Goal: Task Accomplishment & Management: Complete application form

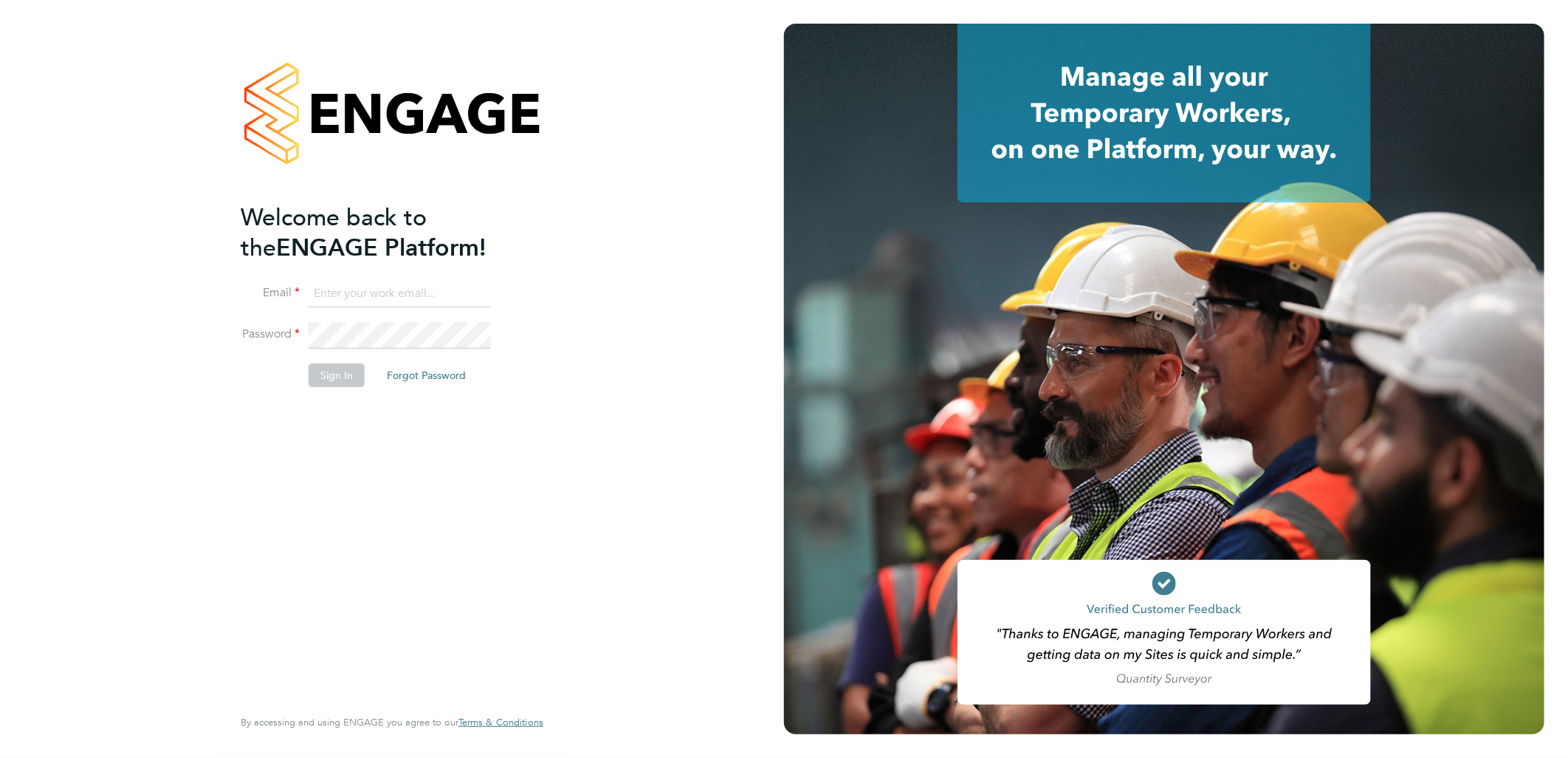
type input "lauren.butler@linsco.com"
click at [327, 364] on button "Sign In" at bounding box center [336, 375] width 56 height 24
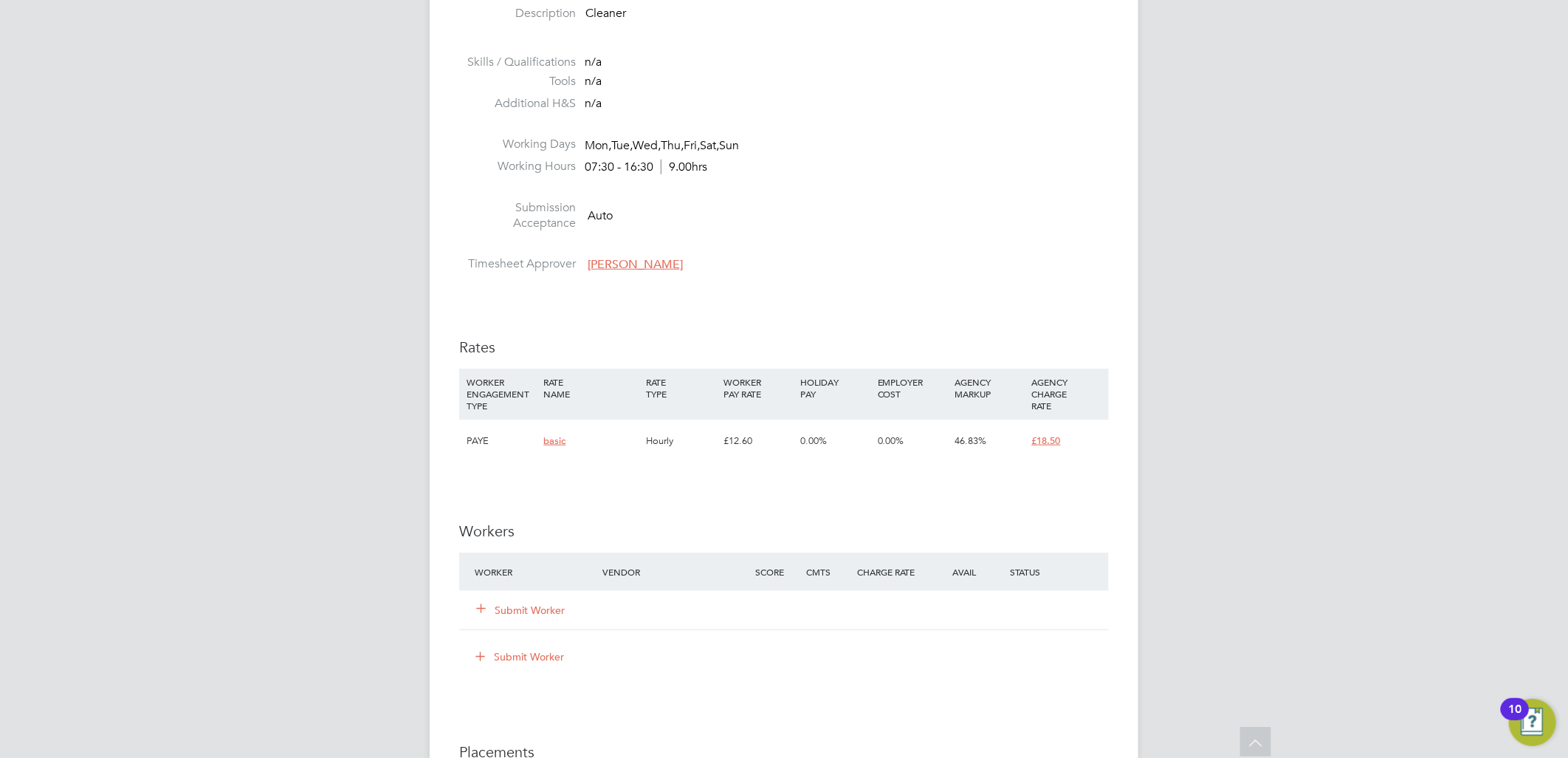
scroll to position [739, 0]
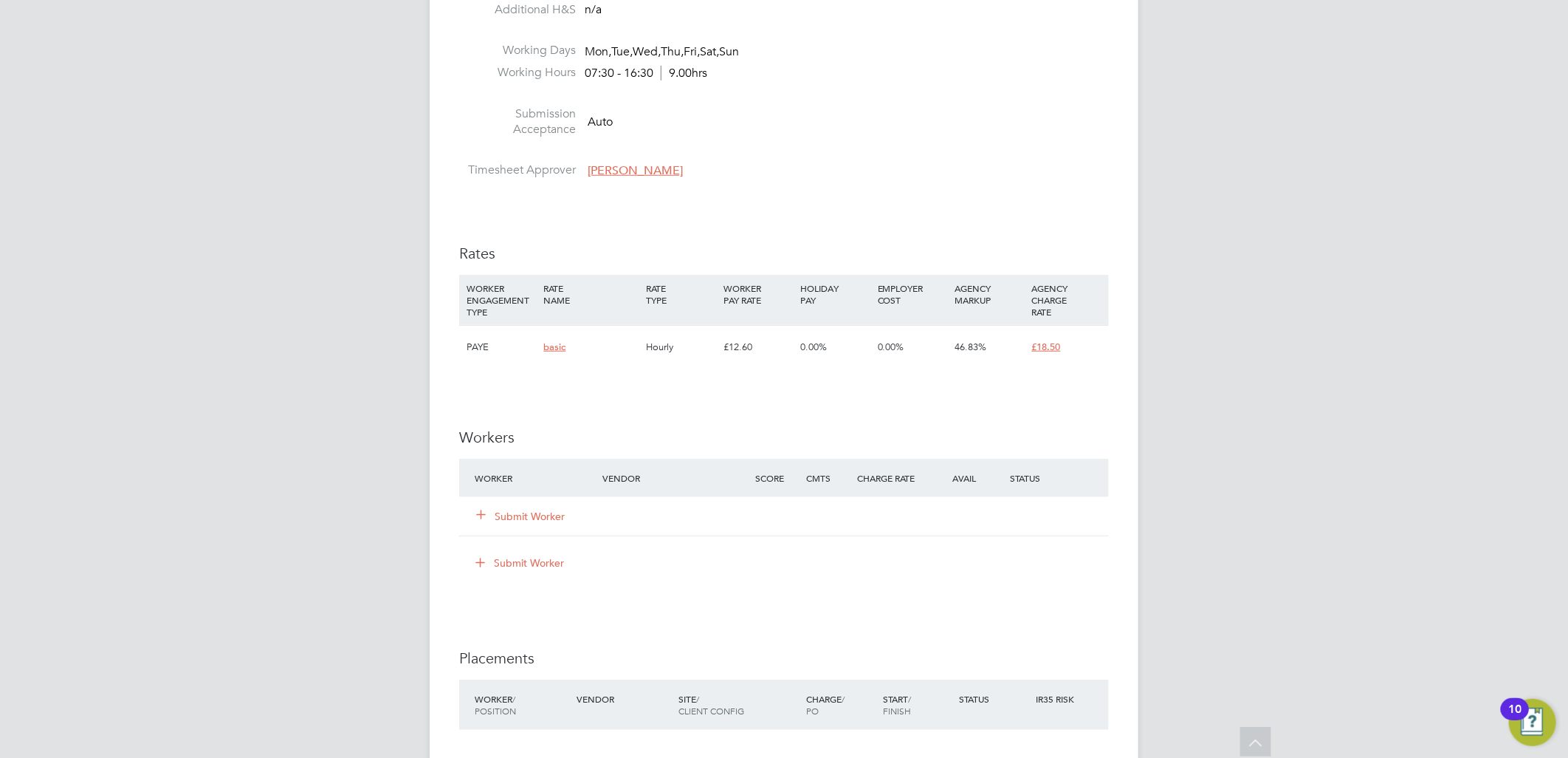
click at [495, 520] on button "Submit Worker" at bounding box center [521, 516] width 88 height 15
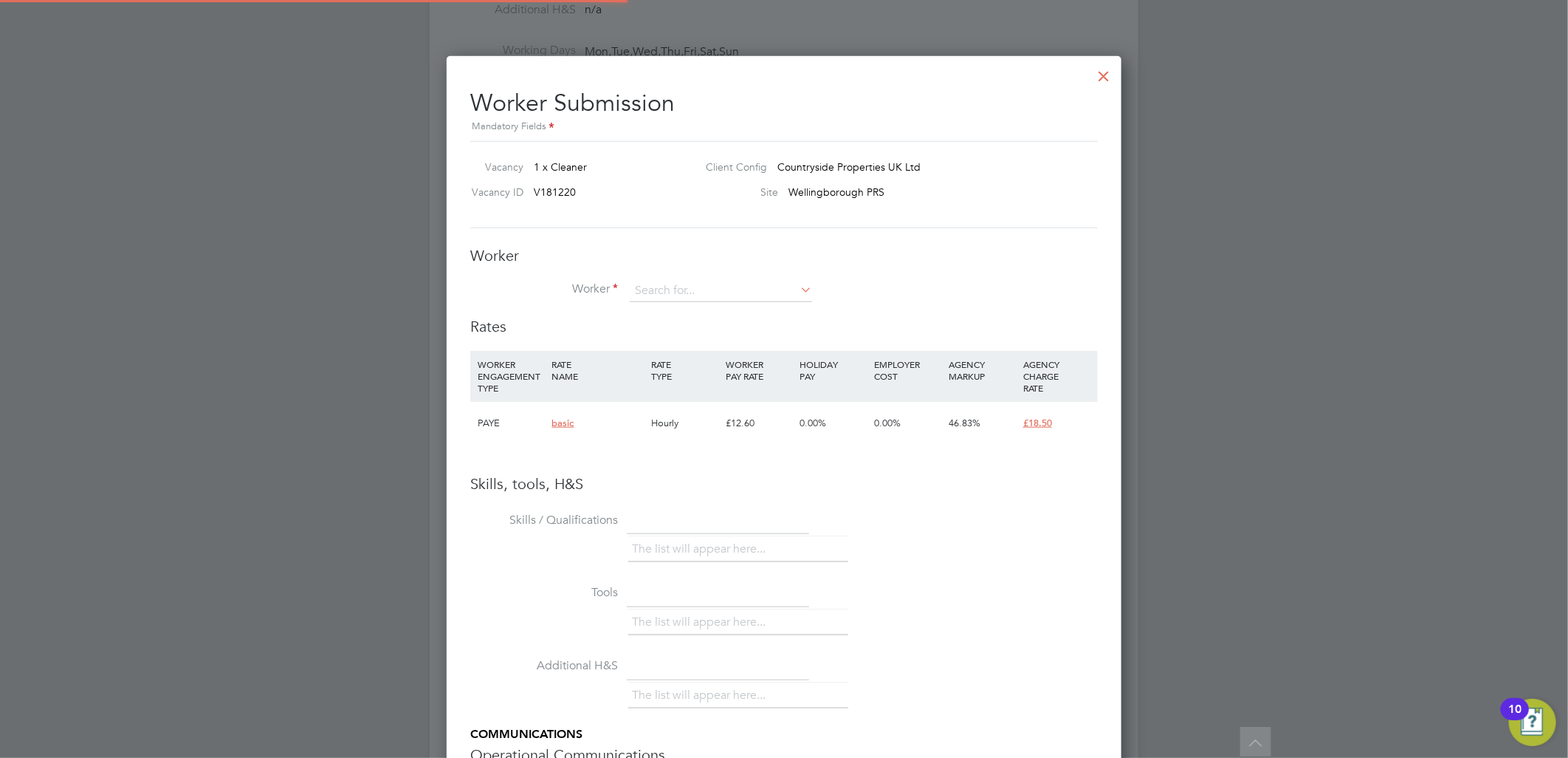
scroll to position [0, 0]
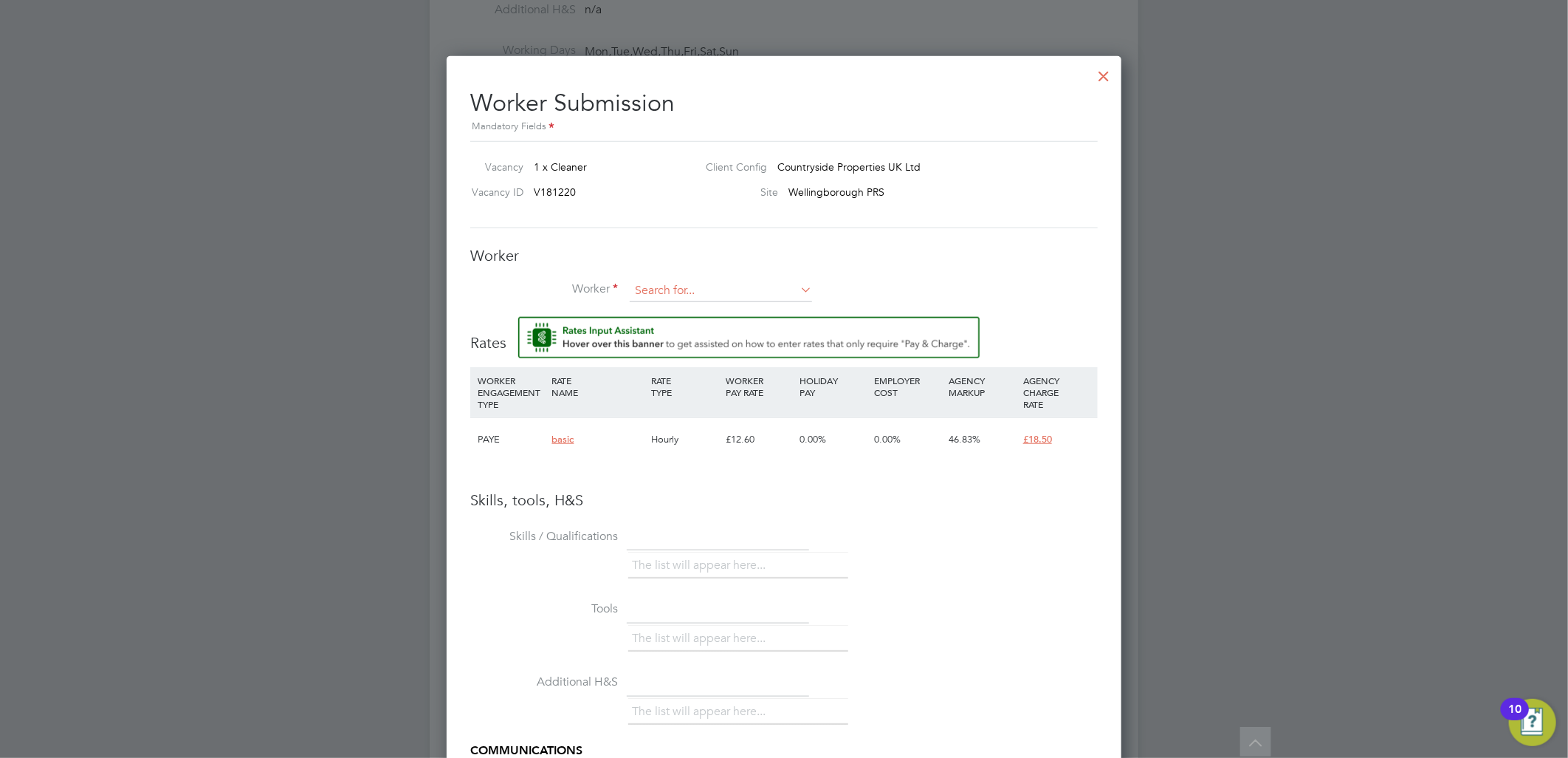
click at [648, 286] on input at bounding box center [721, 290] width 183 height 22
type input "will aw"
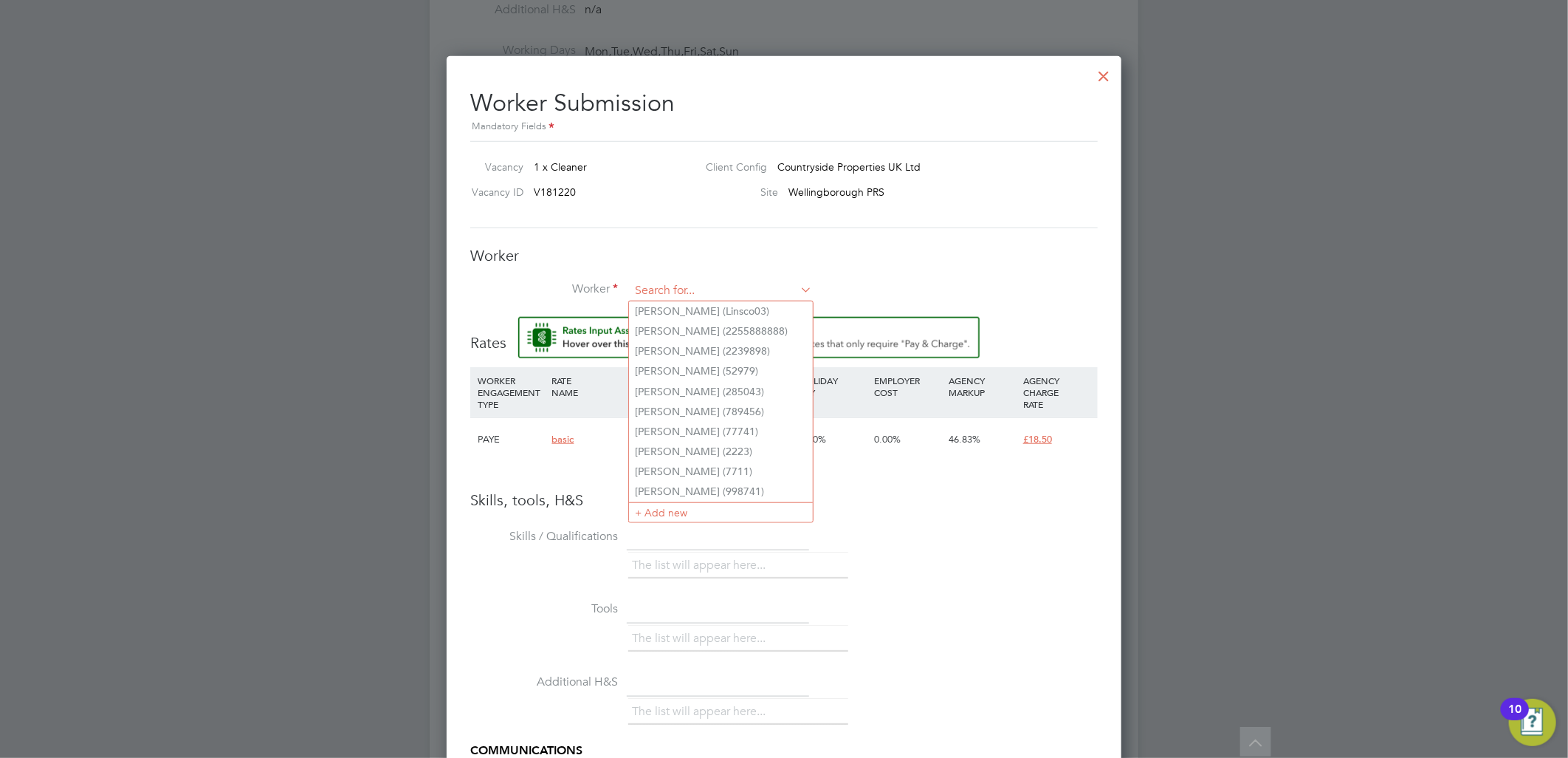
click at [710, 291] on input at bounding box center [721, 290] width 183 height 22
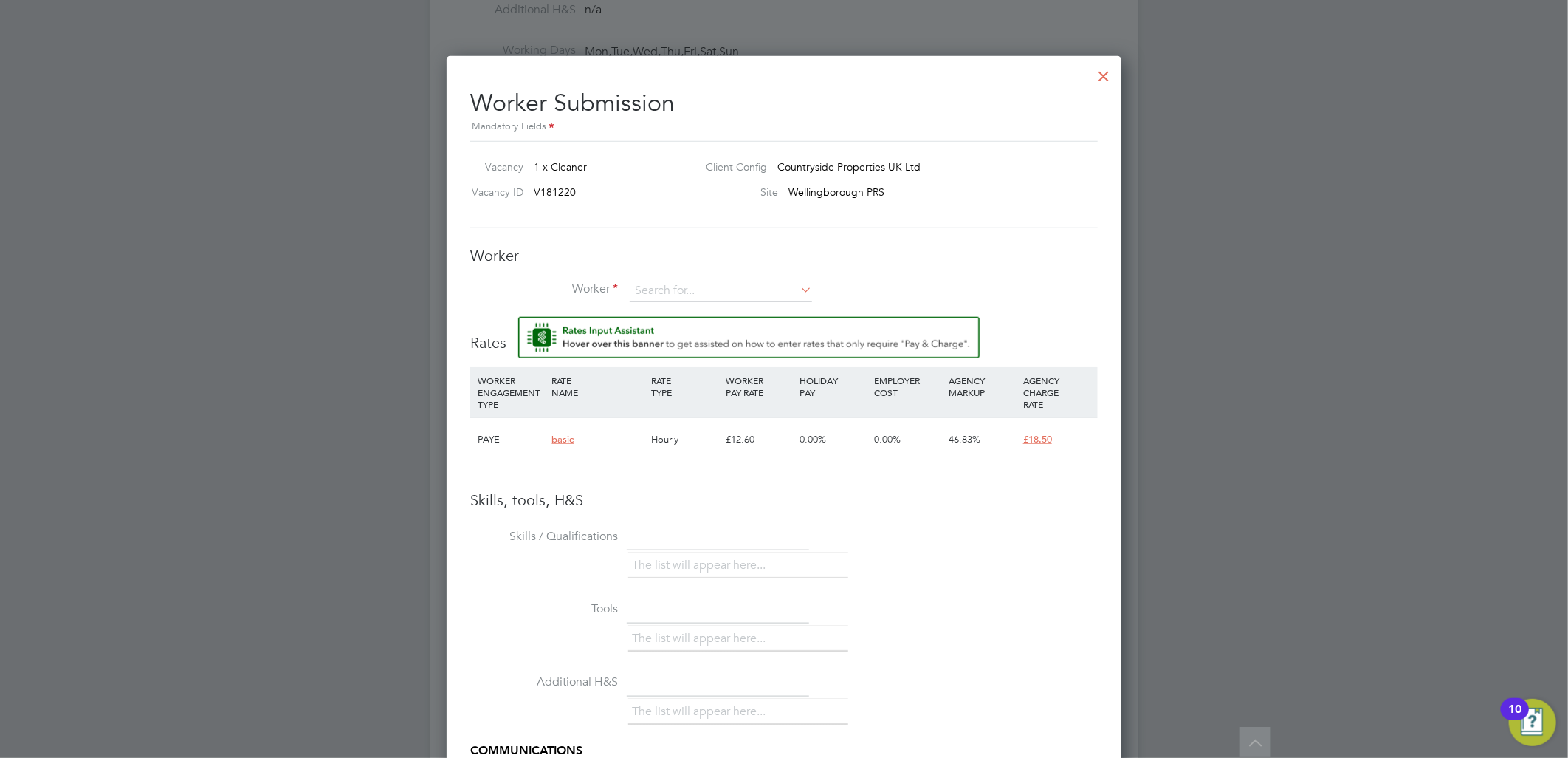
click at [714, 274] on div "Worker Worker Worker Engagement Type" at bounding box center [784, 281] width 627 height 71
click at [714, 288] on input at bounding box center [721, 290] width 183 height 22
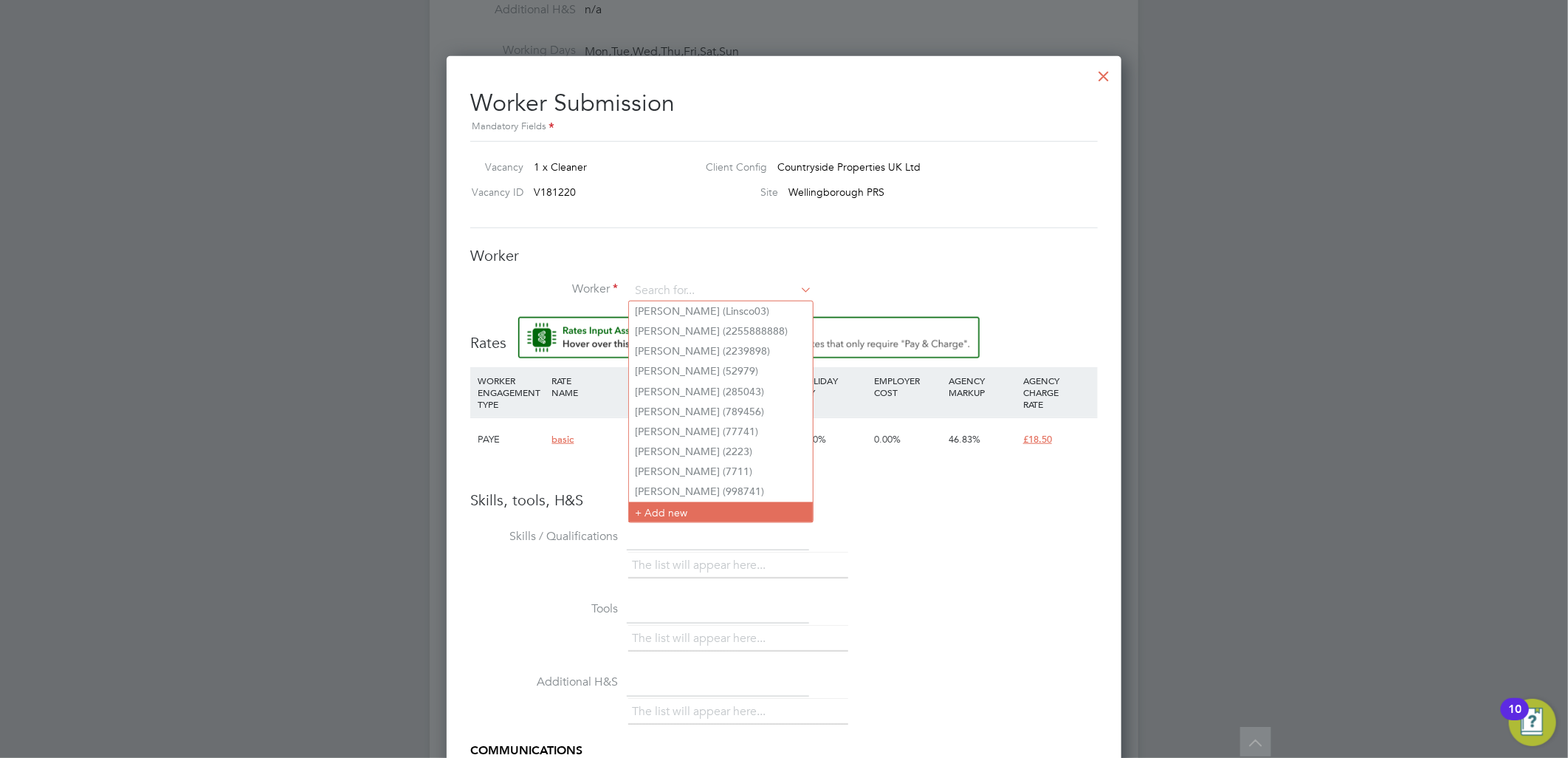
click at [683, 512] on li "+ Add new" at bounding box center [720, 512] width 184 height 20
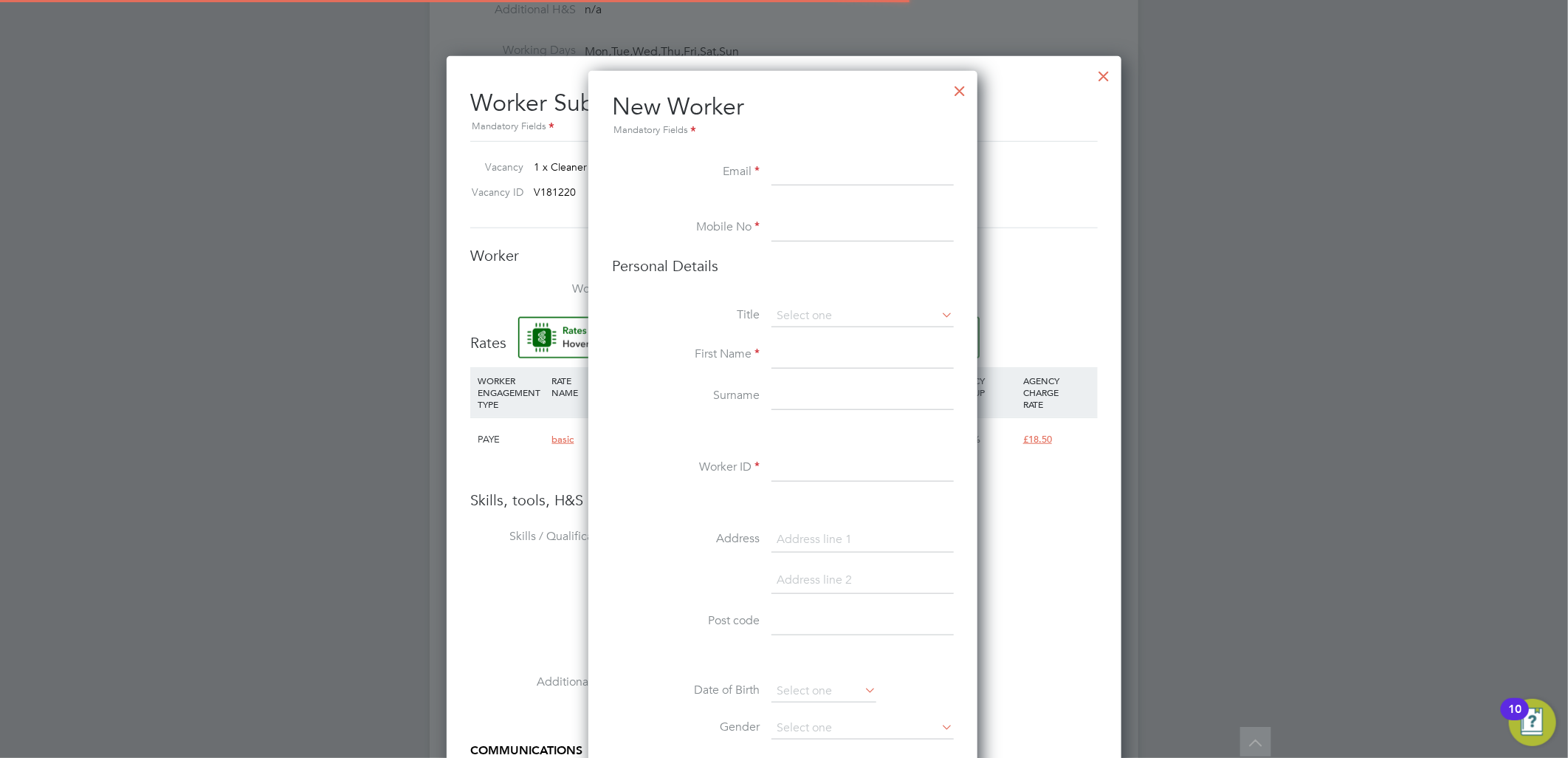
scroll to position [1248, 392]
paste input "williamawuah623@yahoo.com"
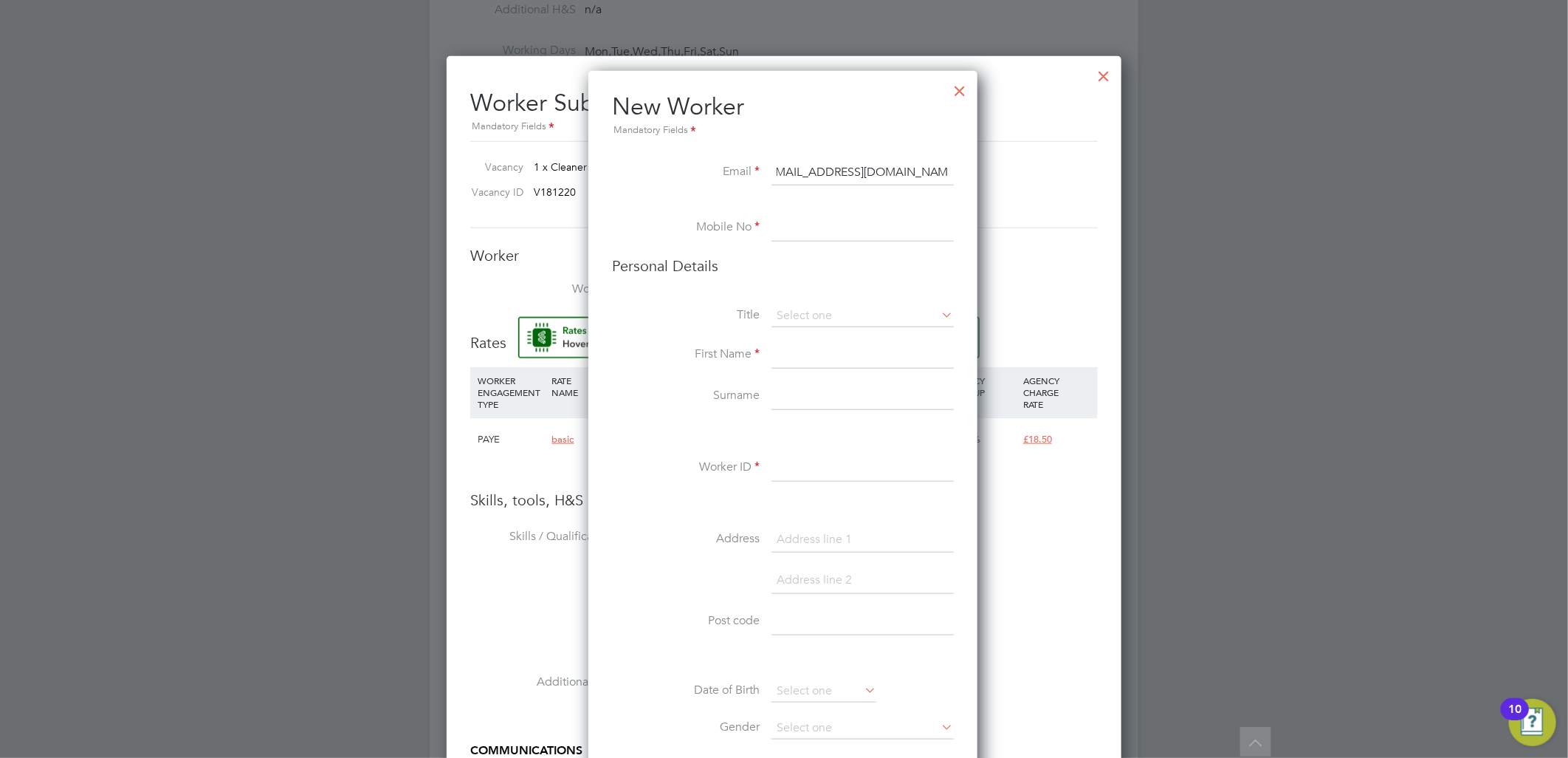
drag, startPoint x: 793, startPoint y: 170, endPoint x: 657, endPoint y: 187, distance: 137.1
click at [657, 187] on li "Email williamawuah623@yahoo.com" at bounding box center [782, 180] width 342 height 41
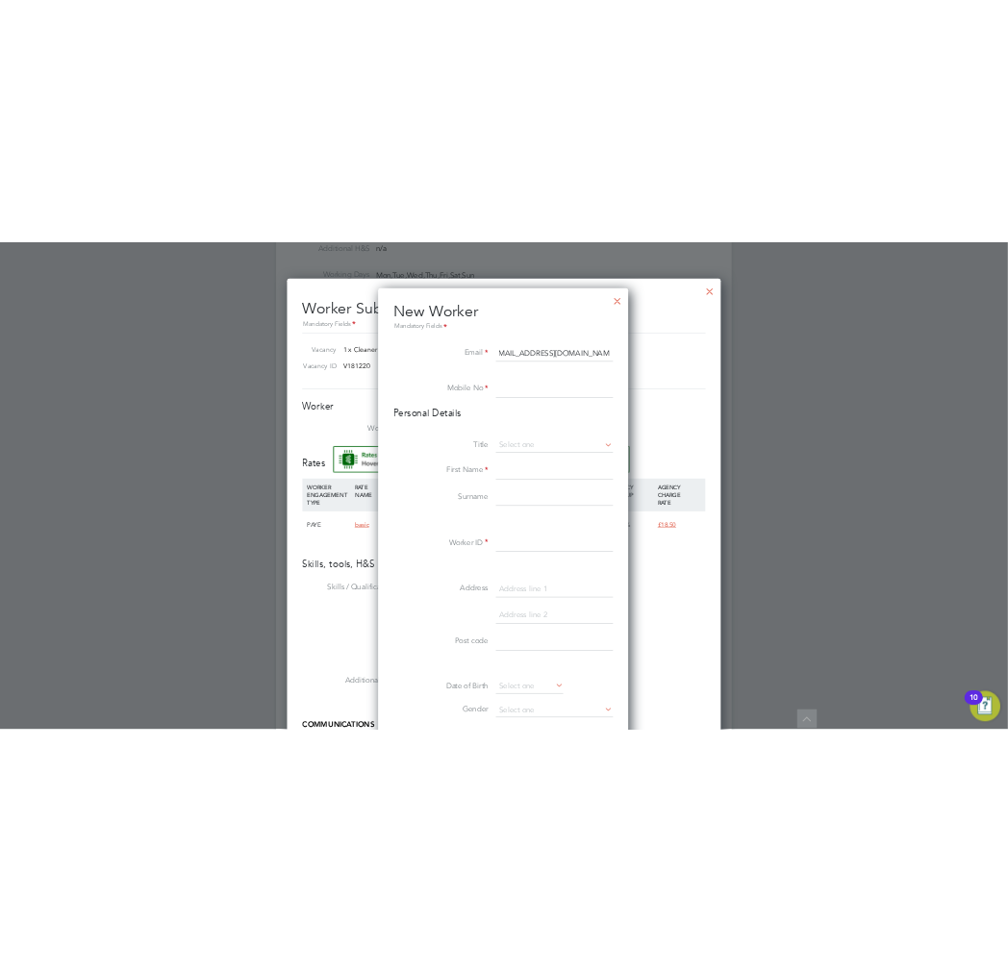
scroll to position [0, 0]
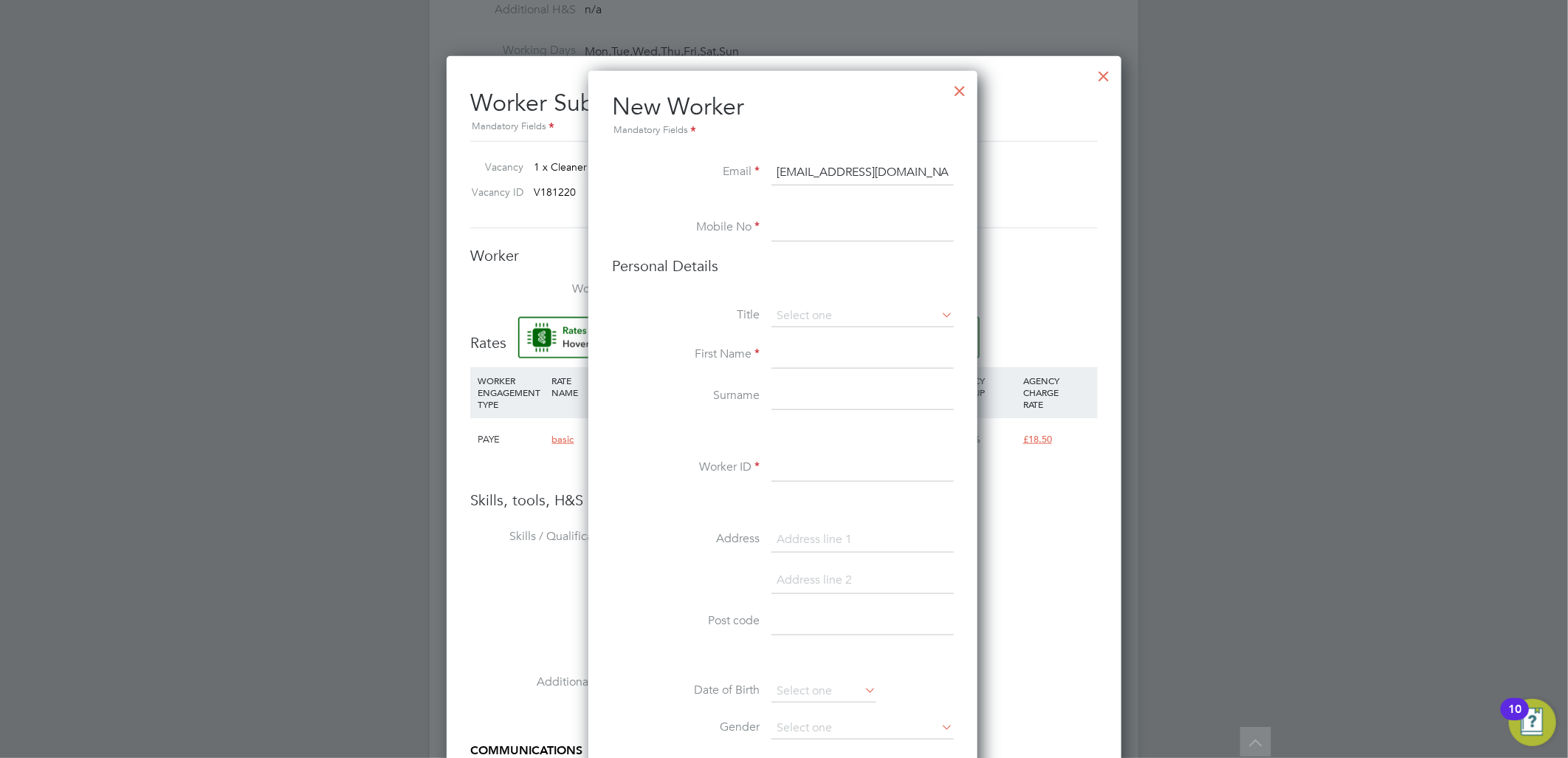
type input "williamawuah623@yahoo.com"
click at [837, 216] on input at bounding box center [863, 228] width 183 height 27
paste input "07392649978"
type input "07392649978"
click at [784, 306] on input at bounding box center [863, 316] width 183 height 22
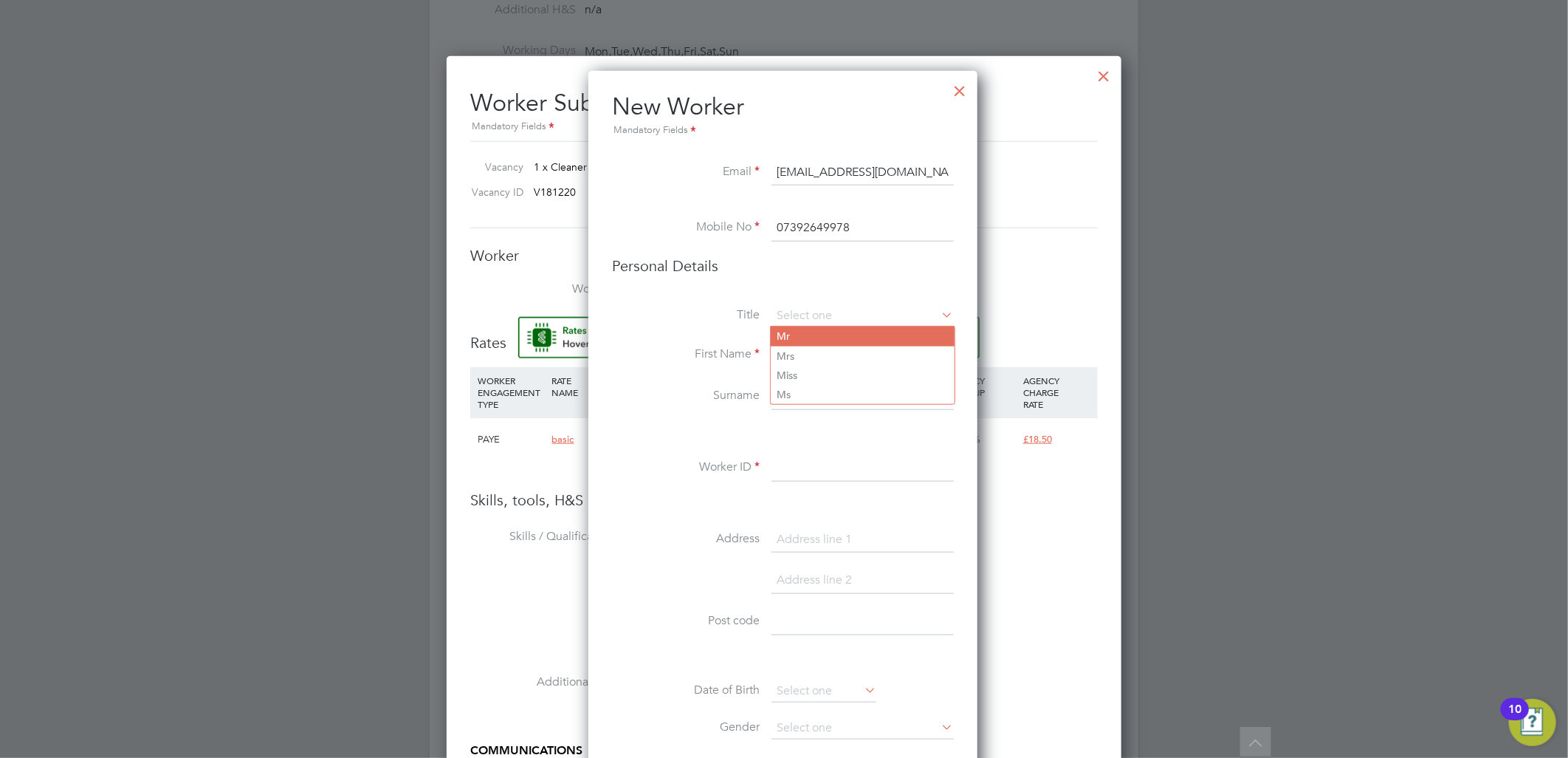
click at [792, 335] on li "Mr" at bounding box center [862, 336] width 184 height 19
type input "Mr"
click at [809, 355] on input at bounding box center [863, 355] width 183 height 27
type input "William"
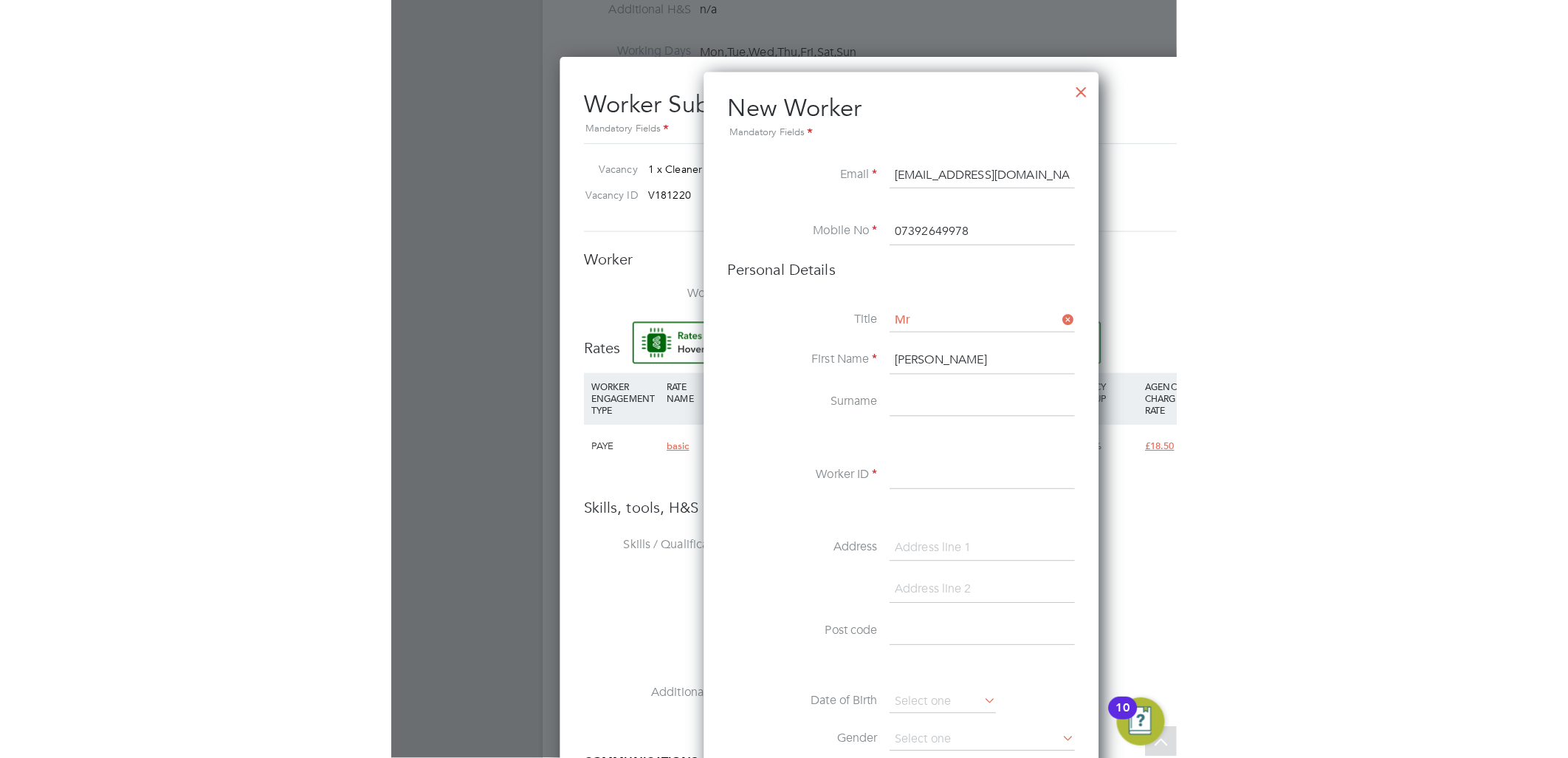
scroll to position [43, 96]
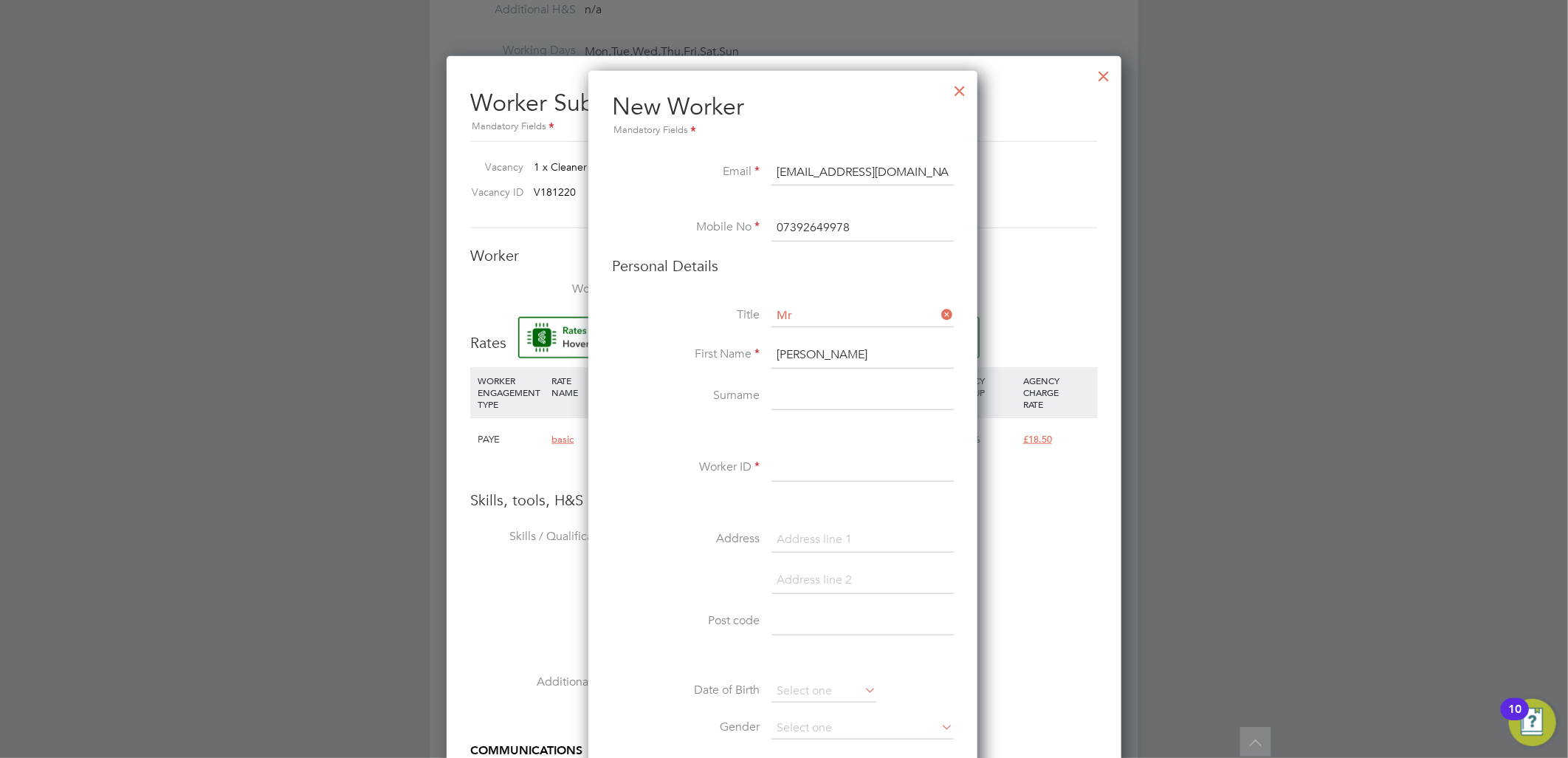
click at [811, 399] on input at bounding box center [863, 396] width 183 height 27
type input "Awuah"
click at [836, 447] on div "Title Mr First Name William Surname Awuah Worker ID Address Post code Date of B…" at bounding box center [782, 573] width 342 height 536
click at [846, 462] on input at bounding box center [863, 468] width 183 height 27
type input "6669"
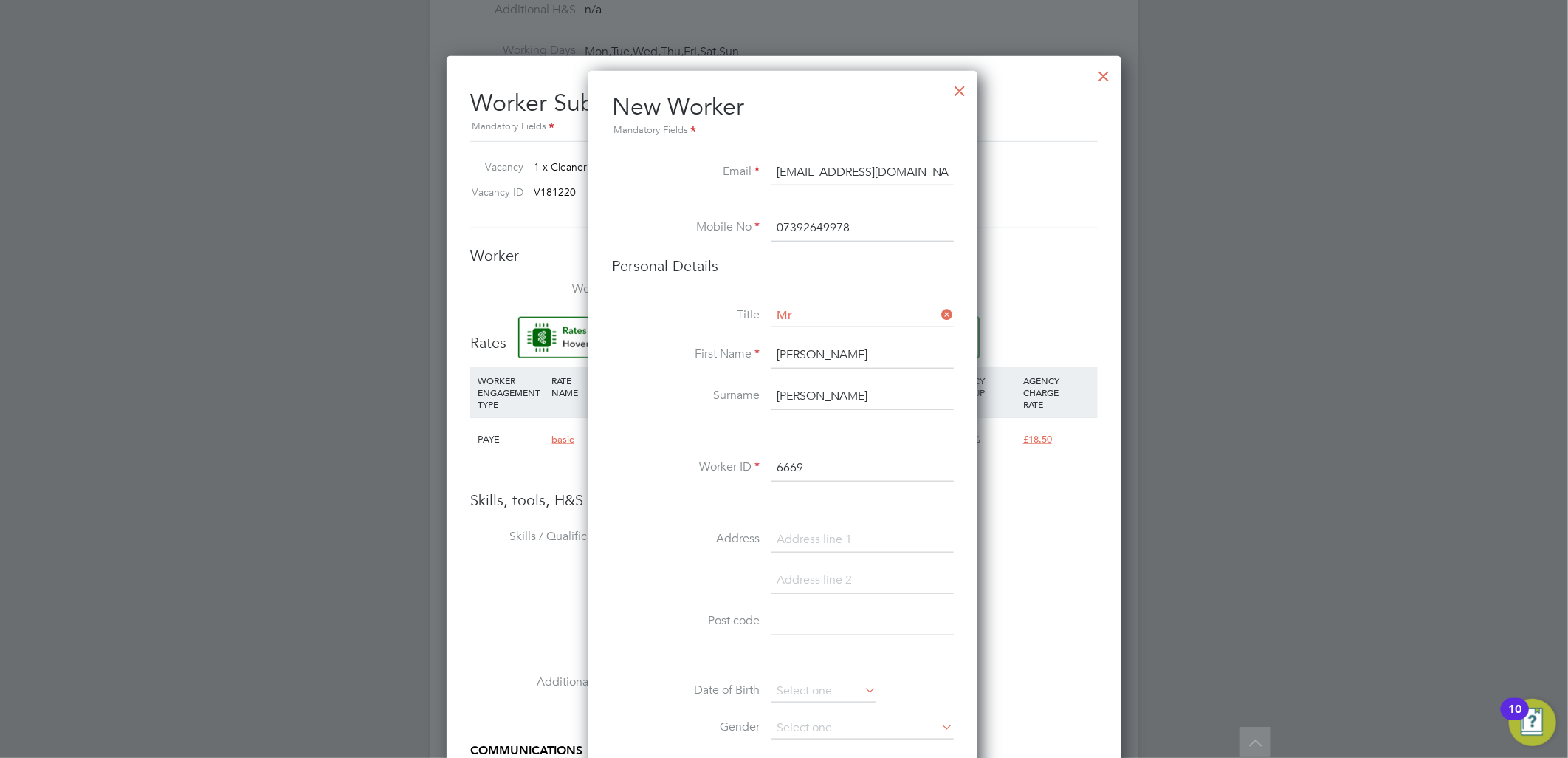
click at [800, 527] on input at bounding box center [863, 540] width 183 height 27
type input "112 gold street"
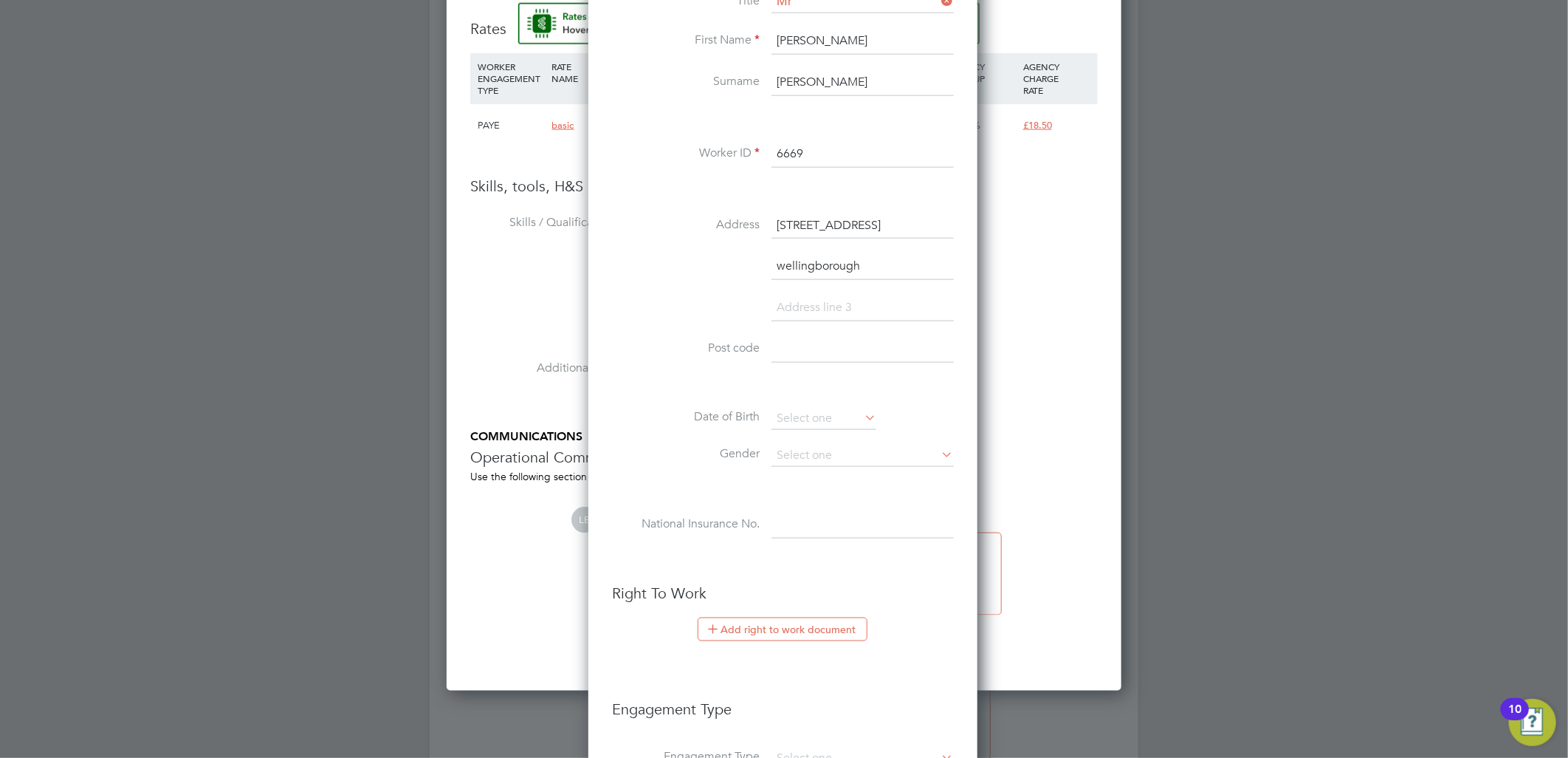
type input "wellingborough"
type input "NN8 4ES"
click at [802, 408] on input at bounding box center [824, 419] width 105 height 22
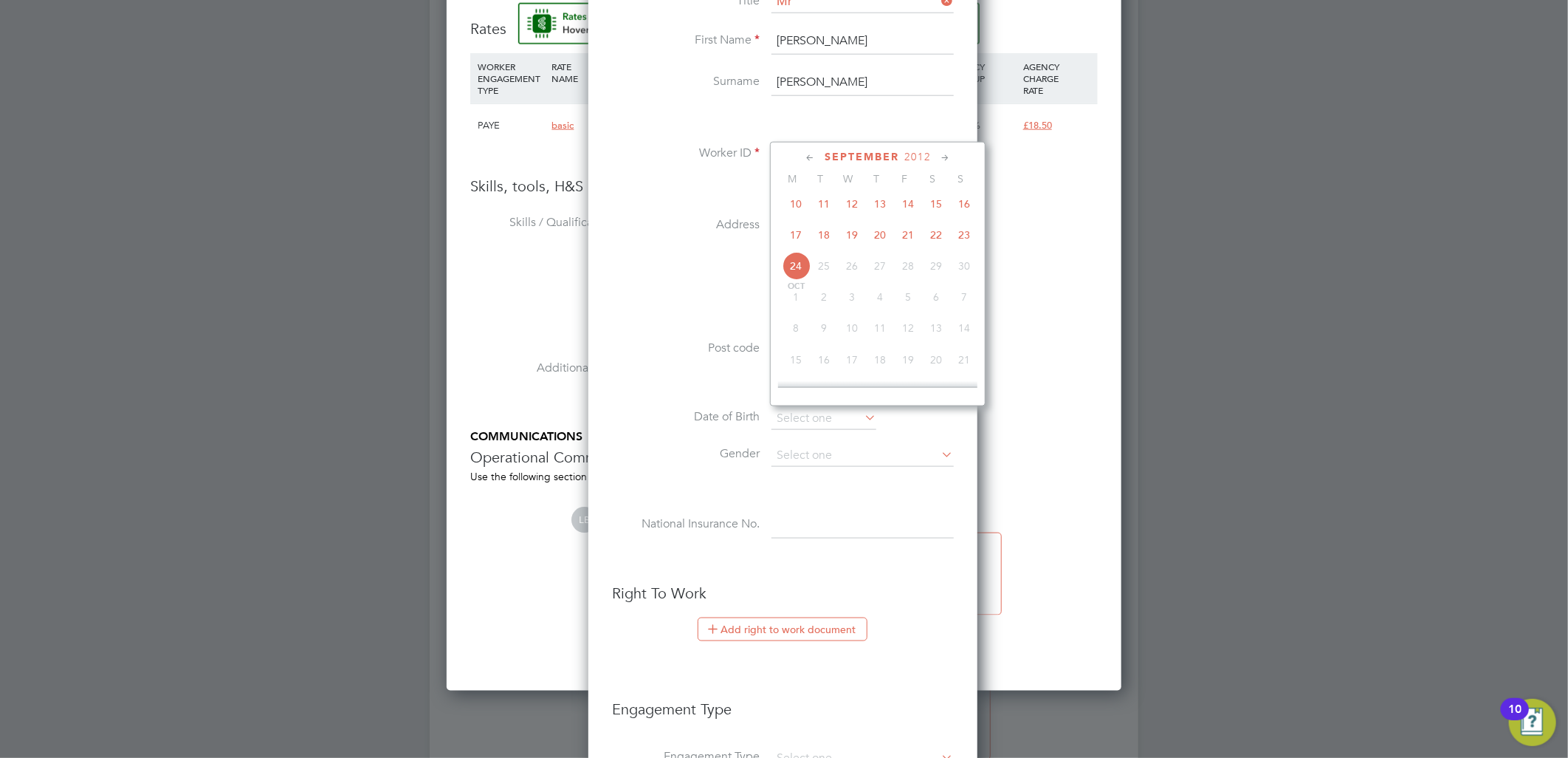
click at [924, 156] on span "2012" at bounding box center [918, 157] width 27 height 12
click at [846, 230] on span "2000" at bounding box center [852, 231] width 28 height 28
click at [812, 158] on icon at bounding box center [810, 157] width 14 height 16
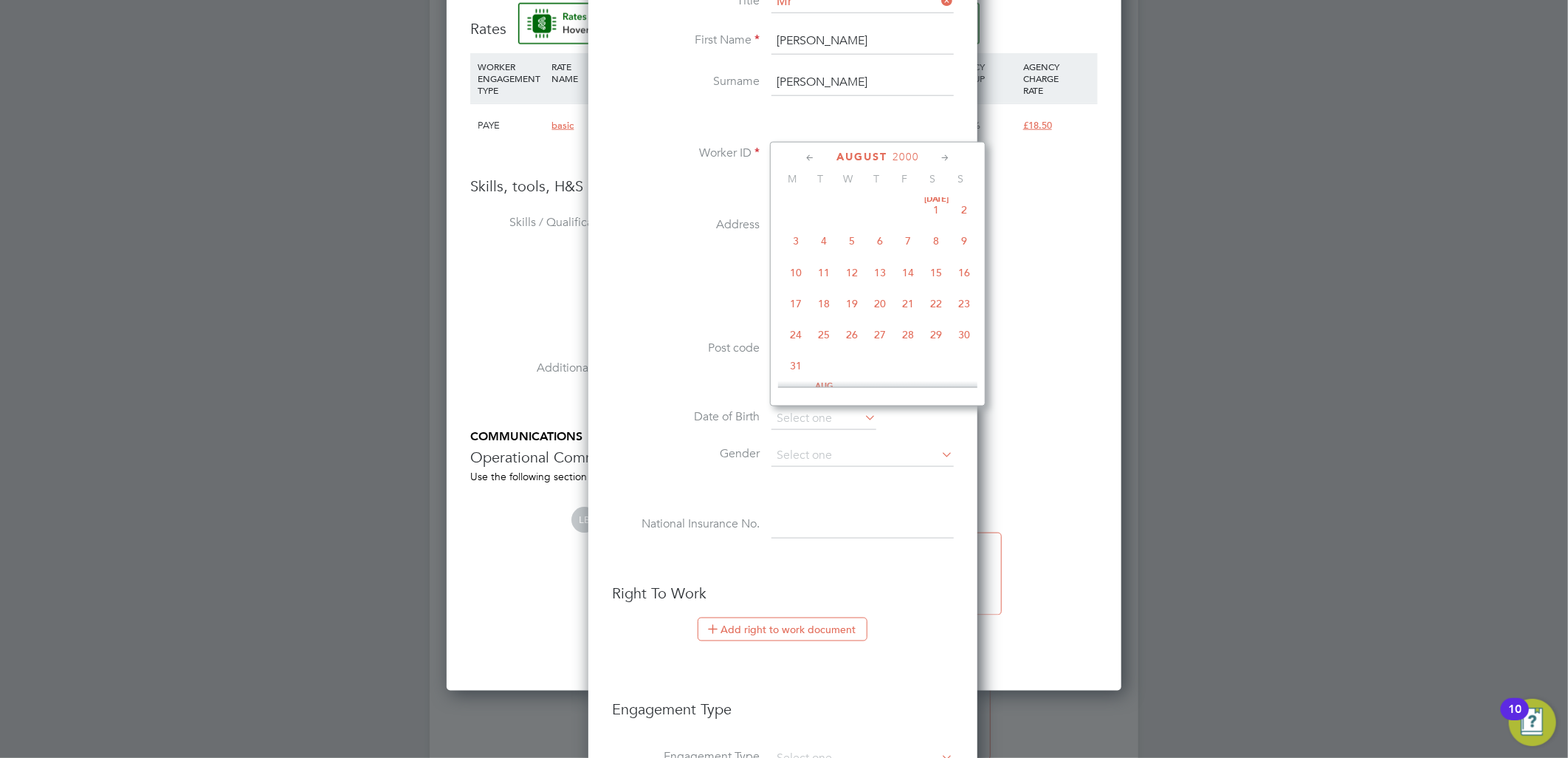
click at [812, 158] on icon at bounding box center [810, 157] width 14 height 16
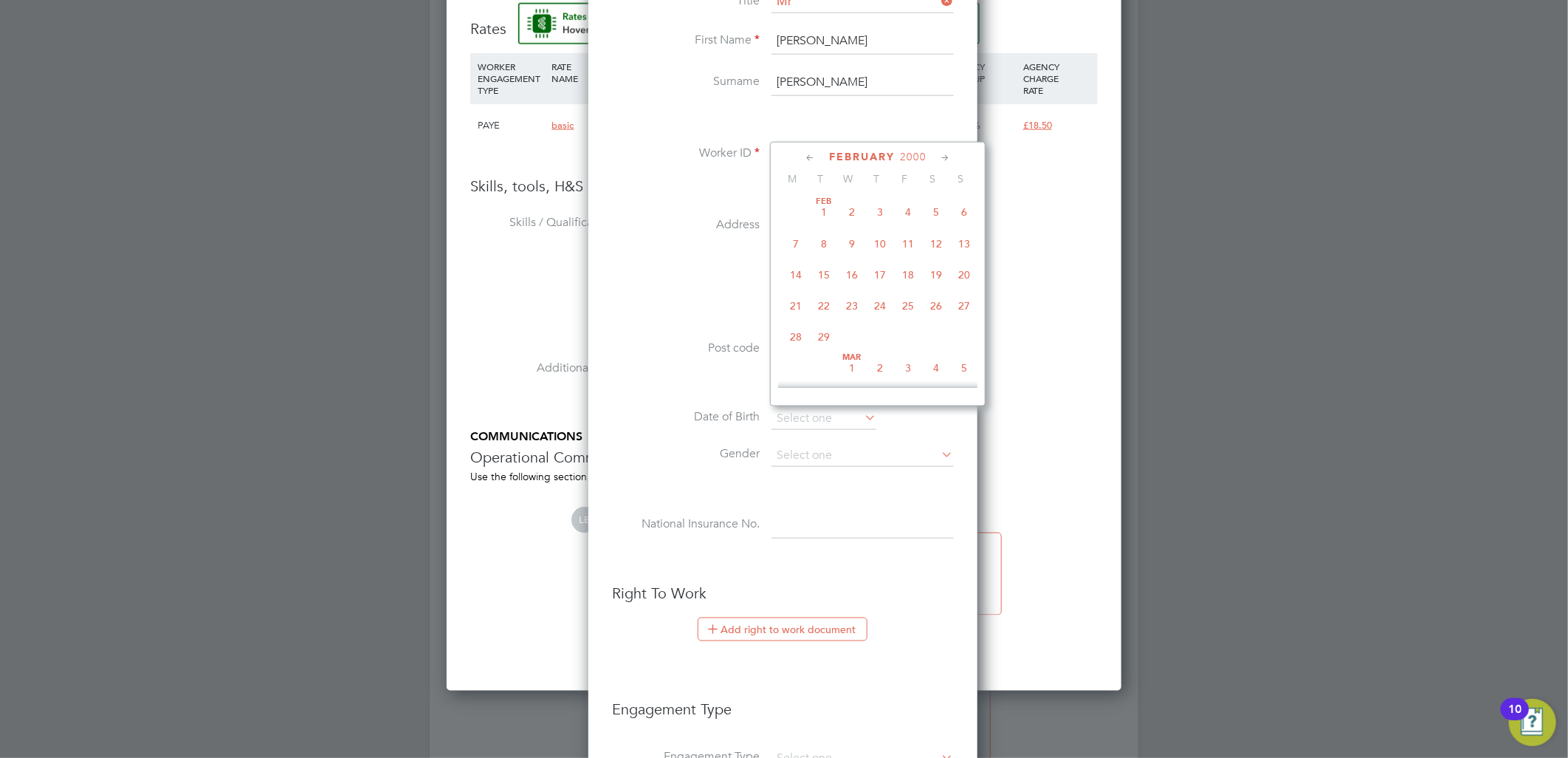
click at [812, 158] on icon at bounding box center [810, 157] width 14 height 16
click at [928, 211] on span "Jan 1" at bounding box center [936, 212] width 28 height 28
type input "01 Jan 2000"
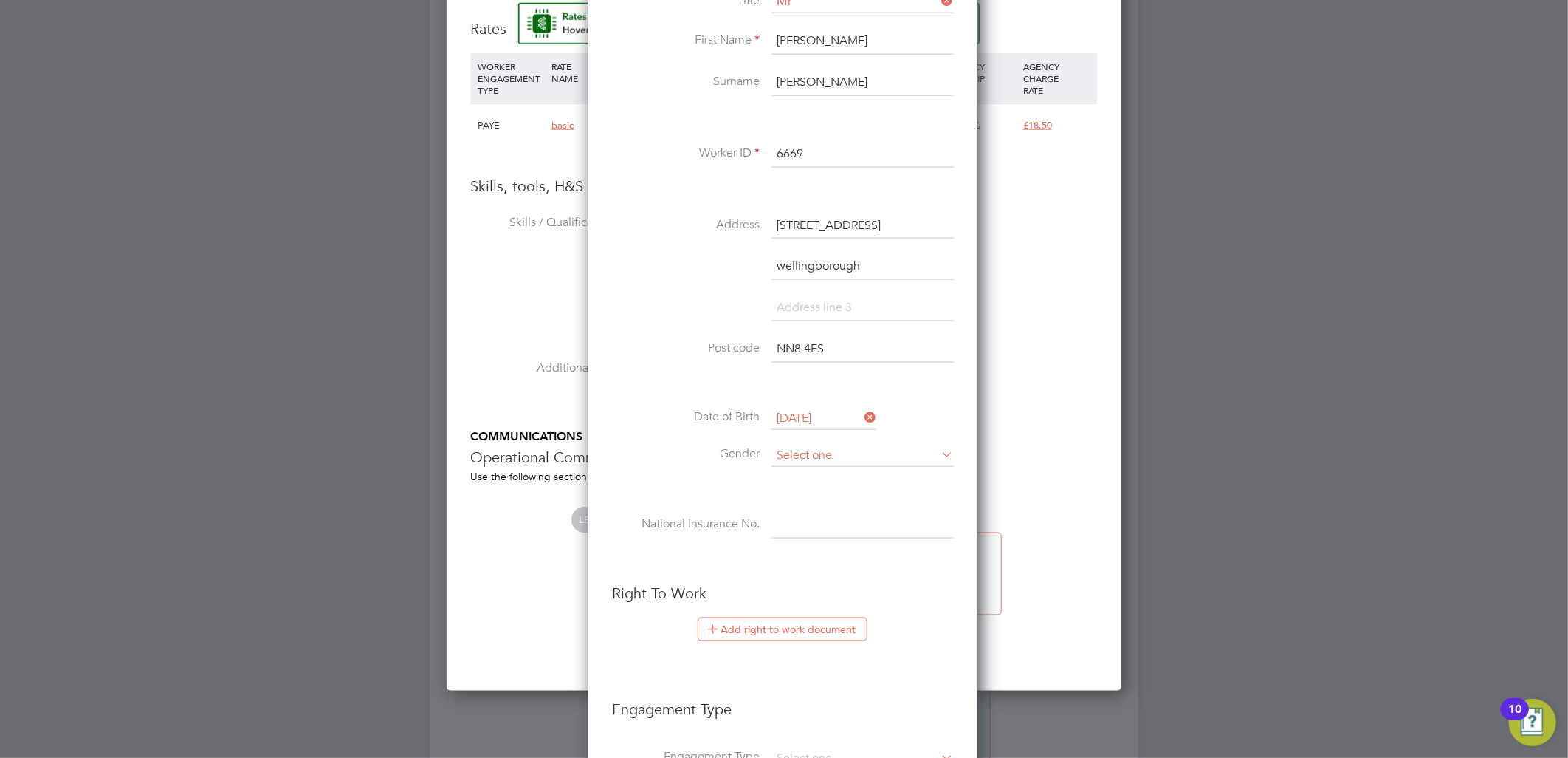
click at [799, 460] on input at bounding box center [863, 455] width 183 height 22
click at [802, 468] on li "Male" at bounding box center [862, 475] width 184 height 19
type input "Male"
drag, startPoint x: 806, startPoint y: 515, endPoint x: 816, endPoint y: 525, distance: 14.1
click at [806, 515] on input at bounding box center [863, 525] width 183 height 27
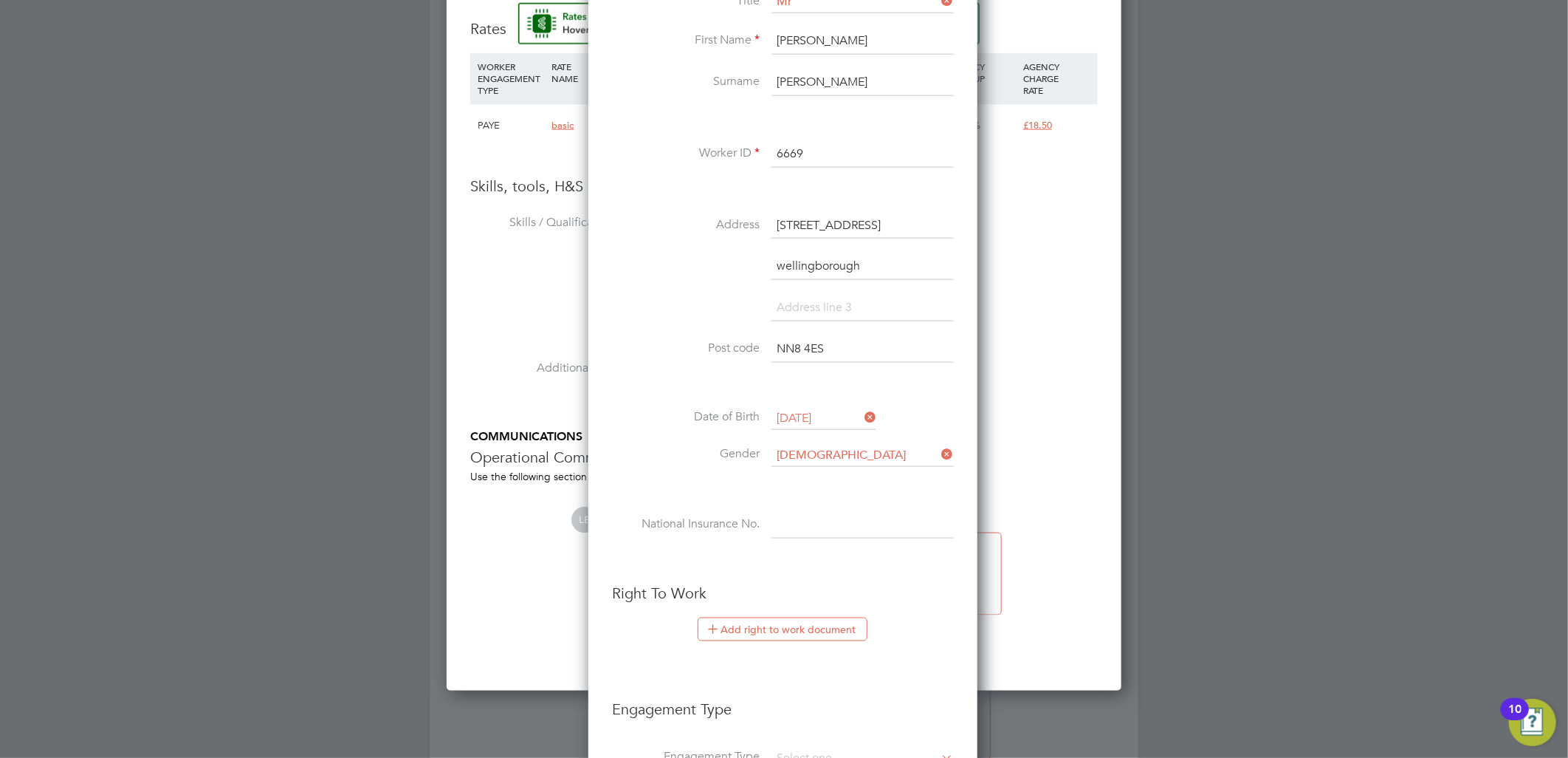
paste input "TJ675801B"
type input "TJ 67 58 01 B"
click at [756, 637] on button "Add right to work document" at bounding box center [782, 629] width 170 height 24
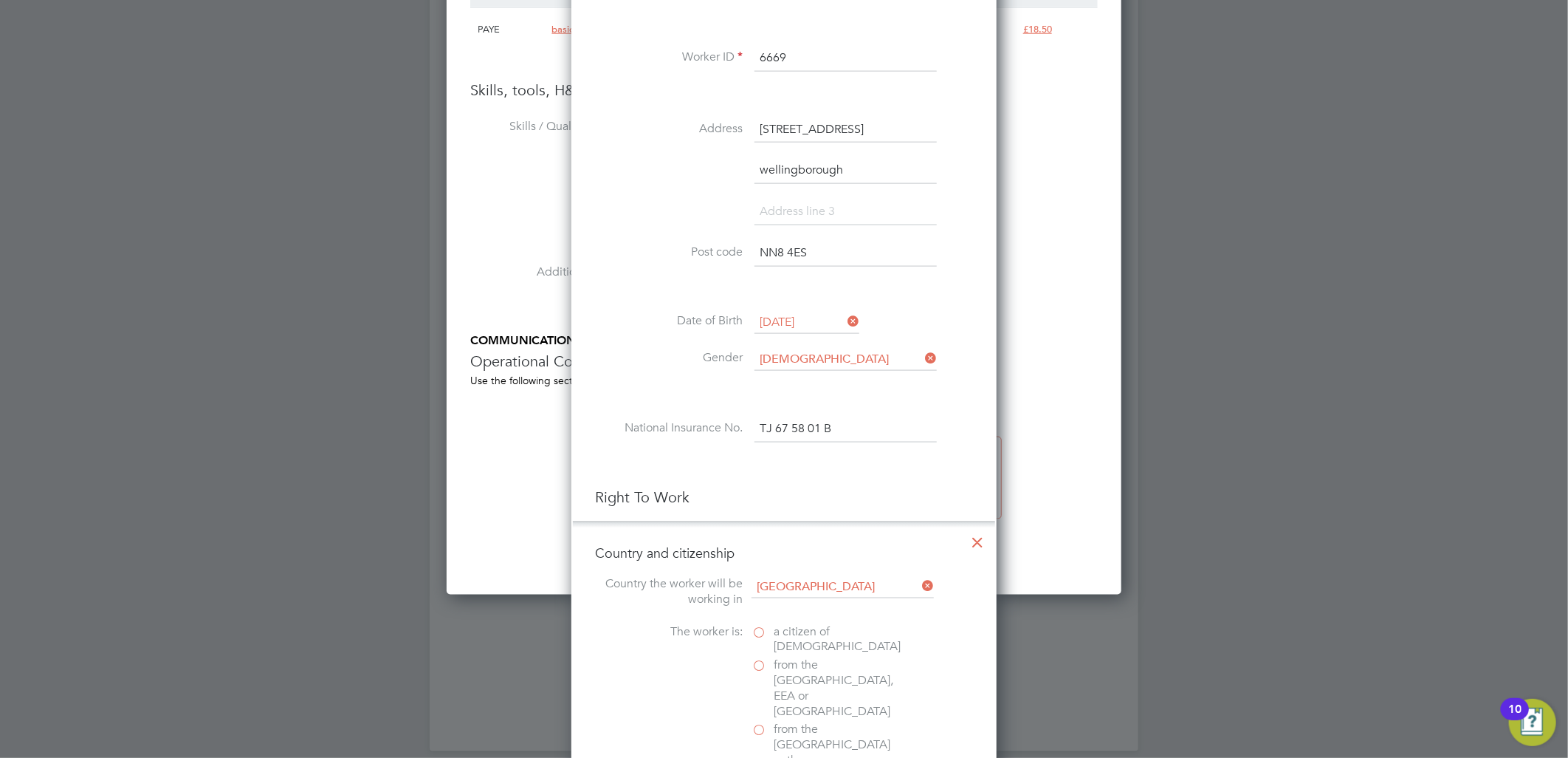
scroll to position [1298, 0]
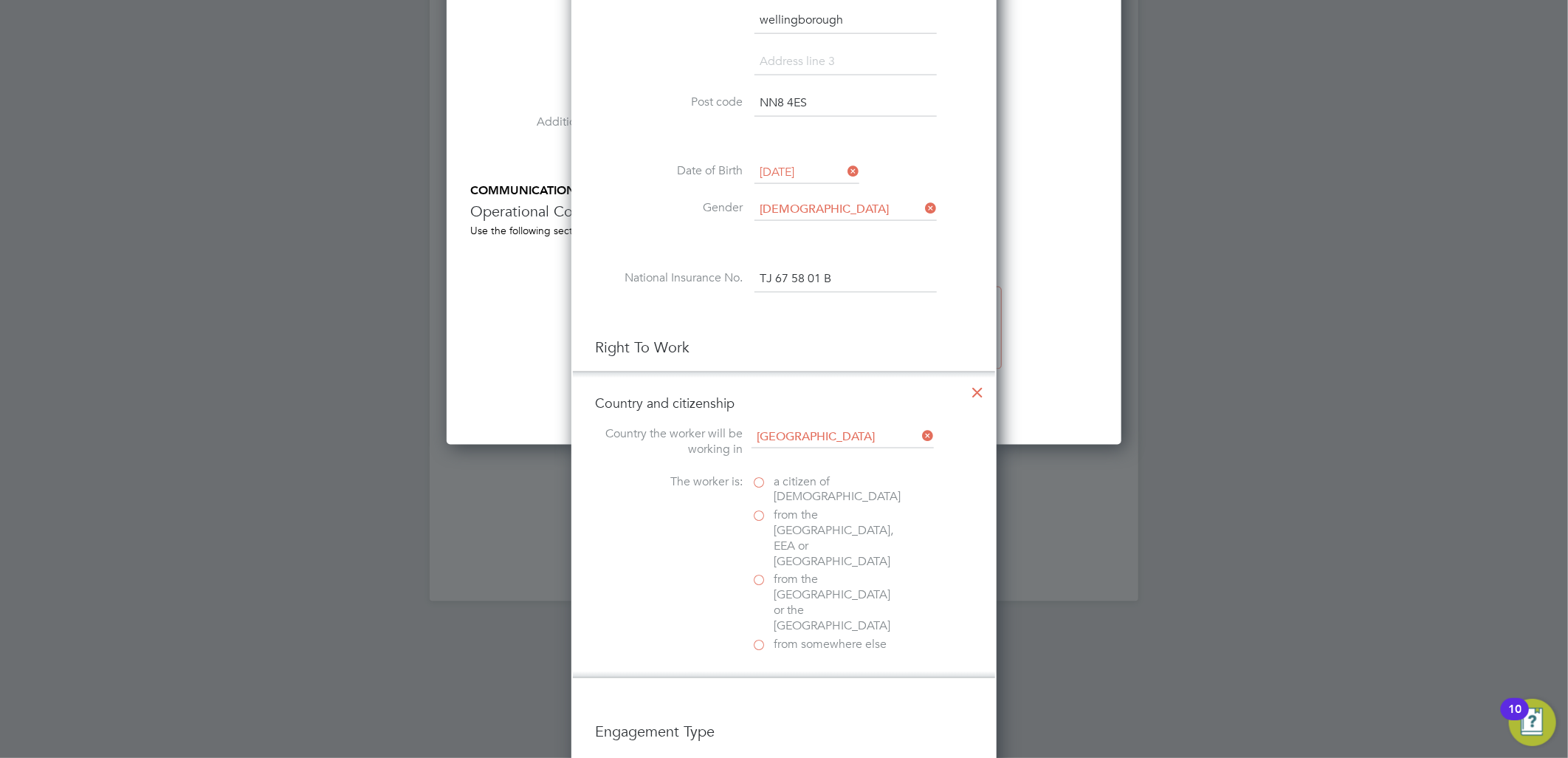
click at [805, 492] on span "a citizen of United Kingdom" at bounding box center [837, 490] width 127 height 31
click at [0, 0] on input "a citizen of United Kingdom" at bounding box center [0, 0] width 0 height 0
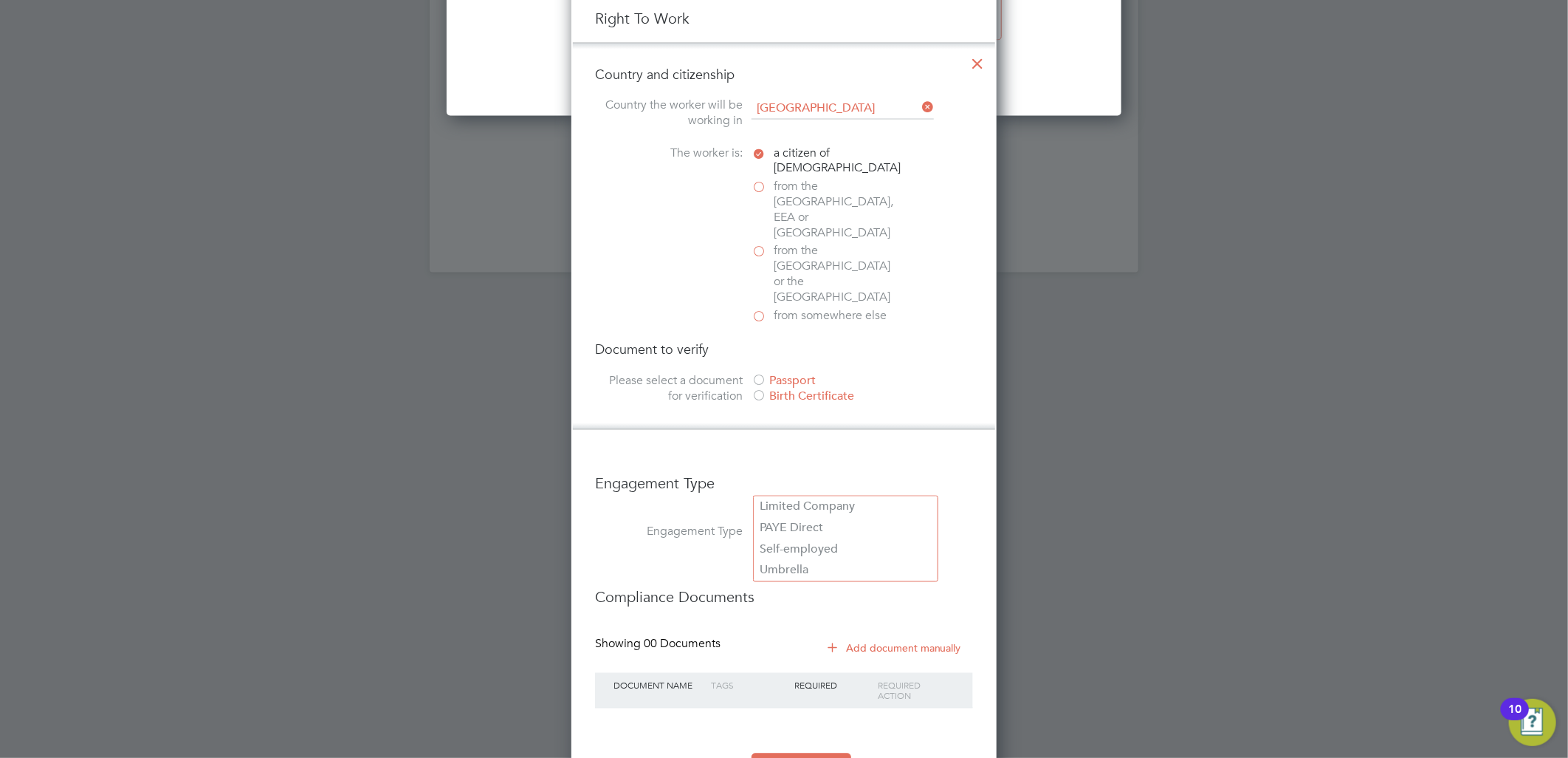
drag, startPoint x: 828, startPoint y: 480, endPoint x: 796, endPoint y: 349, distance: 134.9
click at [828, 523] on input at bounding box center [846, 533] width 183 height 21
click at [823, 187] on span "from the EU, EEA or Switzerland" at bounding box center [836, 210] width 125 height 61
click at [0, 0] on input "from the EU, EEA or Switzerland" at bounding box center [0, 0] width 0 height 0
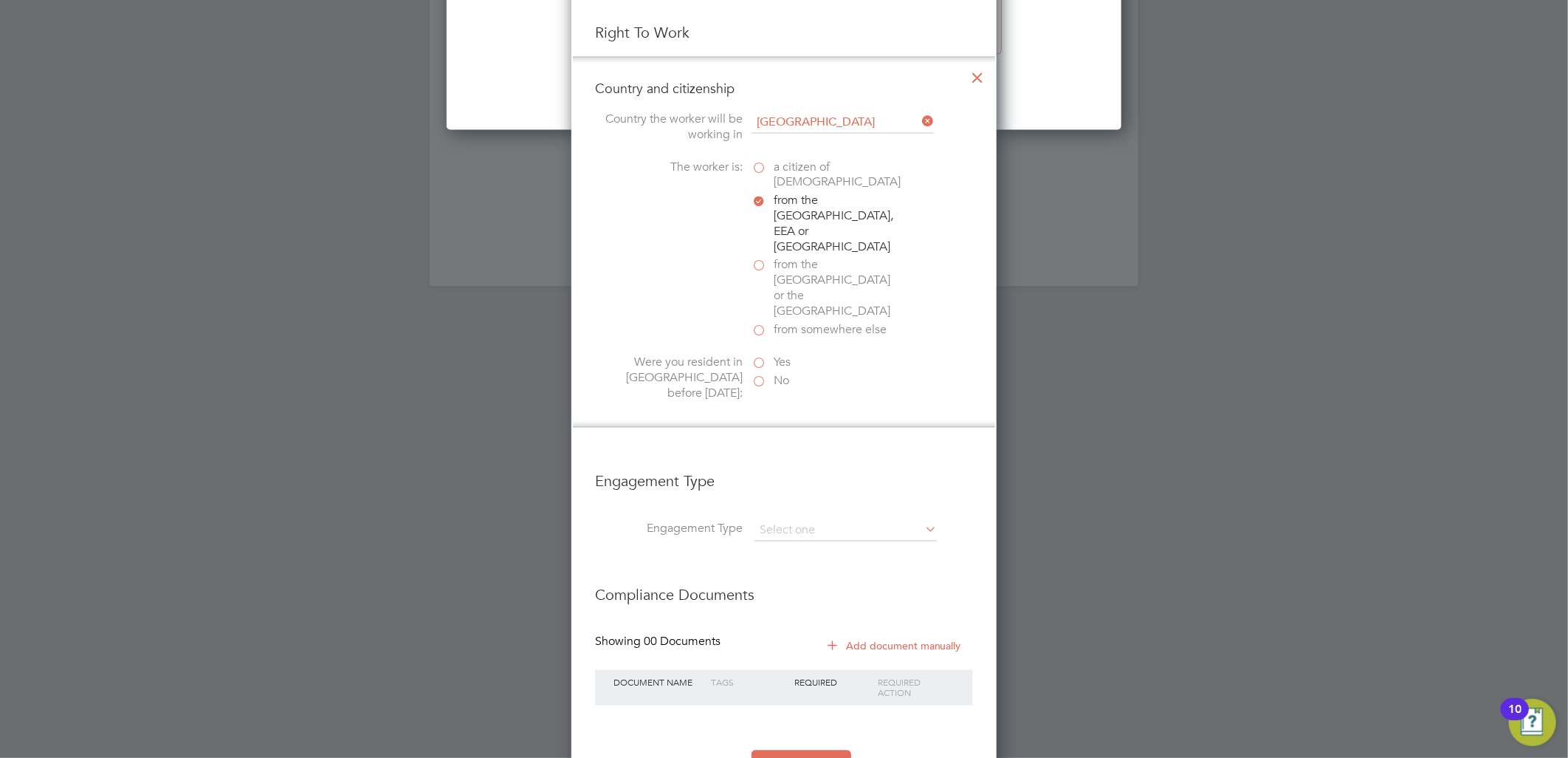
click at [762, 374] on label "No" at bounding box center [825, 382] width 147 height 15
click at [0, 0] on input "No" at bounding box center [0, 0] width 0 height 0
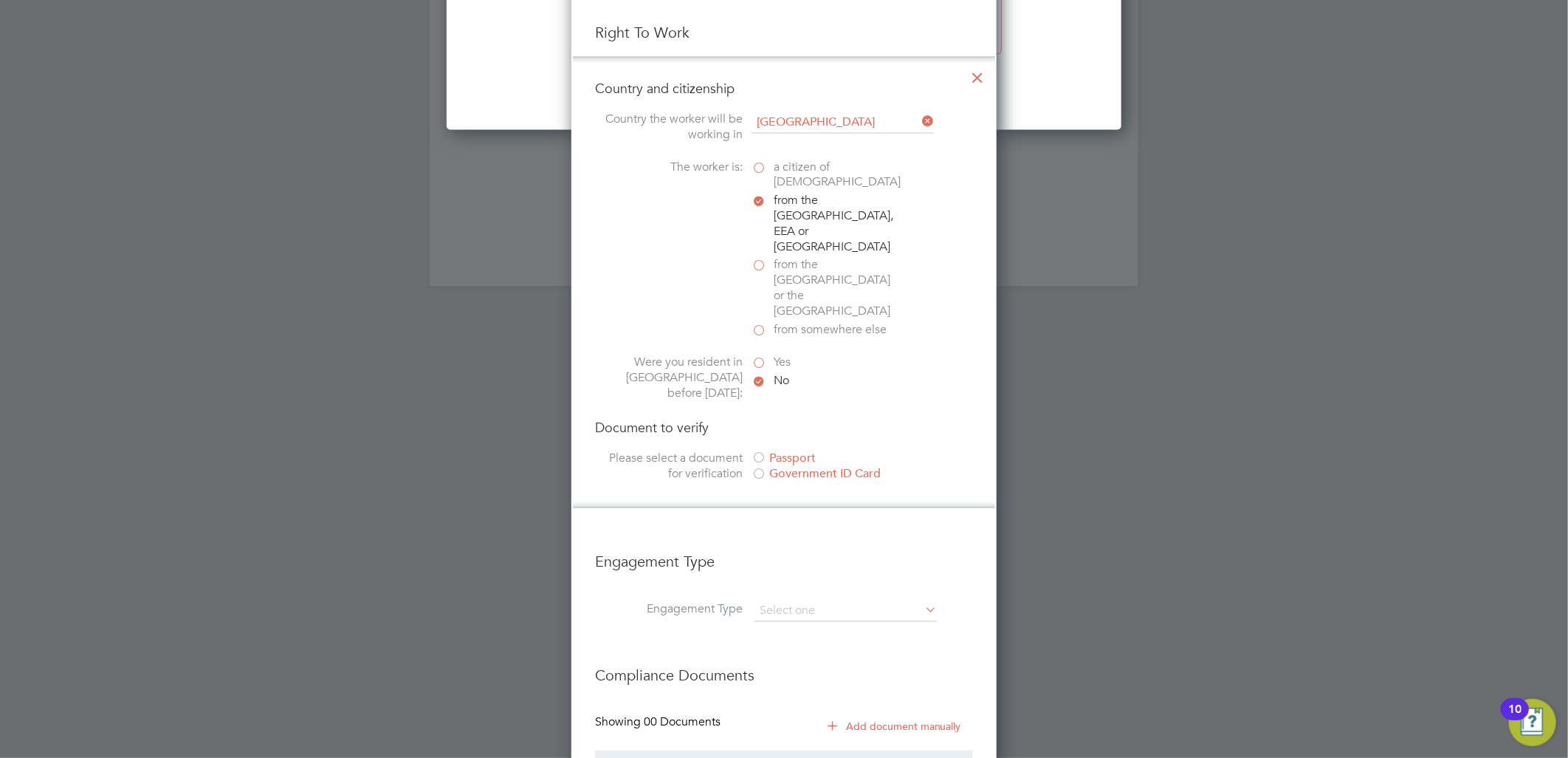
click at [755, 356] on label "Yes" at bounding box center [825, 363] width 147 height 15
click at [0, 0] on input "Yes" at bounding box center [0, 0] width 0 height 0
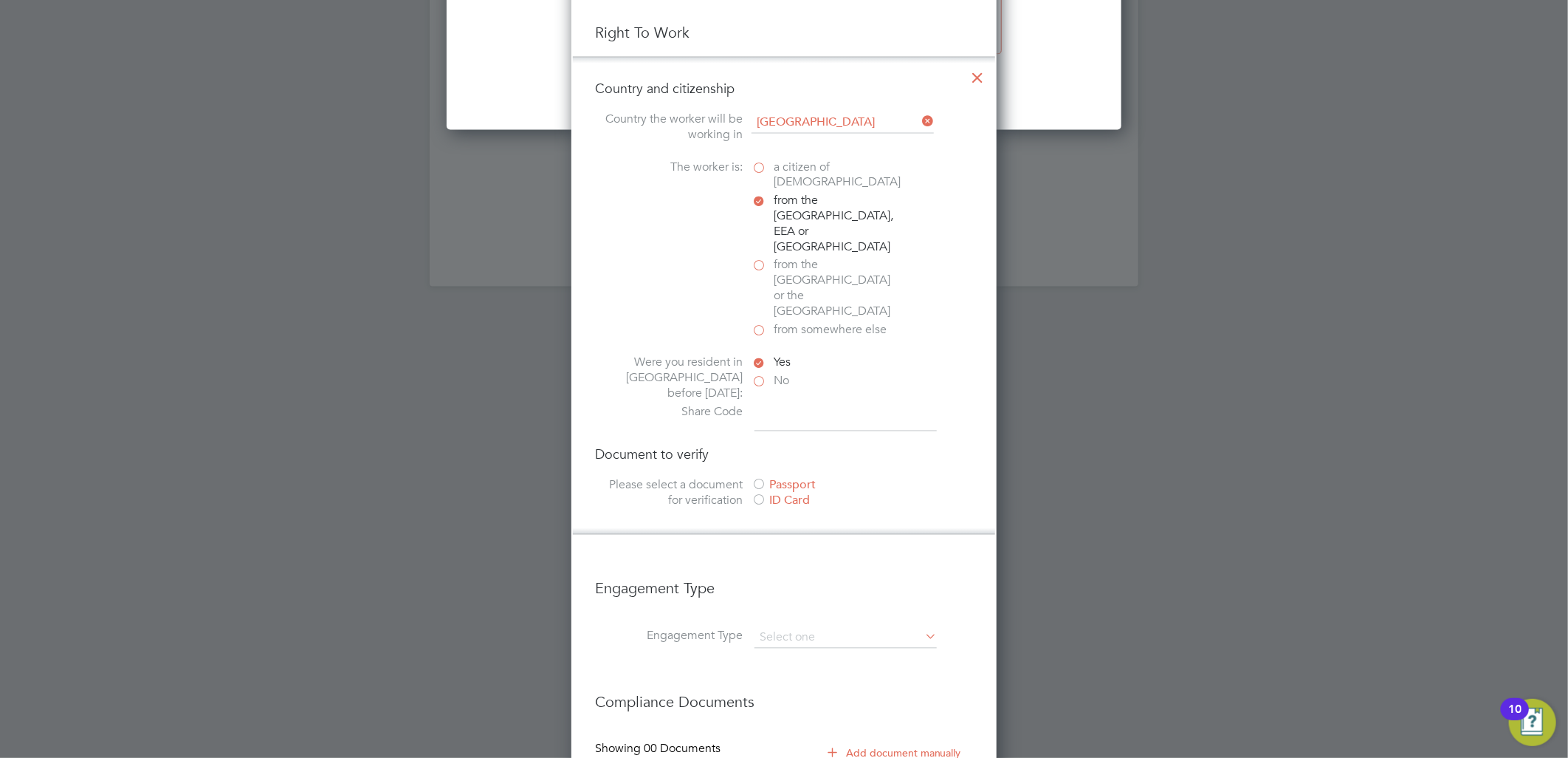
click at [774, 493] on div "ID Card" at bounding box center [862, 501] width 221 height 15
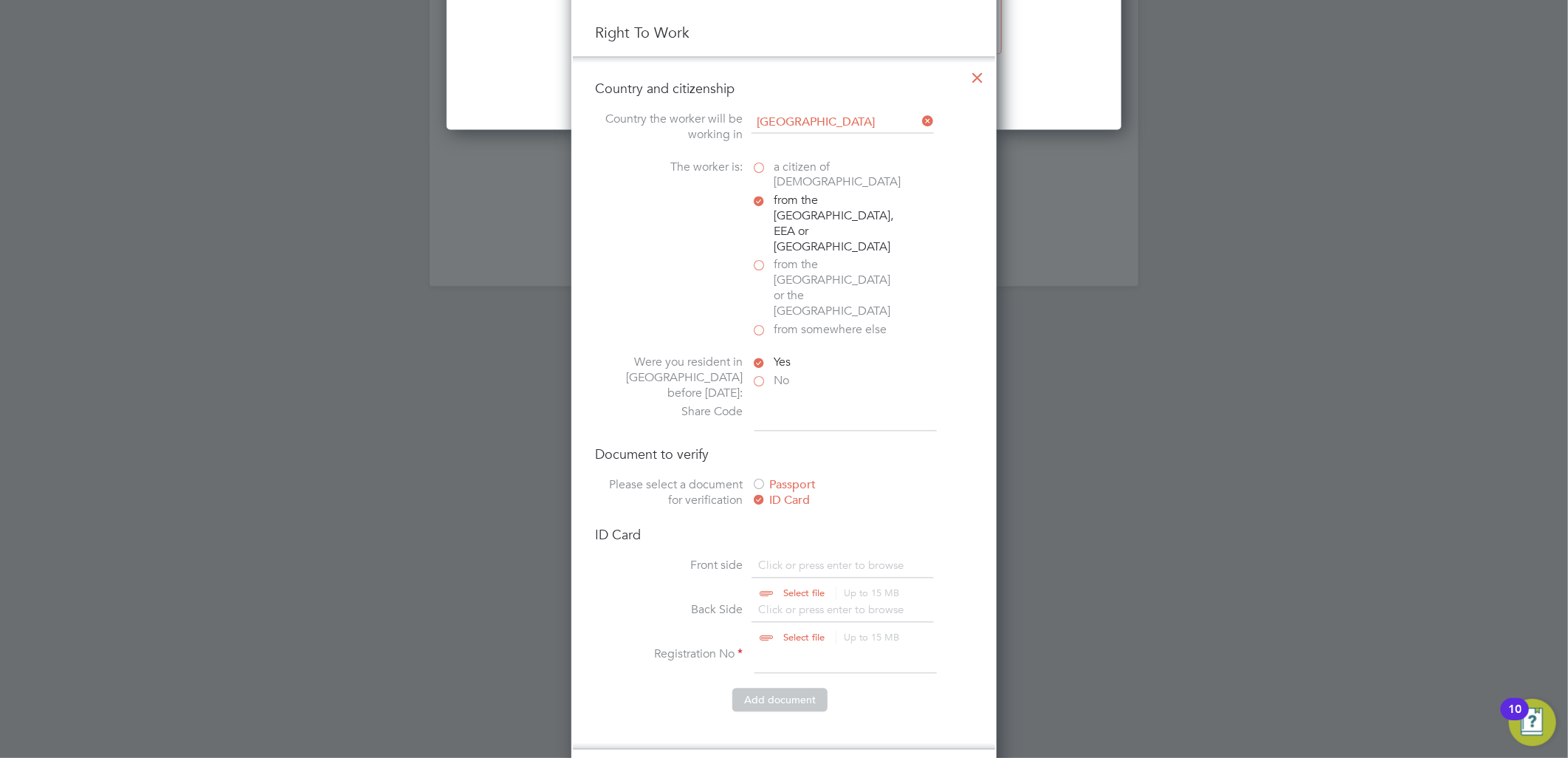
click at [795, 558] on input "file" at bounding box center [818, 581] width 232 height 45
click at [792, 558] on input "file" at bounding box center [818, 581] width 232 height 45
type input "C:\fakepath\will settle.pdf"
click at [782, 603] on input "file" at bounding box center [818, 625] width 232 height 45
type input "C:\fakepath\will settle.pdf"
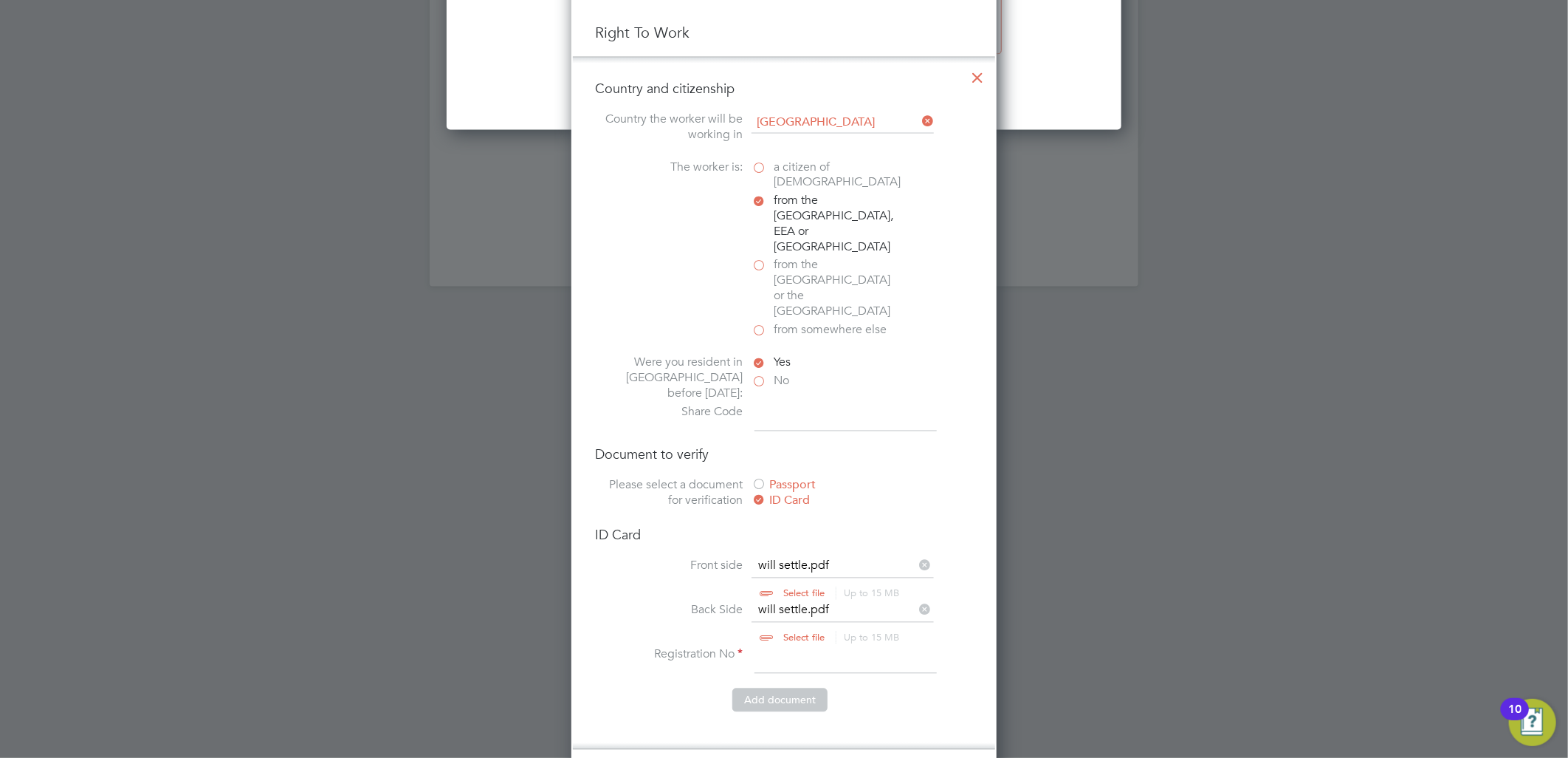
click at [789, 647] on input at bounding box center [846, 660] width 183 height 27
click at [810, 647] on input at bounding box center [846, 660] width 183 height 27
paste input "WE-2YXRH43-RD"
type input "WE-2YXRH43-RD"
click at [786, 688] on button "Add document" at bounding box center [780, 700] width 95 height 24
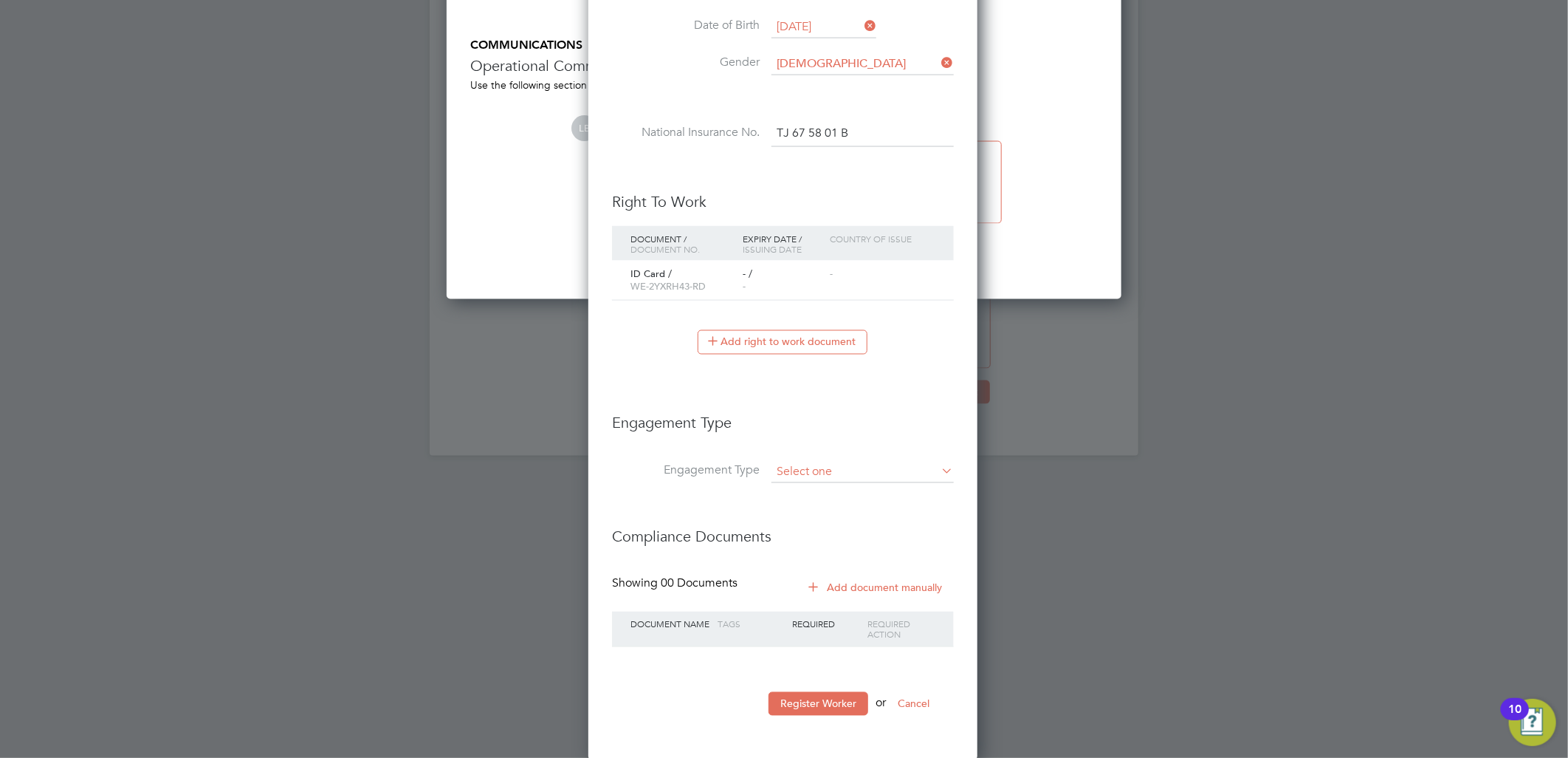
click at [801, 462] on input at bounding box center [863, 472] width 183 height 21
click at [809, 475] on input at bounding box center [863, 472] width 183 height 21
click at [816, 462] on input at bounding box center [863, 472] width 183 height 21
click at [817, 548] on li "Umbrella" at bounding box center [862, 556] width 184 height 22
type input "Umbrella"
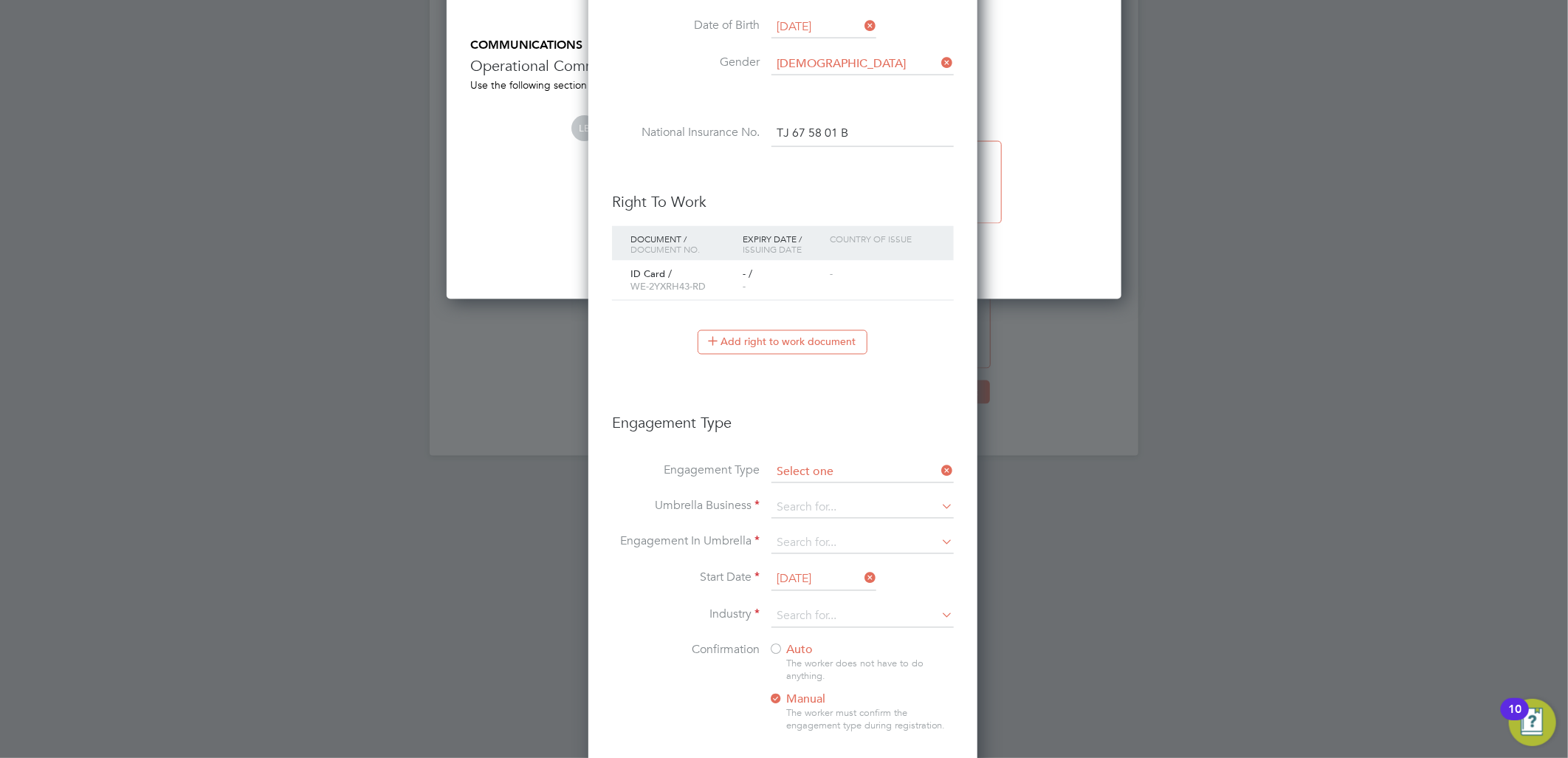
click at [808, 471] on input at bounding box center [863, 472] width 183 height 21
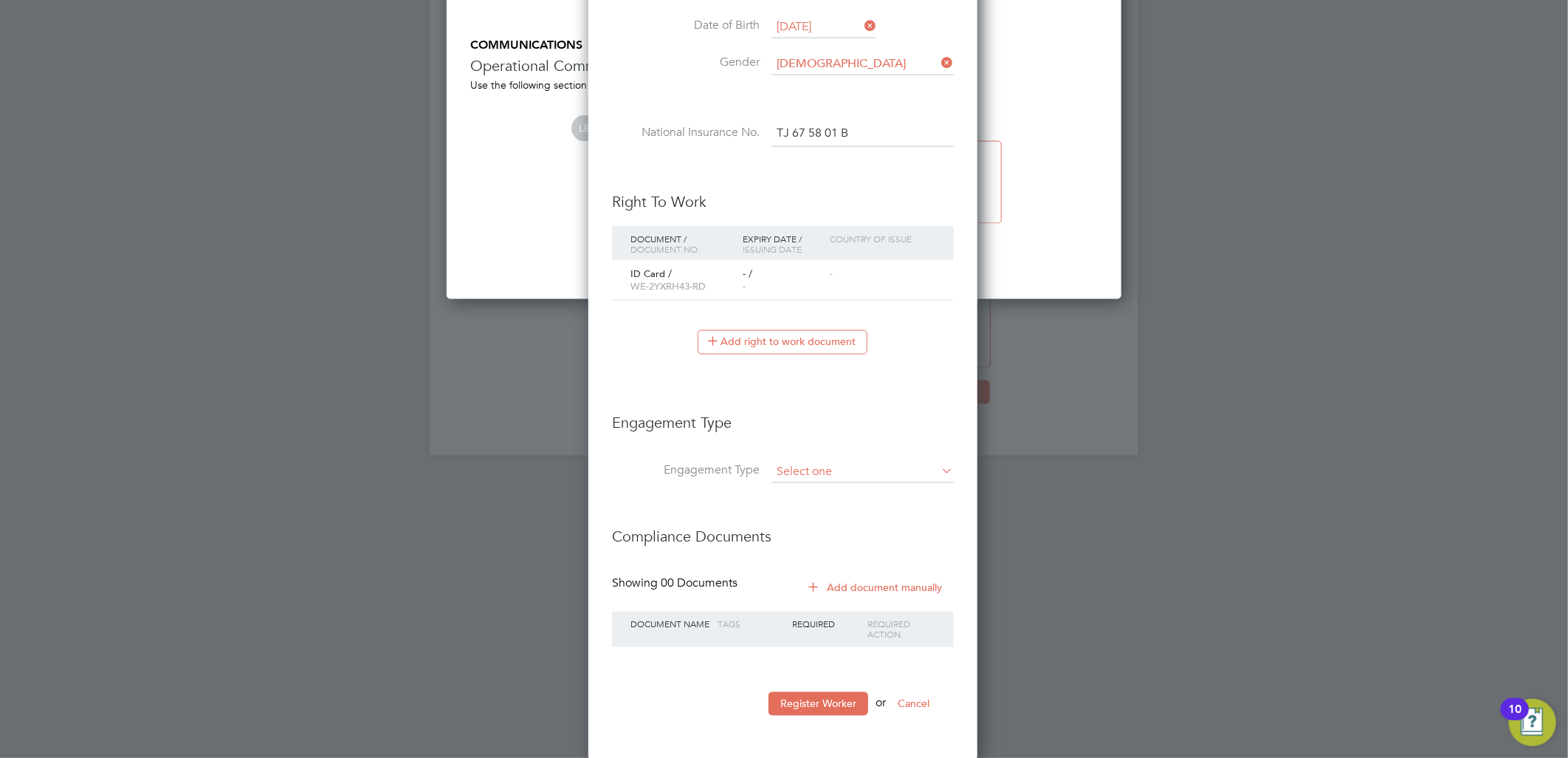
click at [816, 468] on input at bounding box center [863, 472] width 183 height 21
click at [809, 518] on li "PAYE Direct" at bounding box center [862, 514] width 184 height 22
type input "PAYE Direct"
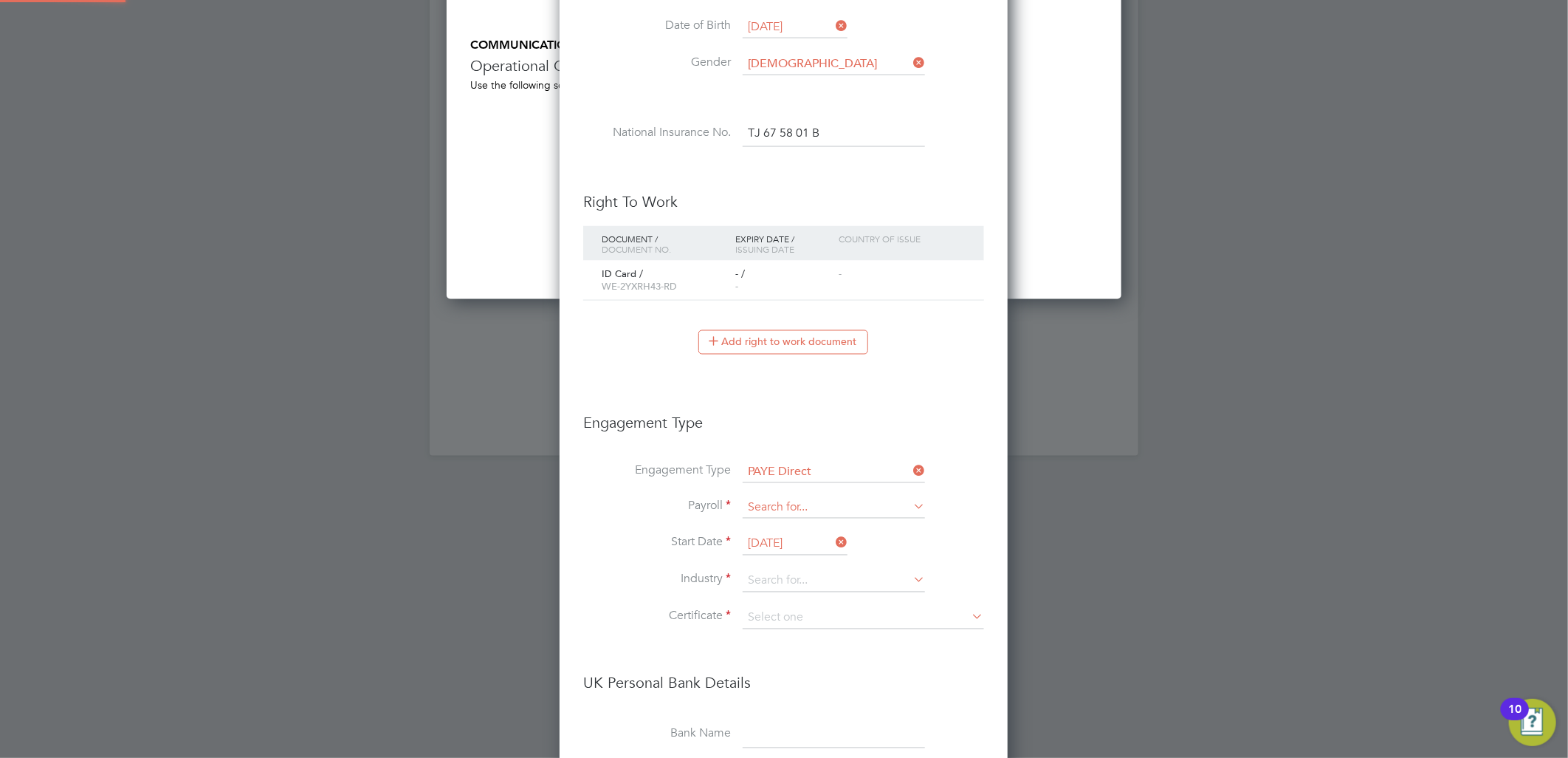
scroll to position [8, 6]
click at [798, 503] on input at bounding box center [834, 508] width 183 height 21
click at [802, 528] on li "Agency PAYE" at bounding box center [833, 528] width 184 height 22
type input "Agency PAYE"
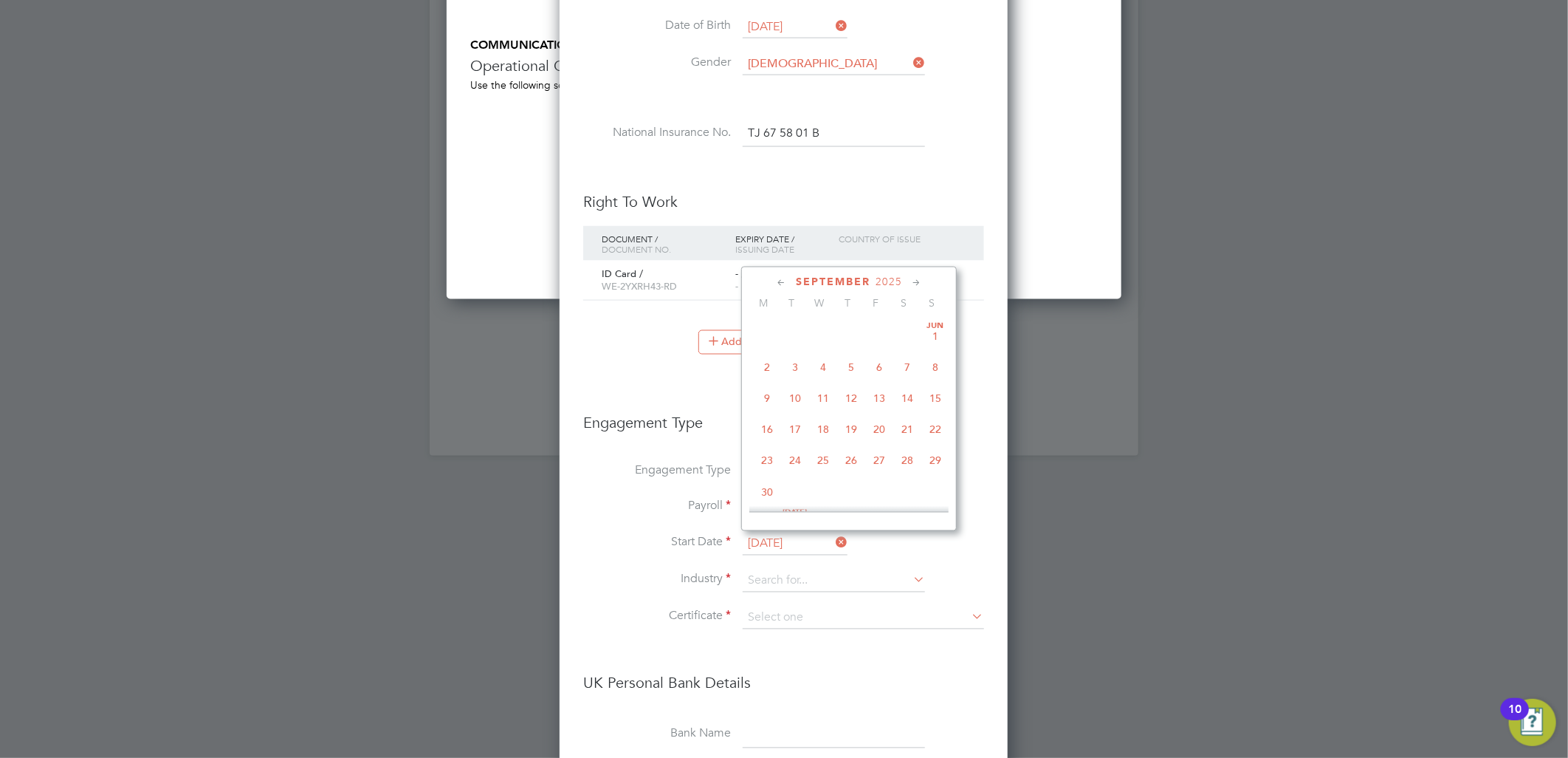
click at [782, 540] on input "24 Sep 2025" at bounding box center [795, 544] width 105 height 22
click at [762, 360] on span "15" at bounding box center [767, 359] width 28 height 28
type input "[DATE]"
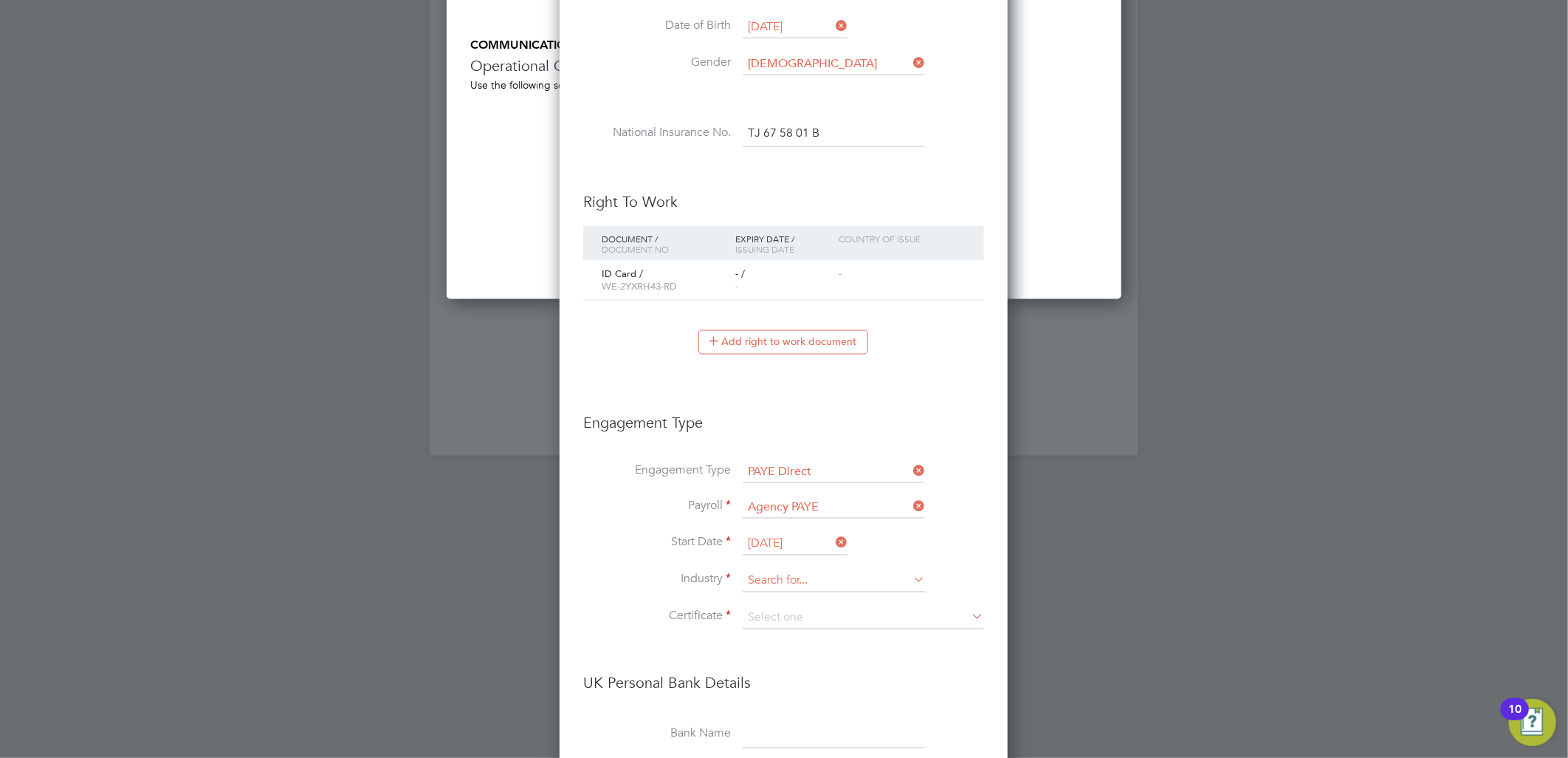
click at [791, 578] on input at bounding box center [834, 581] width 183 height 22
drag, startPoint x: 780, startPoint y: 695, endPoint x: 769, endPoint y: 635, distance: 61.0
click at [779, 695] on li "Construction" at bounding box center [833, 700] width 184 height 20
type input "Construction"
click at [768, 601] on li "Industry Construction" at bounding box center [784, 588] width 401 height 37
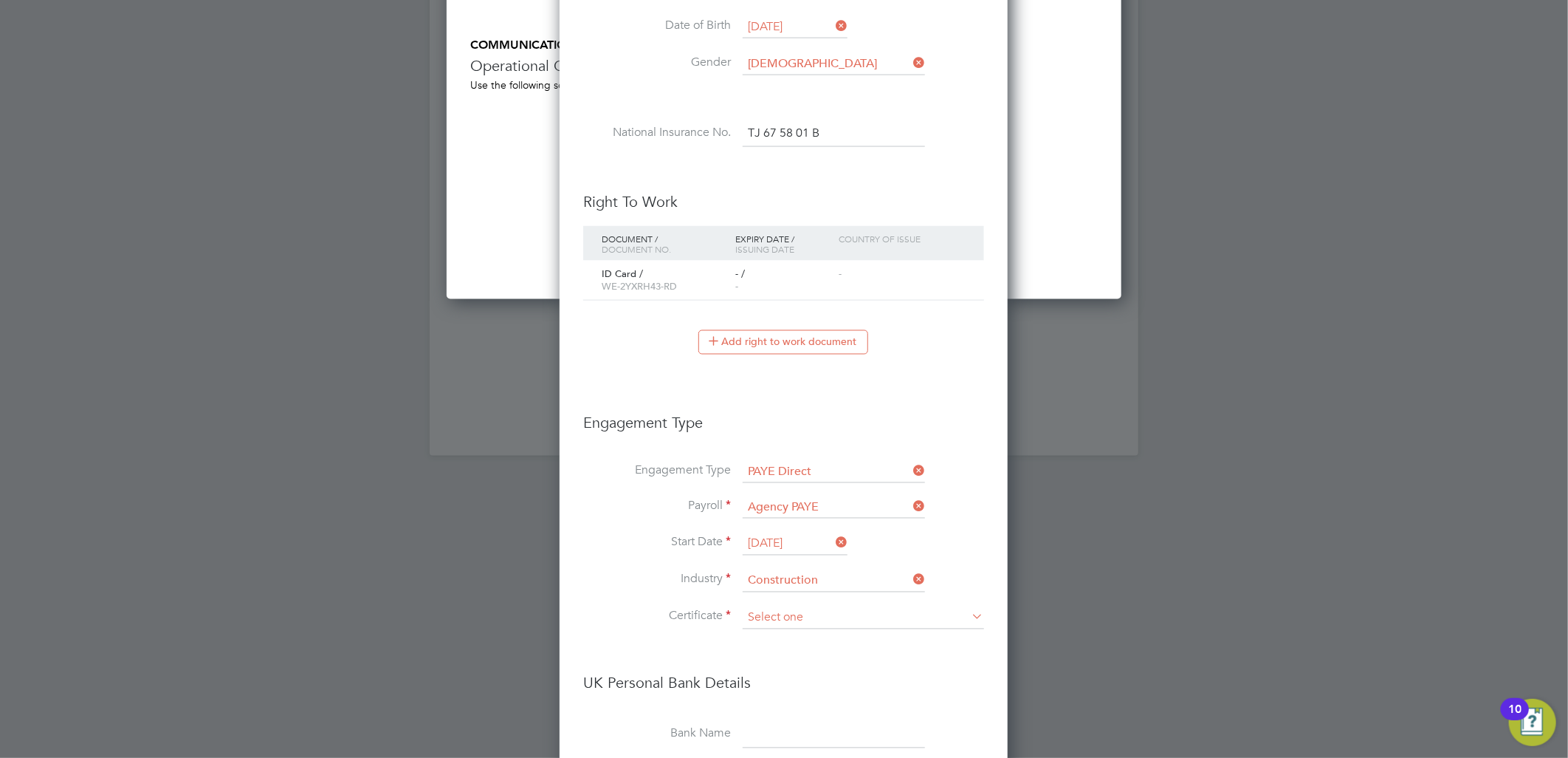
click at [779, 617] on input at bounding box center [863, 617] width 241 height 22
click at [791, 667] on li "Don't know" at bounding box center [863, 673] width 243 height 19
type input "Don't know"
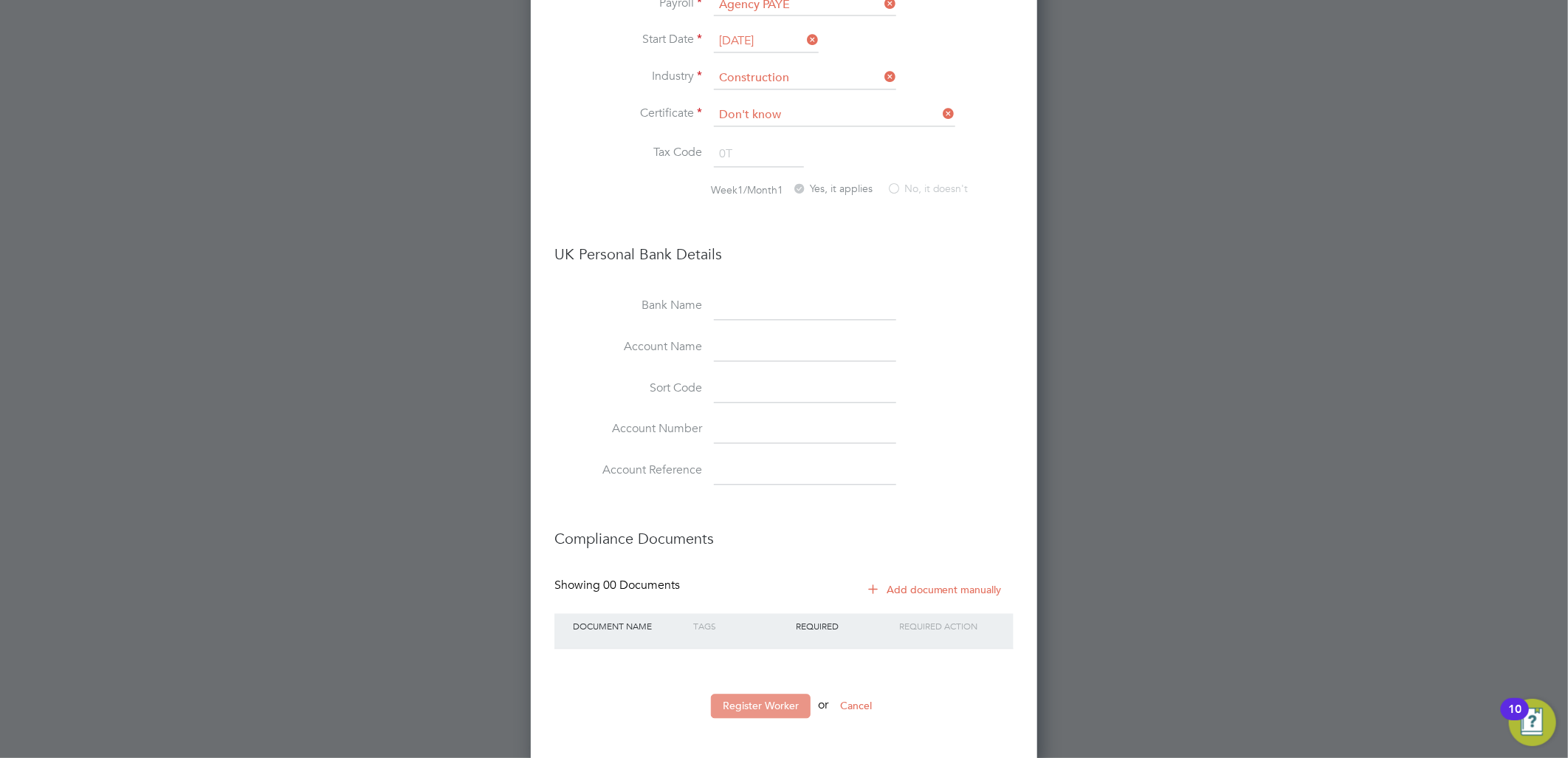
click at [761, 700] on button "Register Worker" at bounding box center [761, 705] width 100 height 24
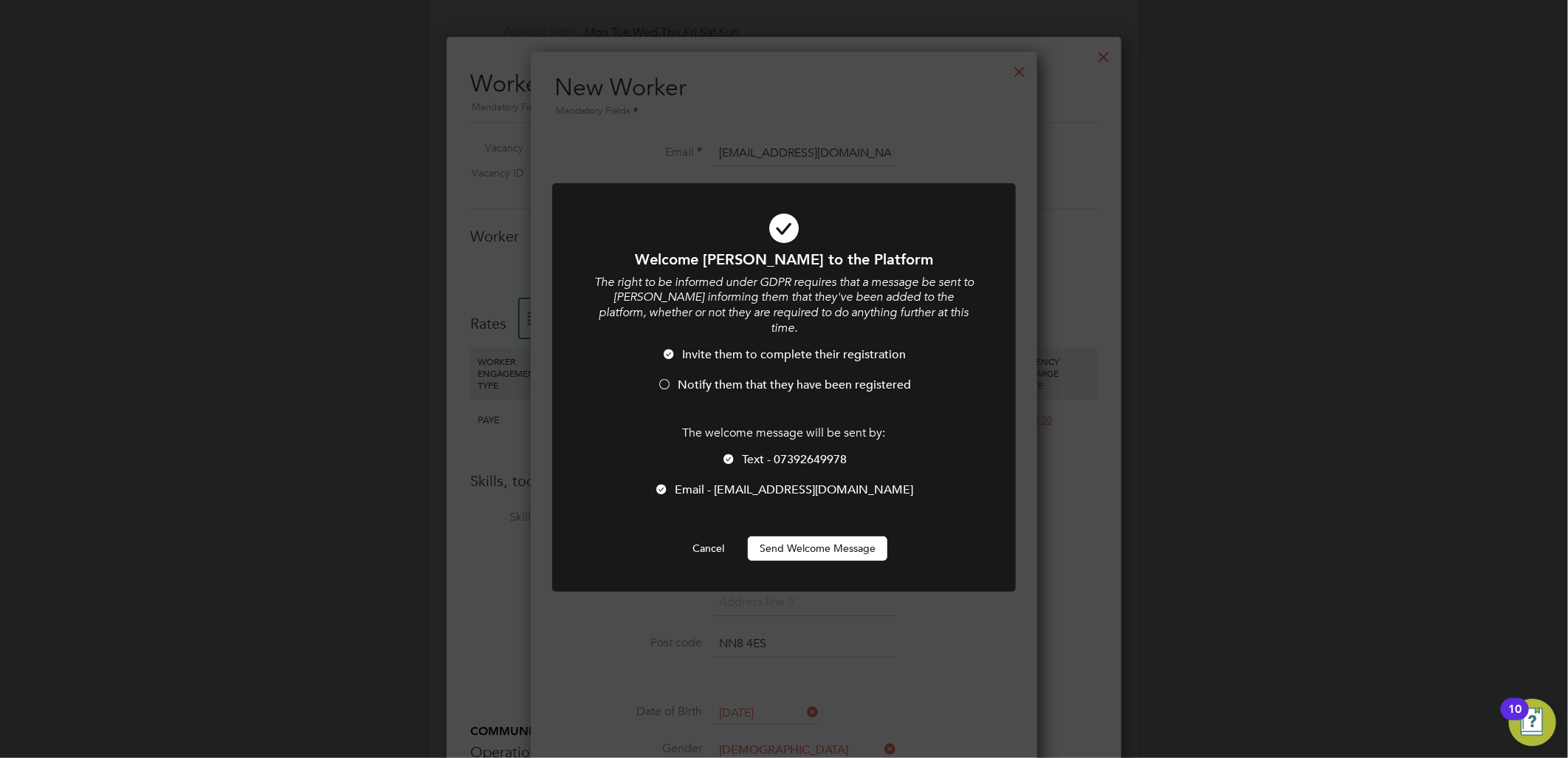
click at [831, 536] on button "Send Welcome Message" at bounding box center [818, 548] width 140 height 24
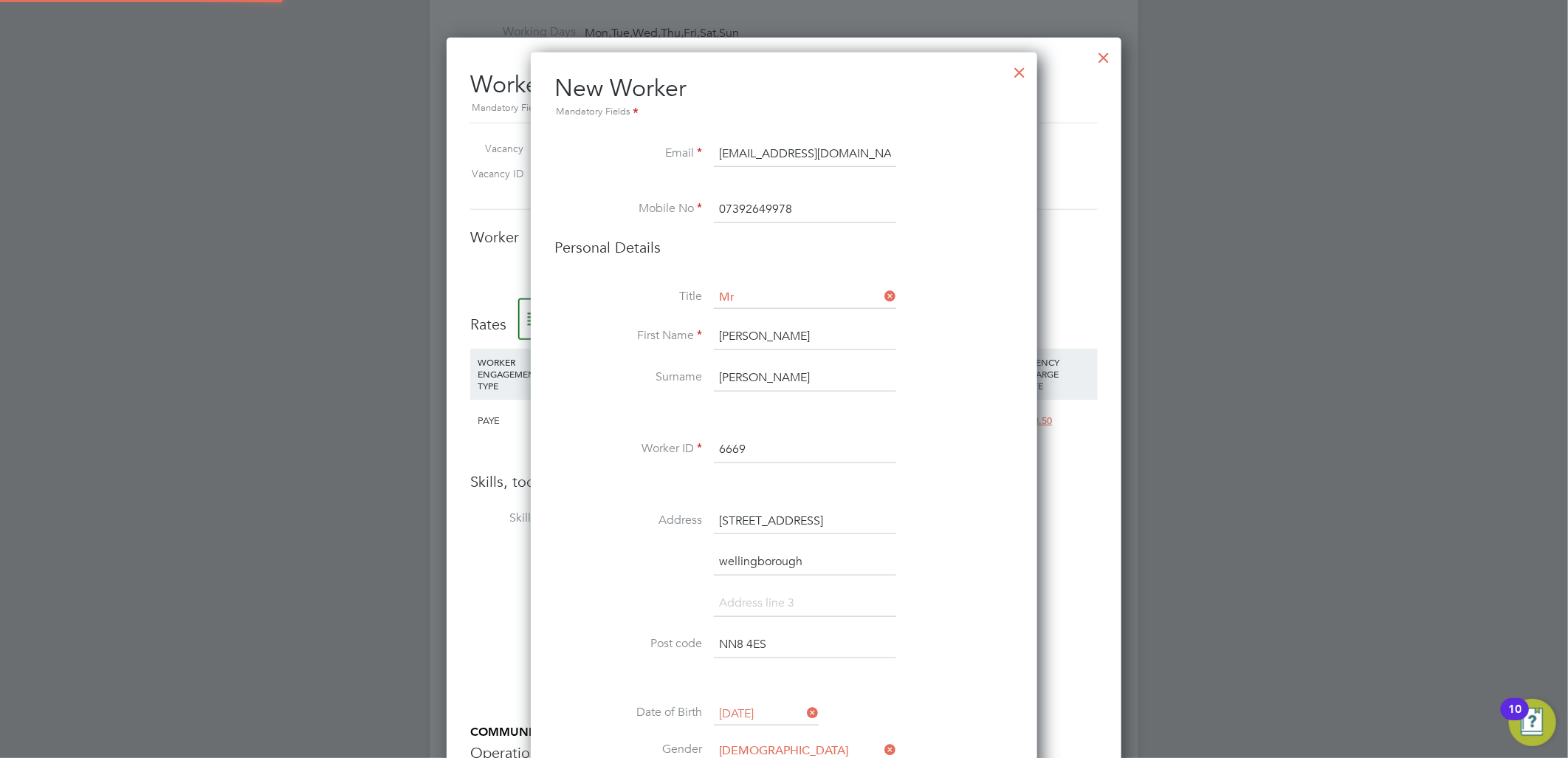
type input "William Awuah (6669)"
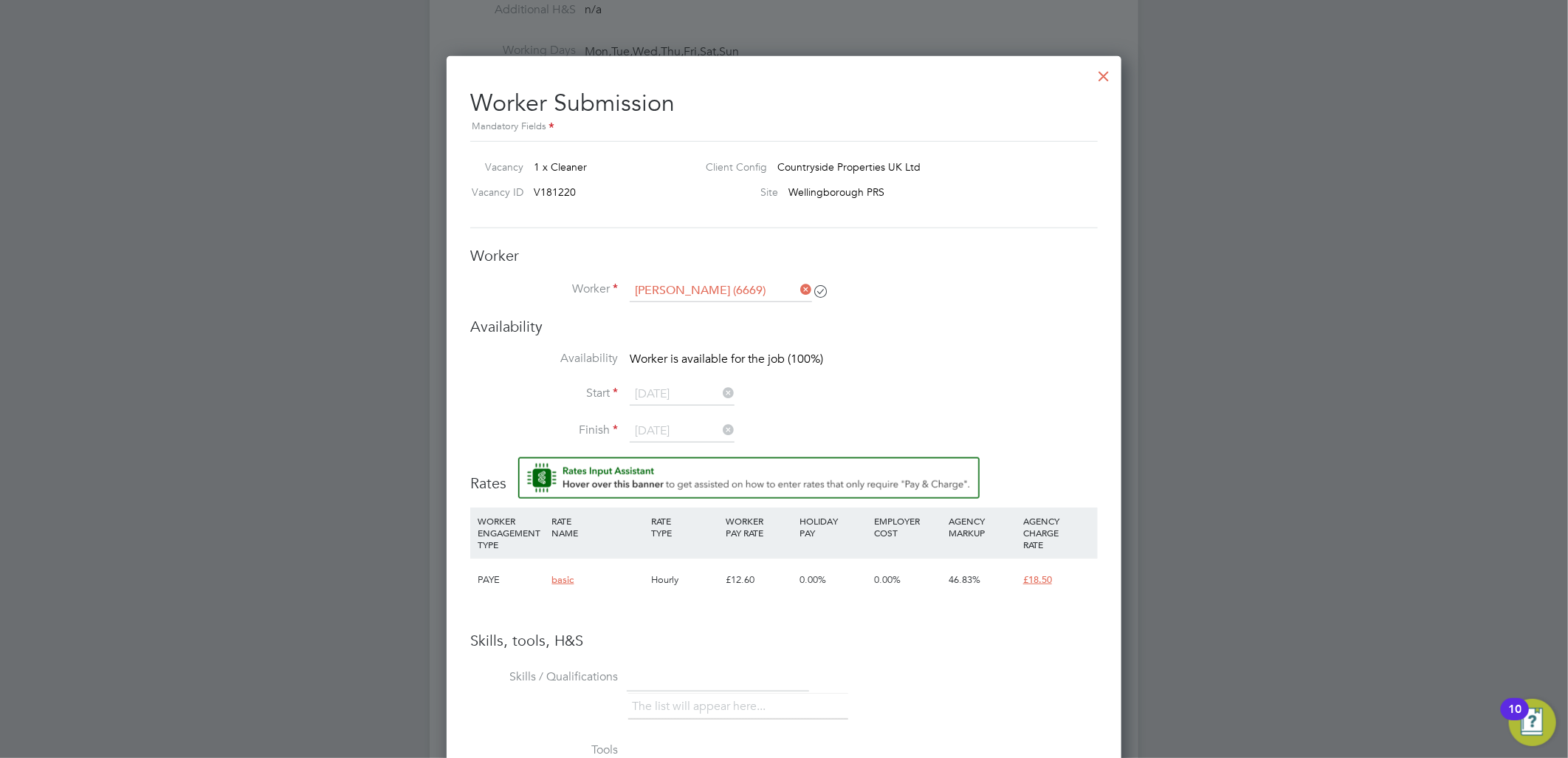
click at [1107, 83] on div at bounding box center [1104, 72] width 27 height 27
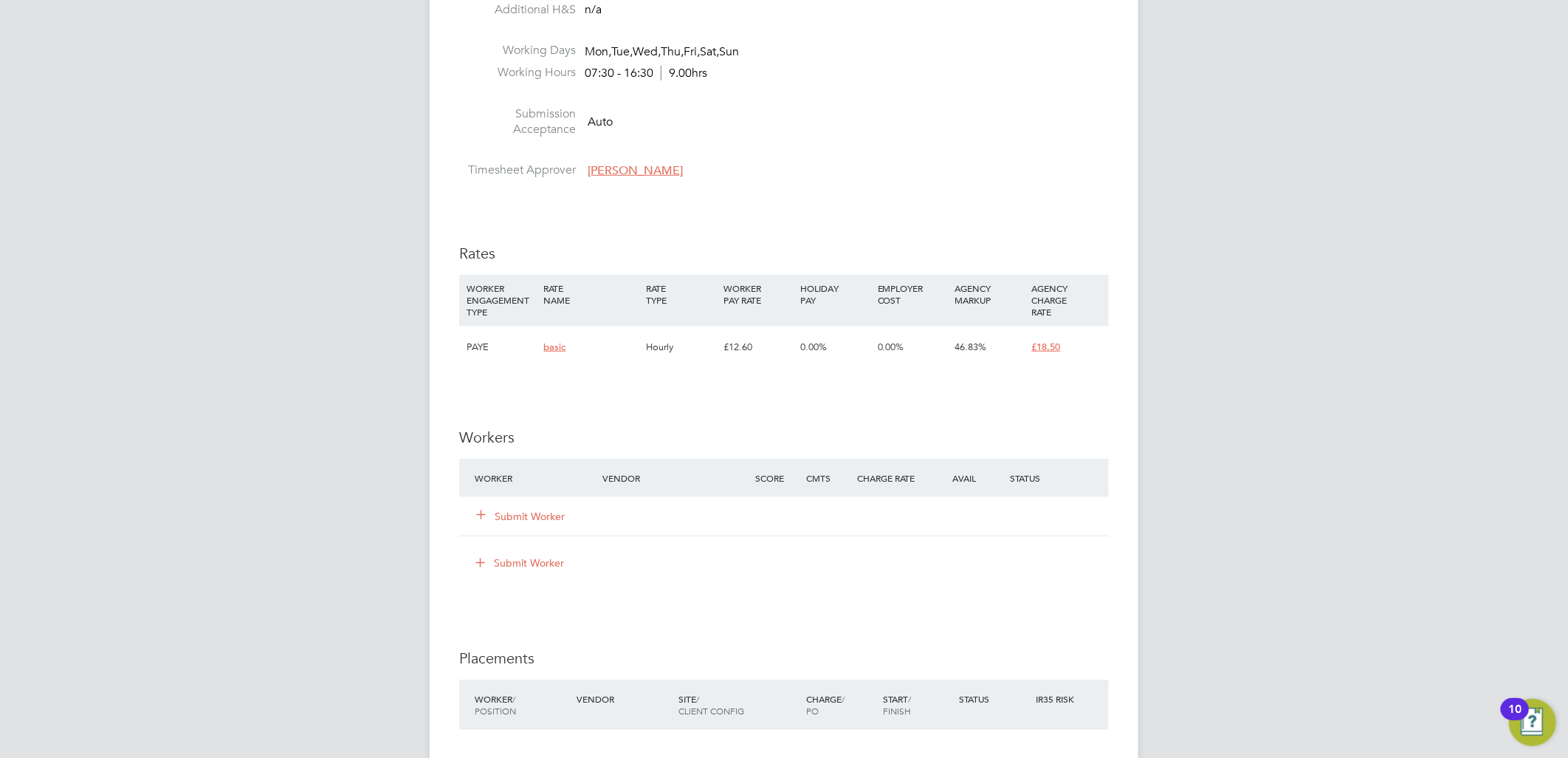
click at [529, 519] on button "Submit Worker" at bounding box center [521, 516] width 88 height 15
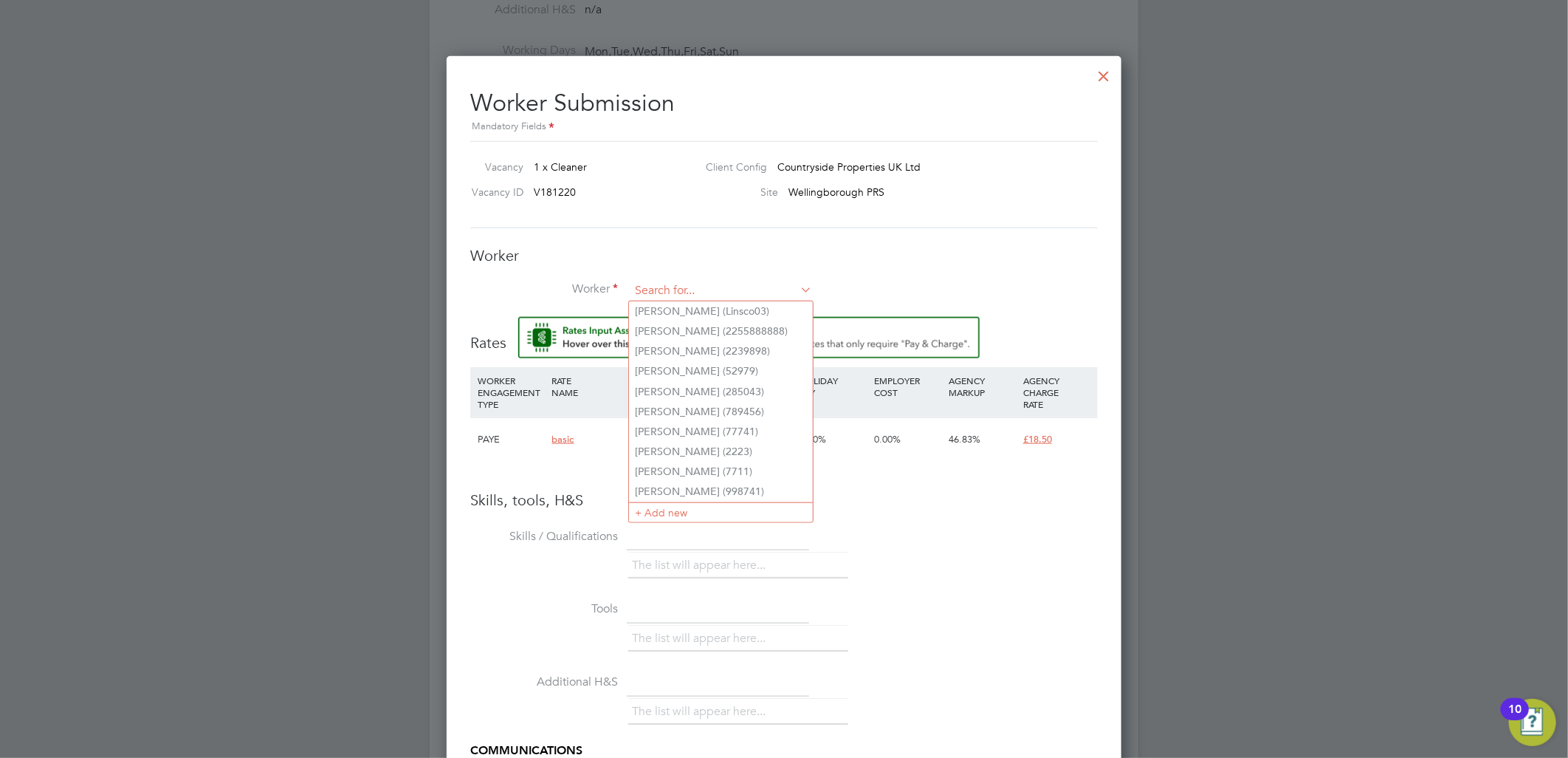
click at [726, 292] on input at bounding box center [721, 290] width 183 height 22
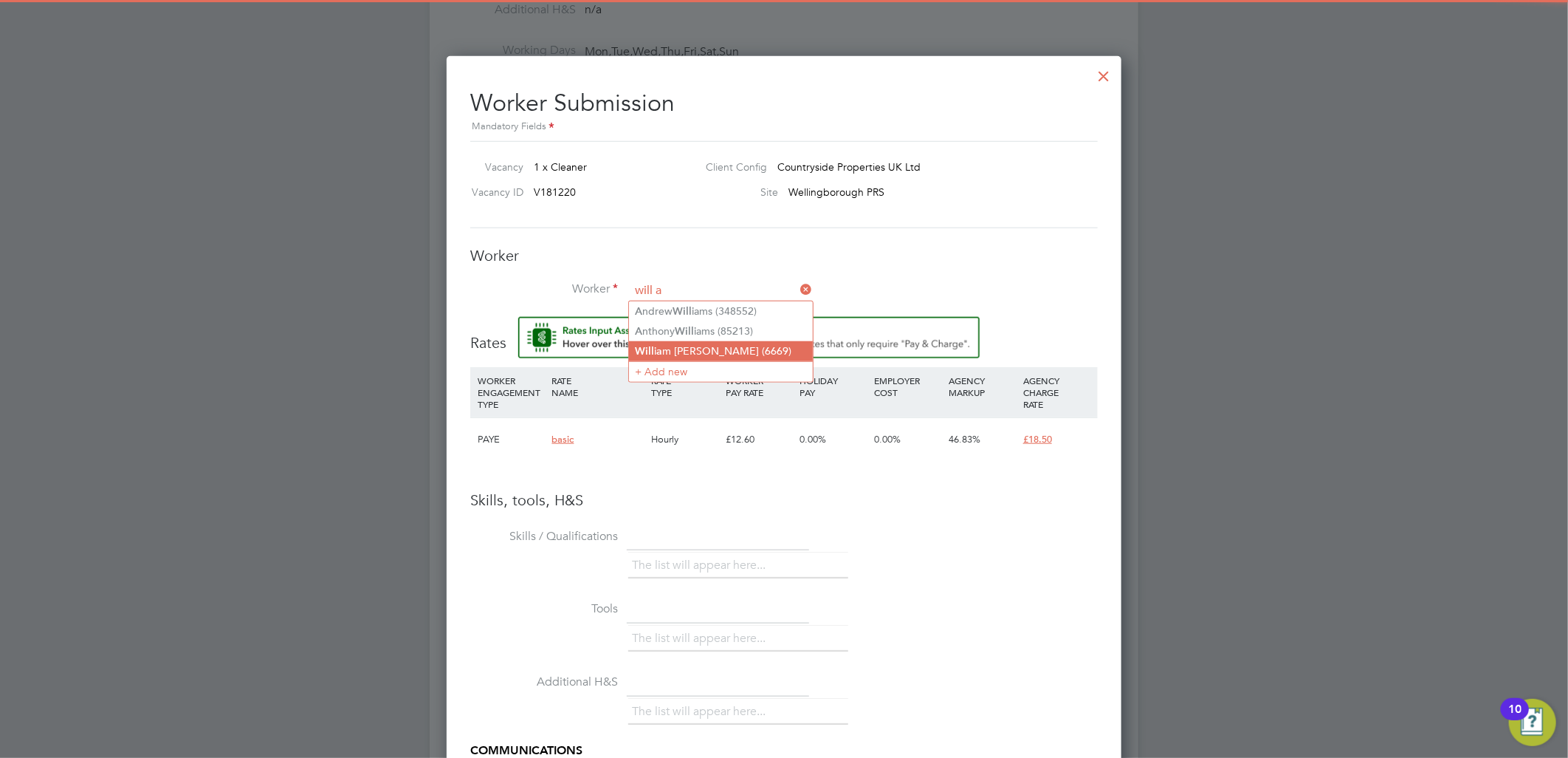
click at [694, 345] on li "Will i a m Awuah (6669)" at bounding box center [720, 351] width 184 height 20
type input "William Awuah (6669)"
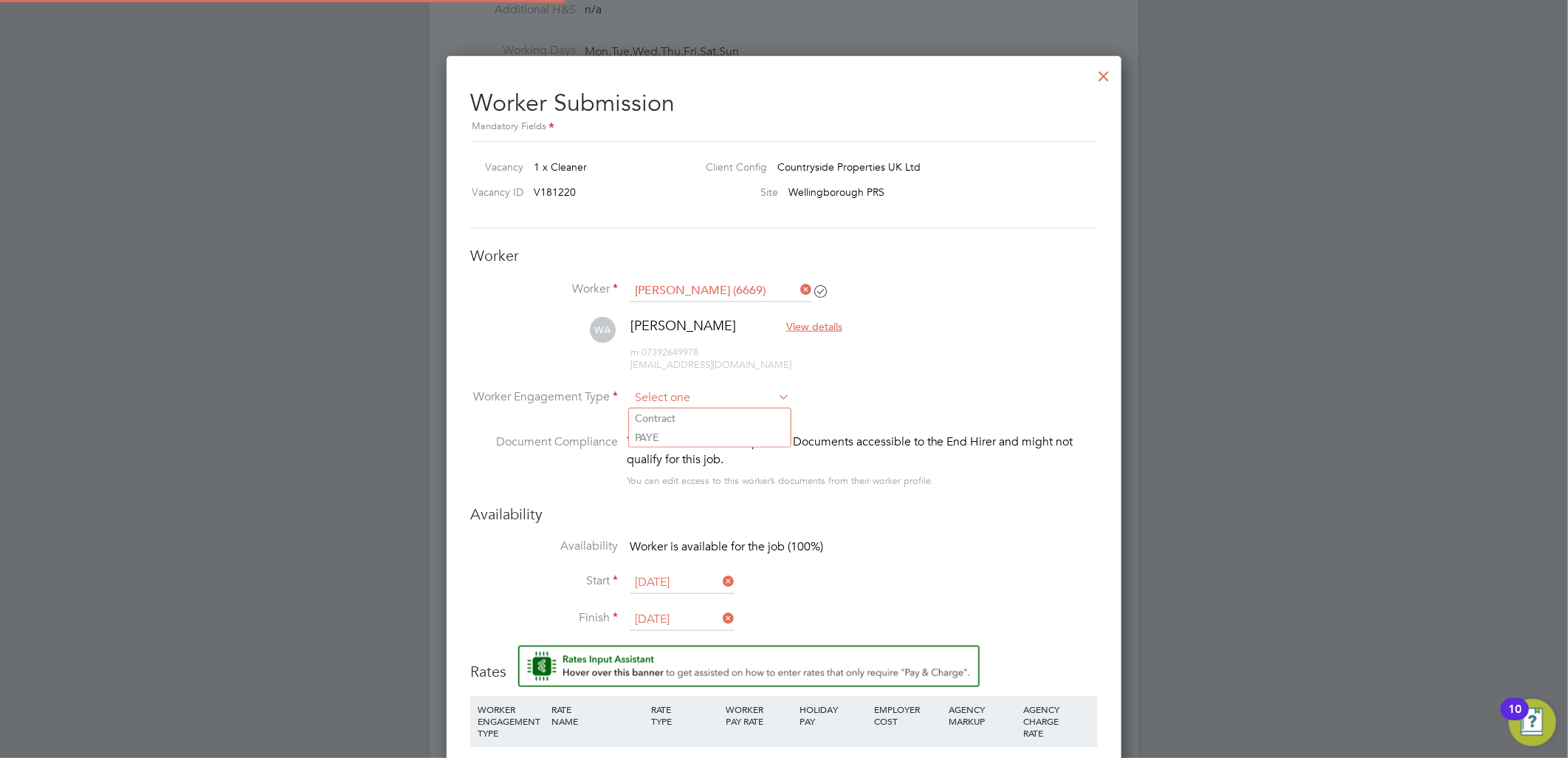
click at [688, 393] on input at bounding box center [710, 398] width 160 height 22
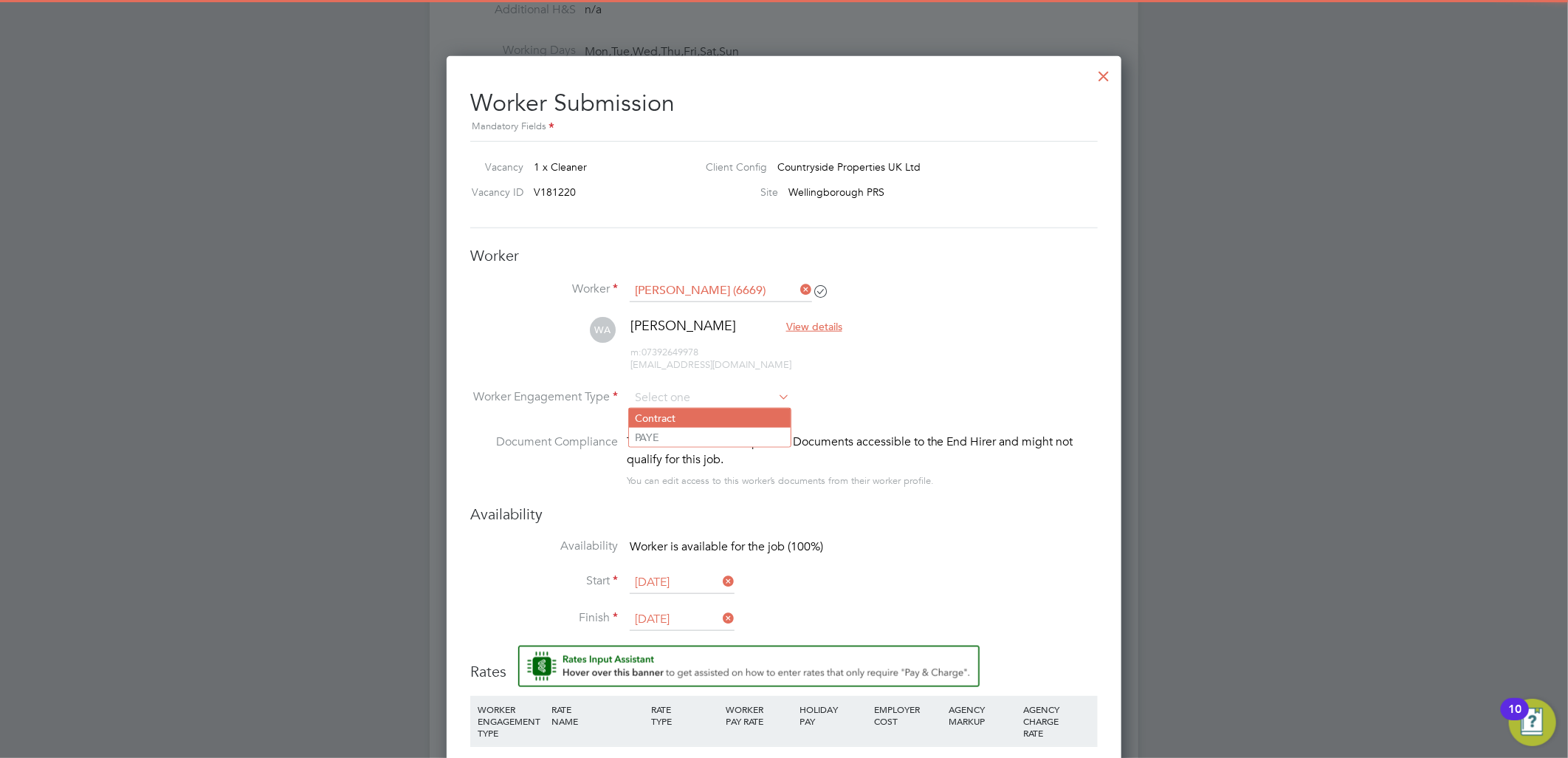
click at [683, 417] on li "Contract" at bounding box center [710, 418] width 162 height 19
type input "Contract"
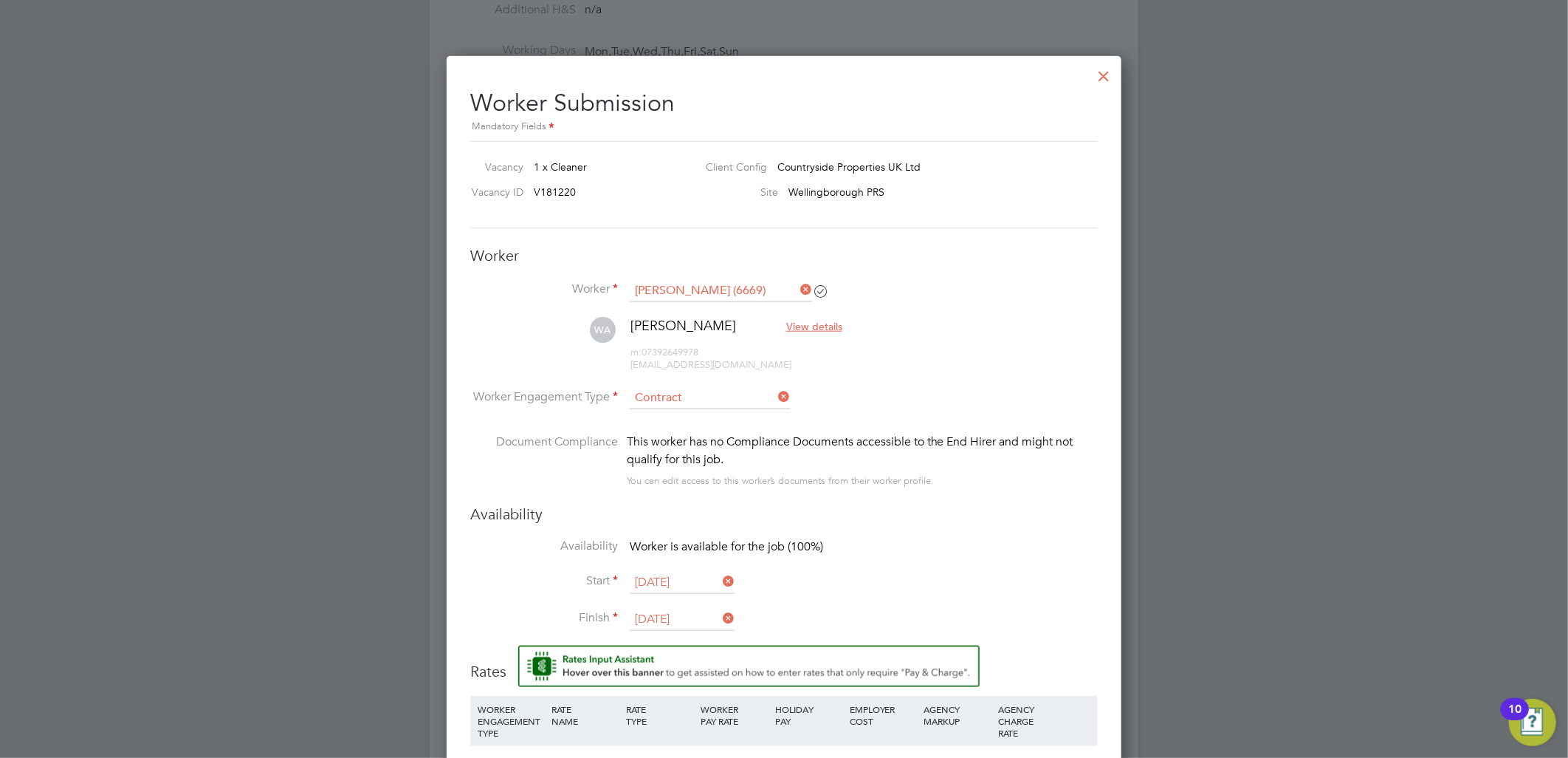
click at [703, 385] on li "WA William Awuah View details m: 07392649978 williamawuah623@yahoo.com" at bounding box center [784, 352] width 627 height 70
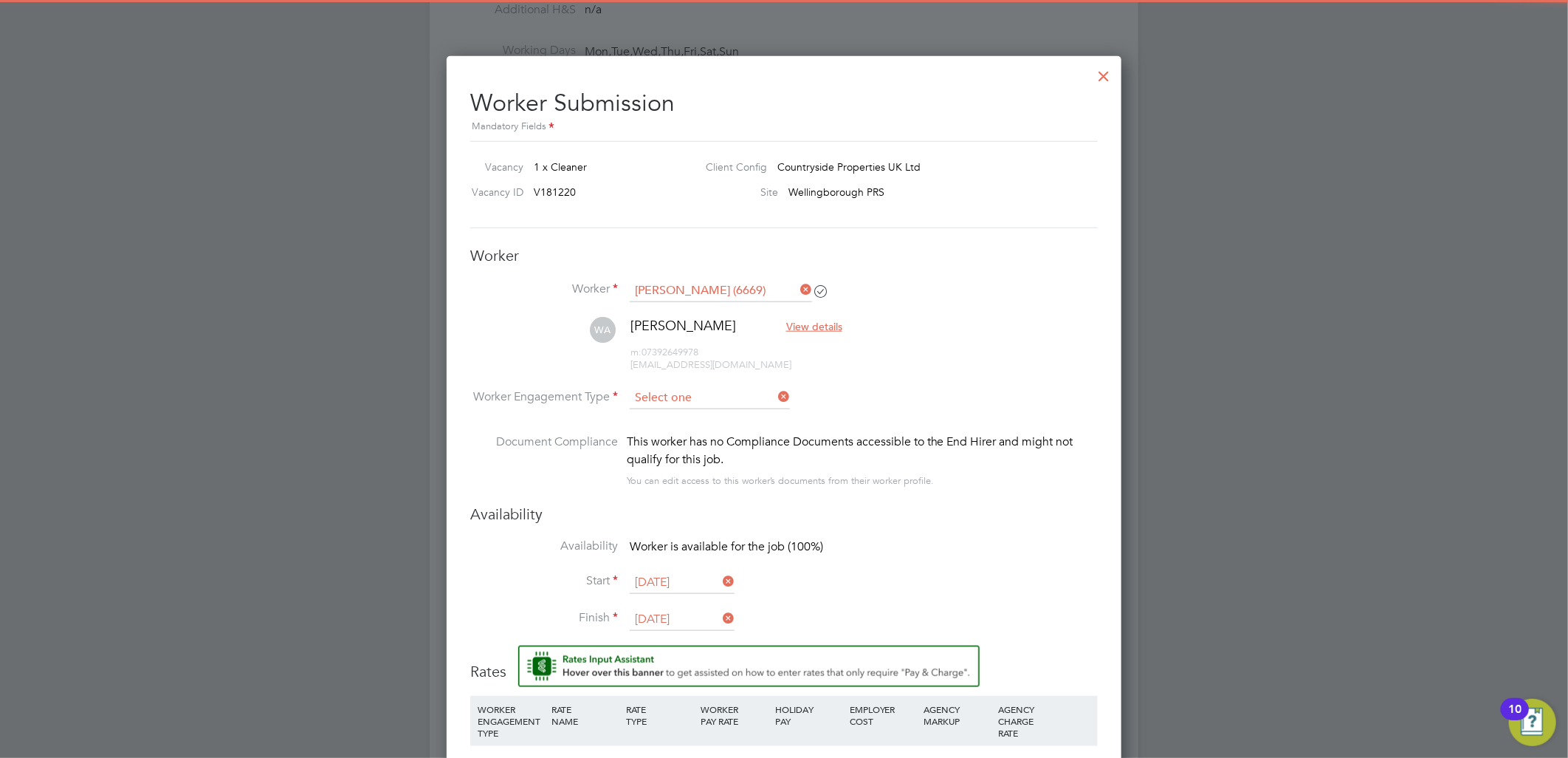
click at [700, 394] on input at bounding box center [710, 398] width 160 height 22
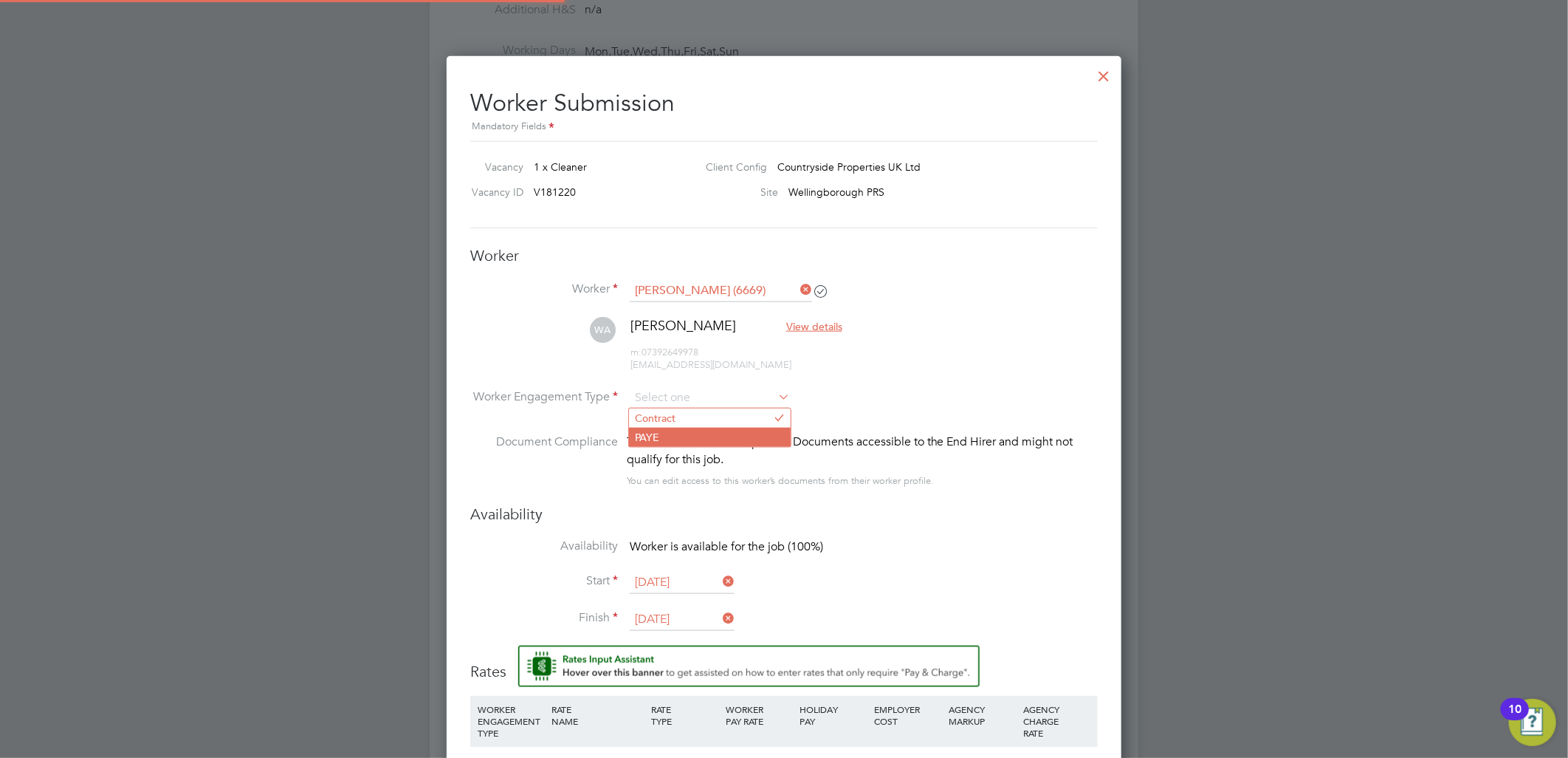
click at [683, 436] on li "PAYE" at bounding box center [710, 437] width 162 height 19
type input "PAYE"
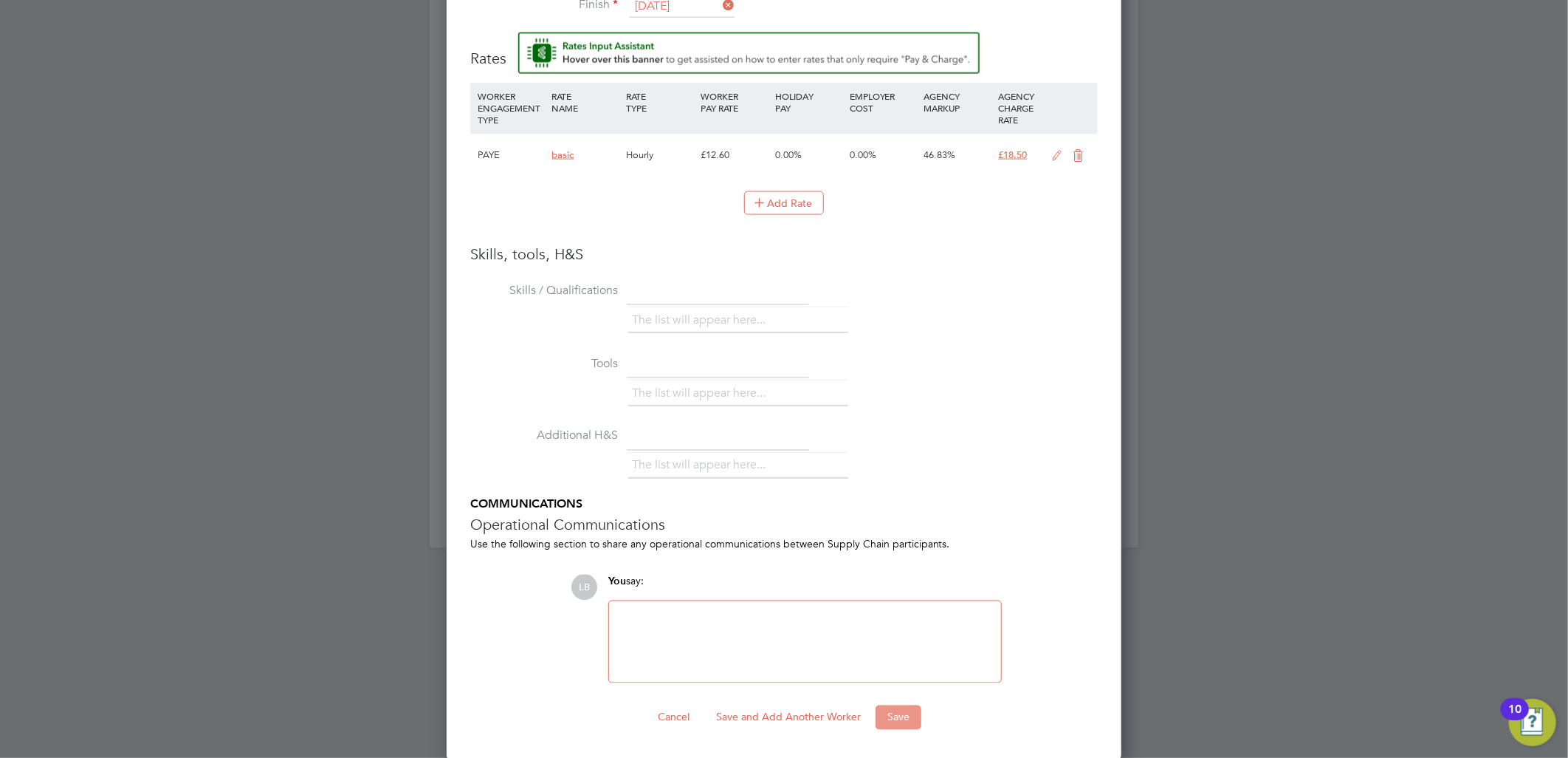
click at [905, 726] on button "Save" at bounding box center [898, 717] width 46 height 24
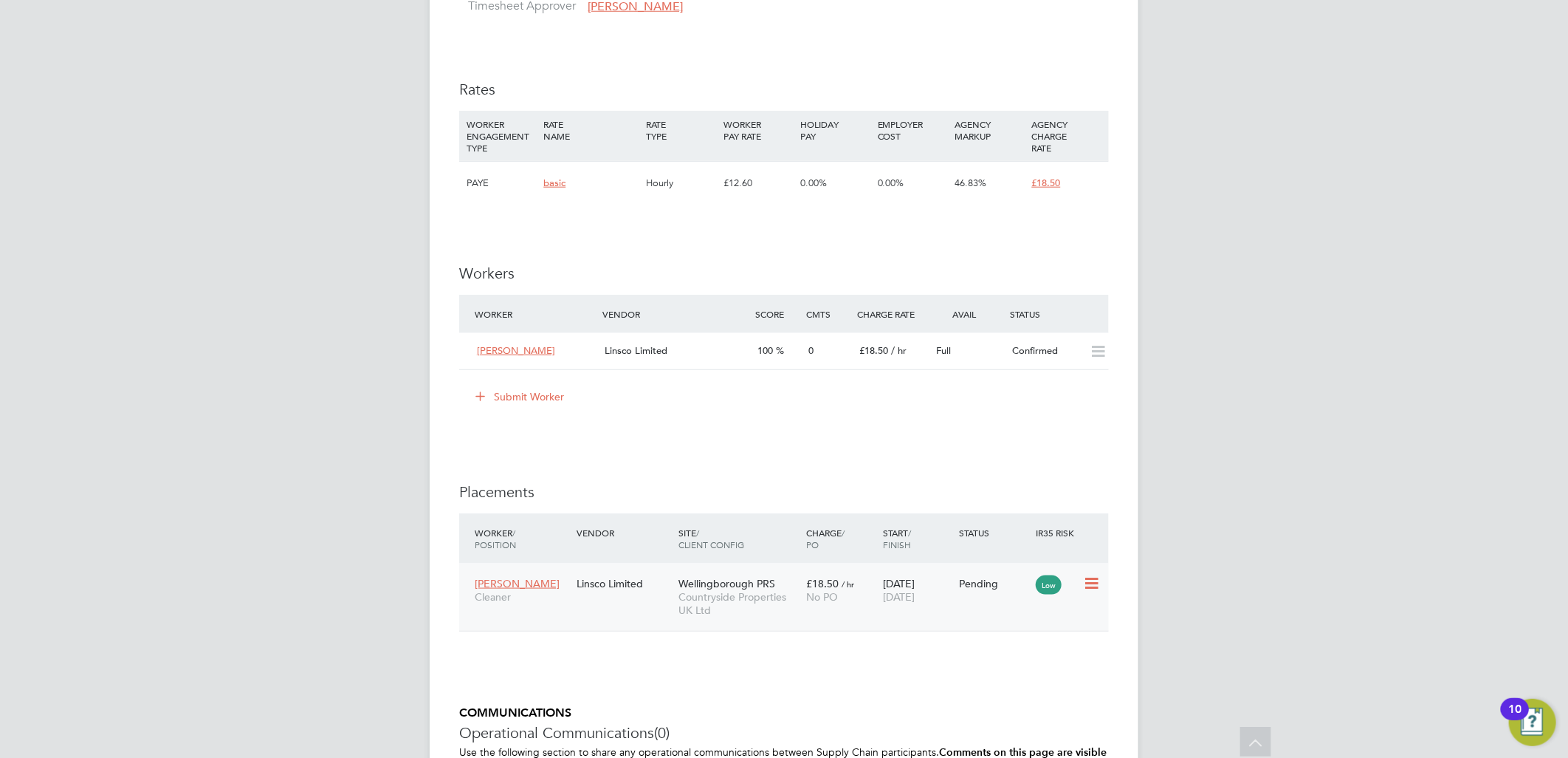
click at [1083, 578] on icon at bounding box center [1090, 583] width 15 height 18
click at [1002, 675] on li "Start" at bounding box center [1046, 676] width 105 height 21
type input "[PERSON_NAME]"
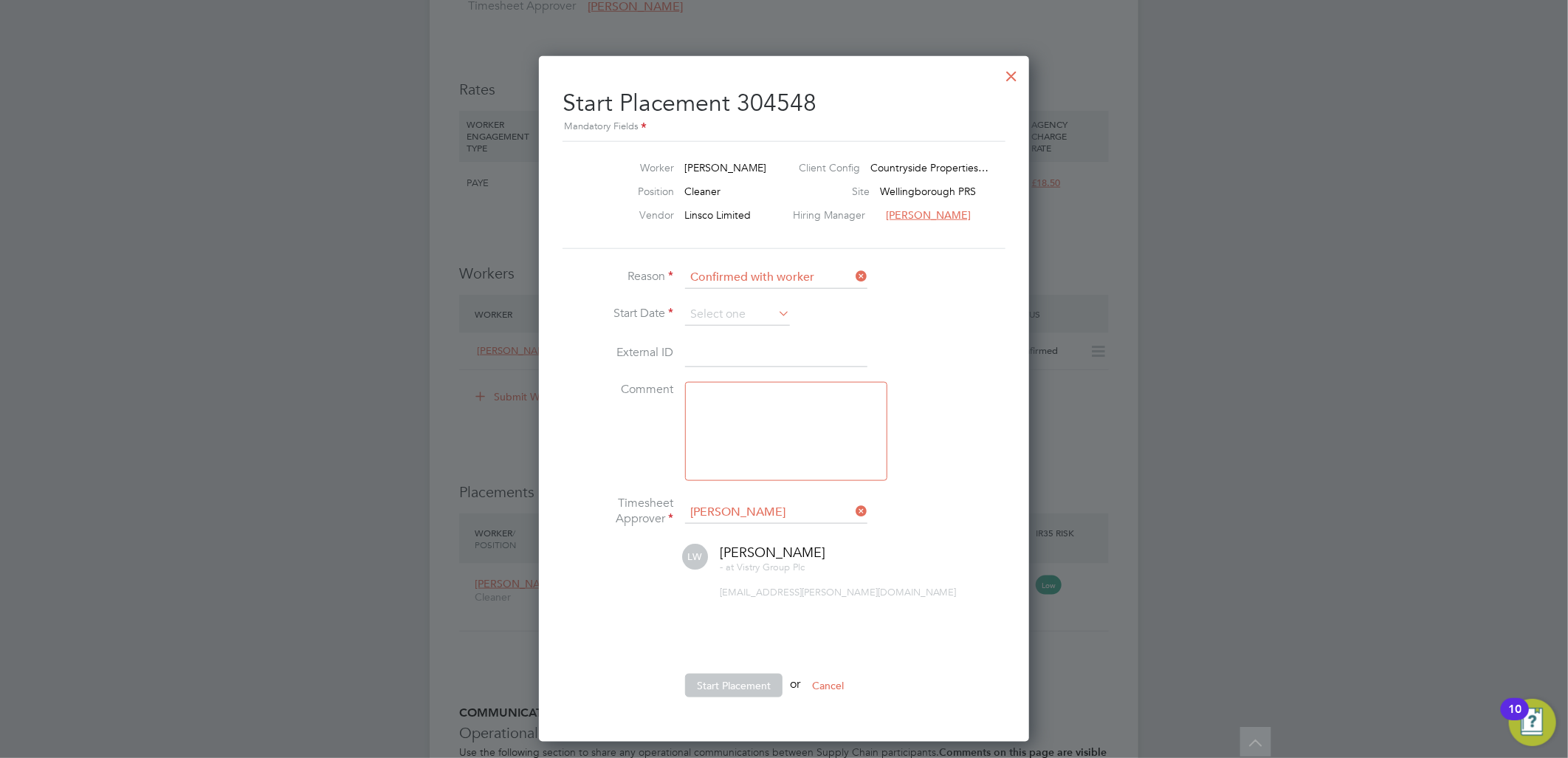
click at [722, 300] on li "Reason Confirmed with worker" at bounding box center [784, 285] width 443 height 37
click at [740, 319] on input at bounding box center [737, 314] width 105 height 22
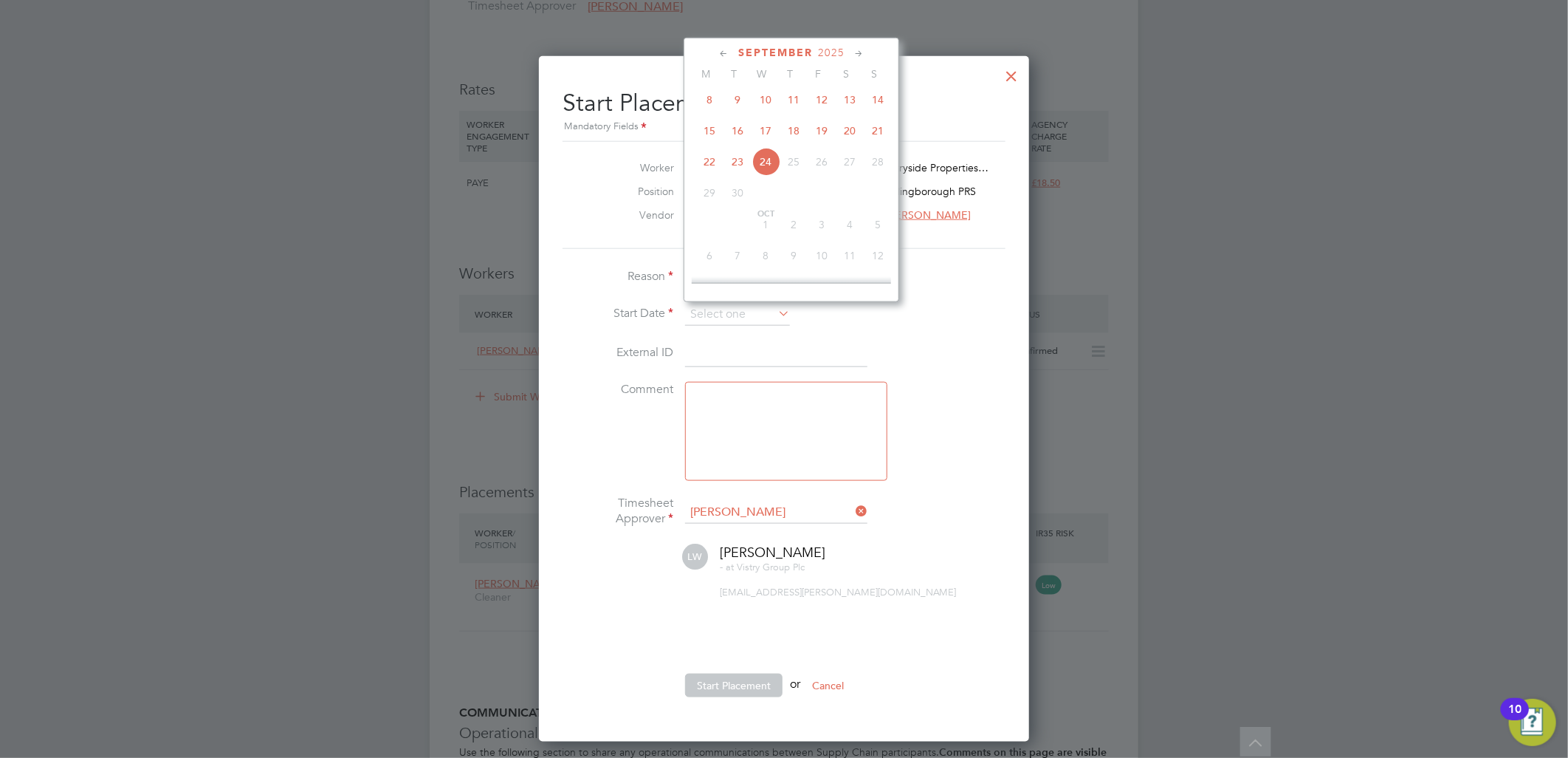
click at [713, 139] on span "15" at bounding box center [710, 131] width 28 height 28
type input "[DATE]"
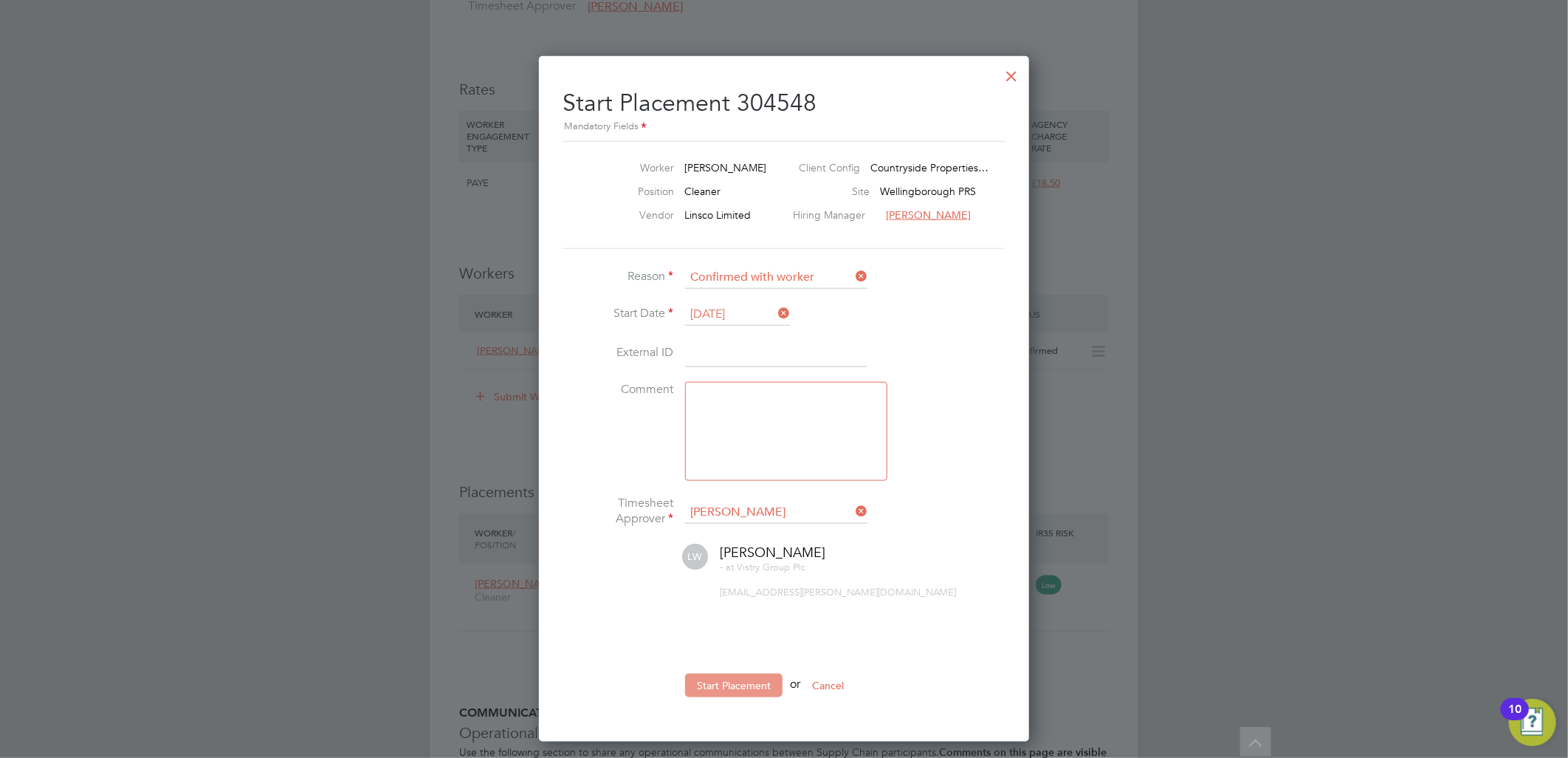
click at [703, 690] on button "Start Placement" at bounding box center [733, 685] width 98 height 24
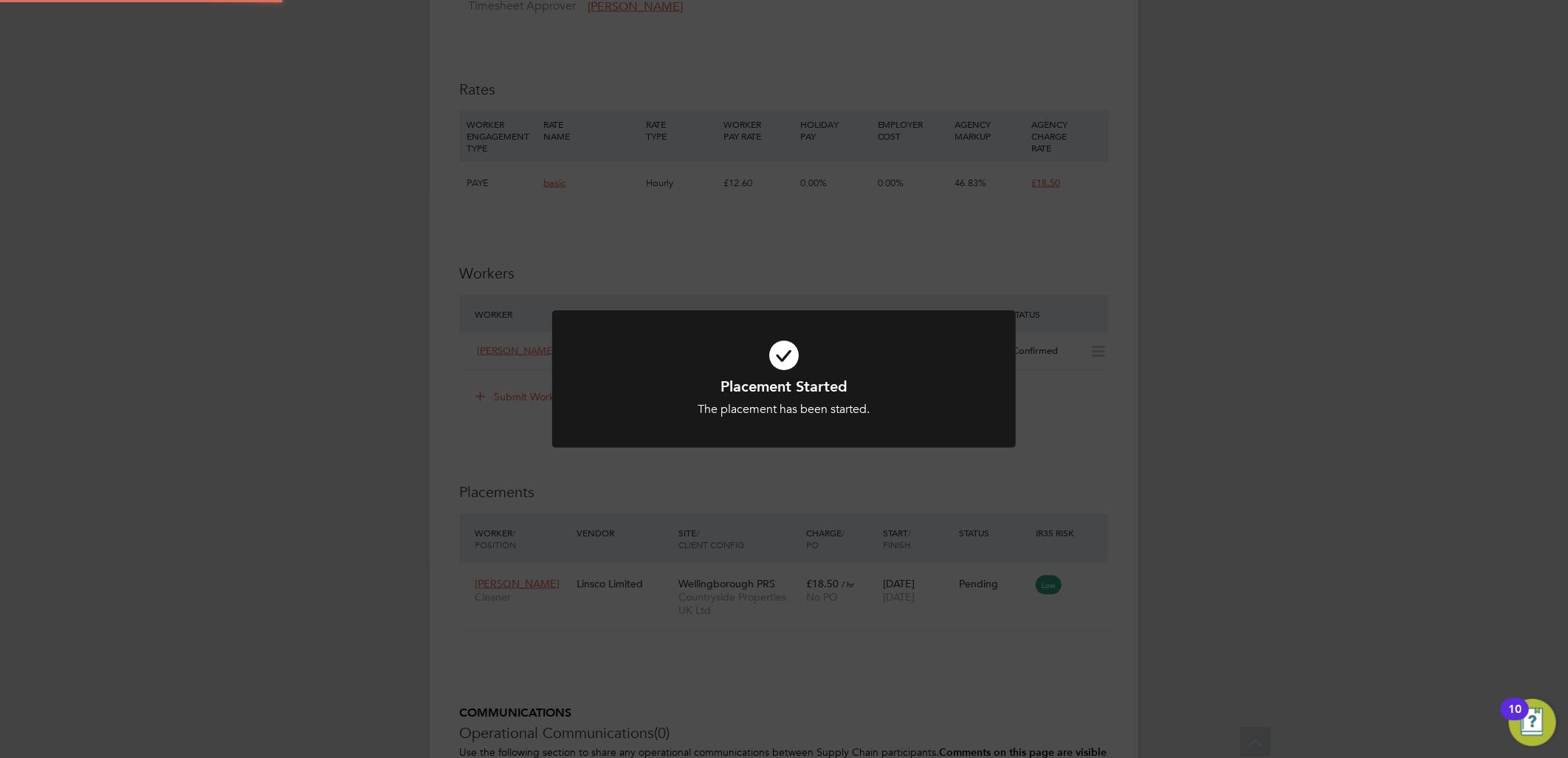
click at [1325, 434] on div "Placement Started The placement has been started. Cancel Okay" at bounding box center [784, 379] width 1568 height 758
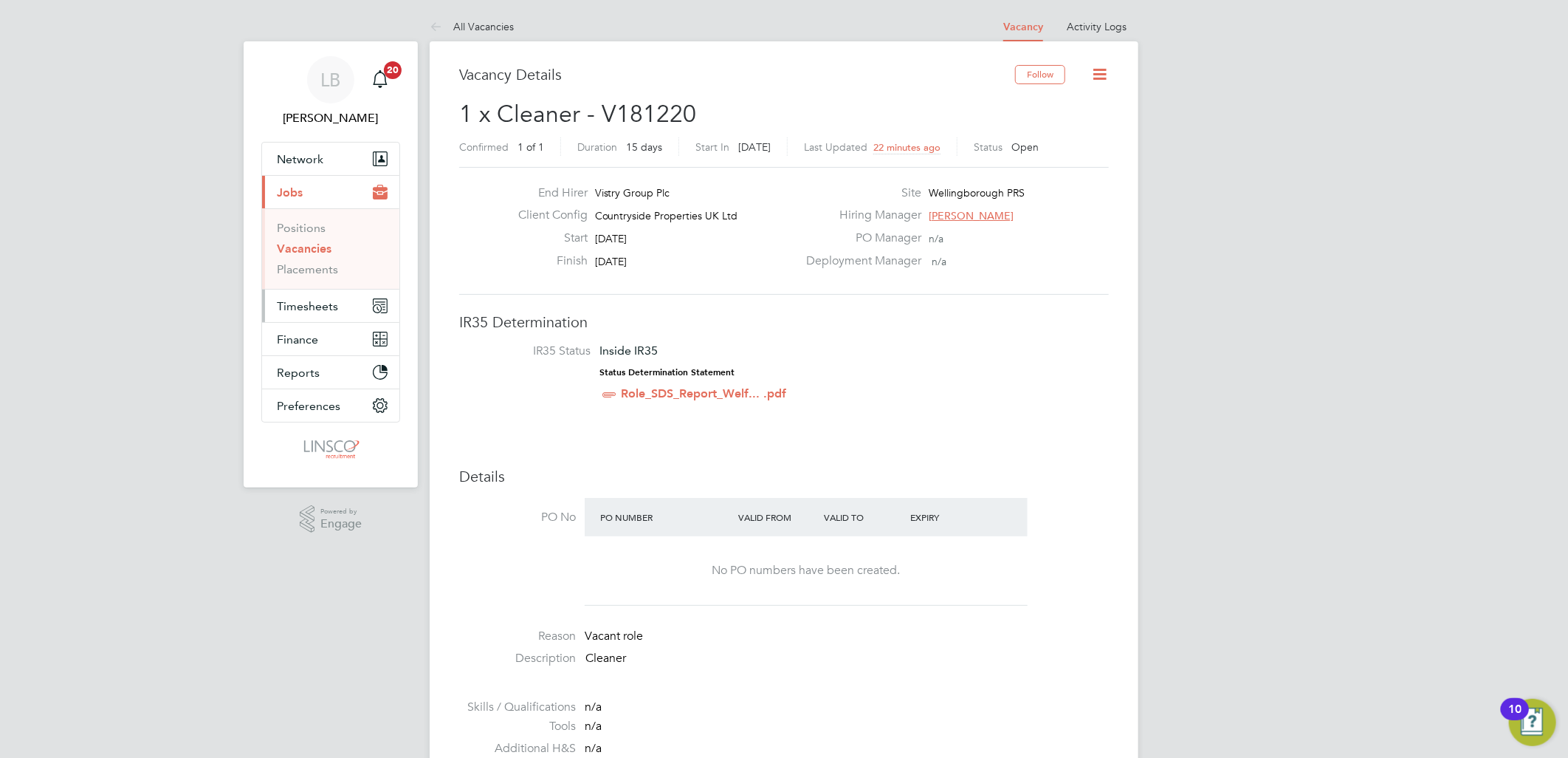
click at [317, 300] on span "Timesheets" at bounding box center [308, 306] width 61 height 14
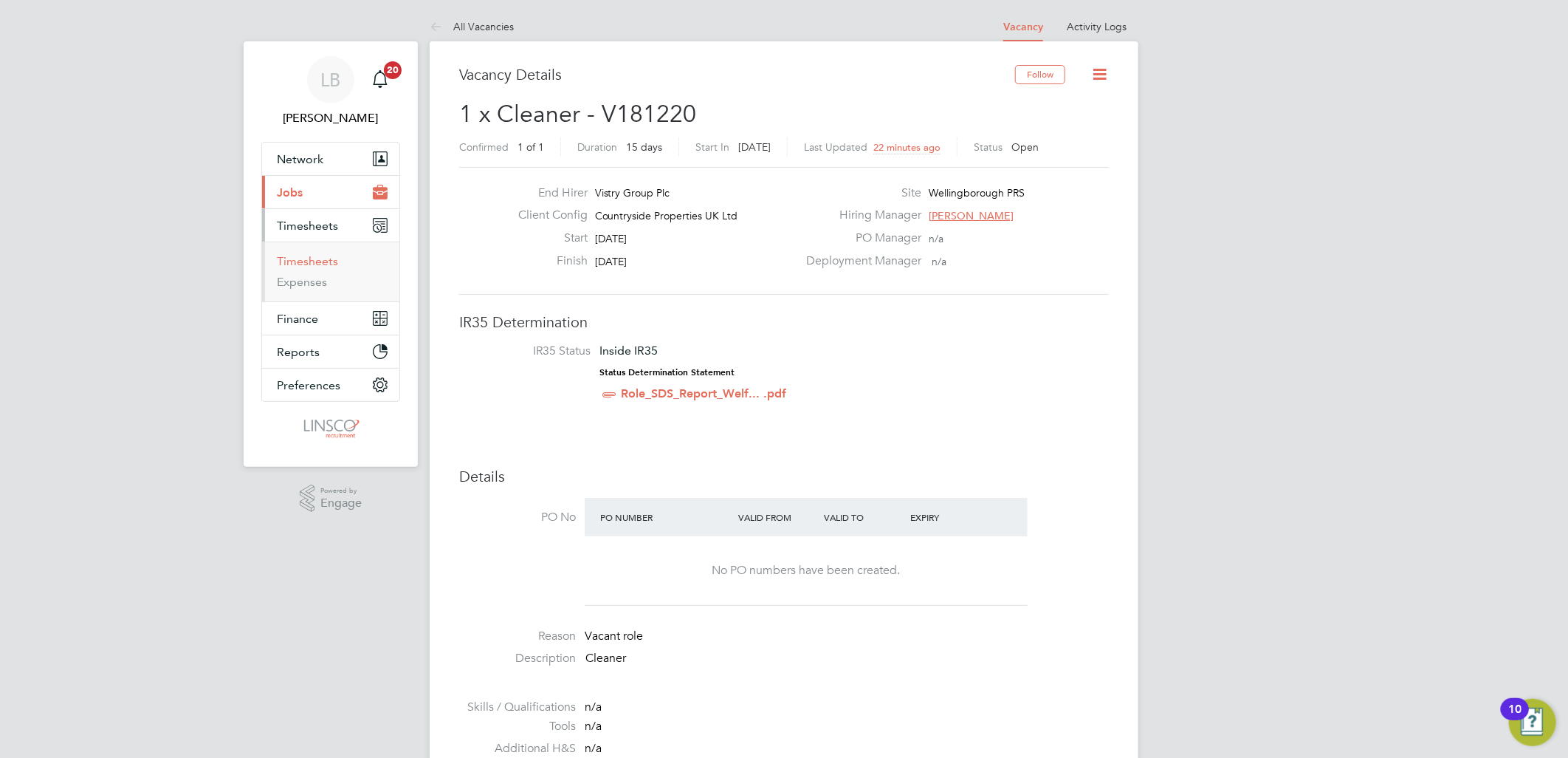
click at [329, 261] on link "Timesheets" at bounding box center [308, 261] width 61 height 14
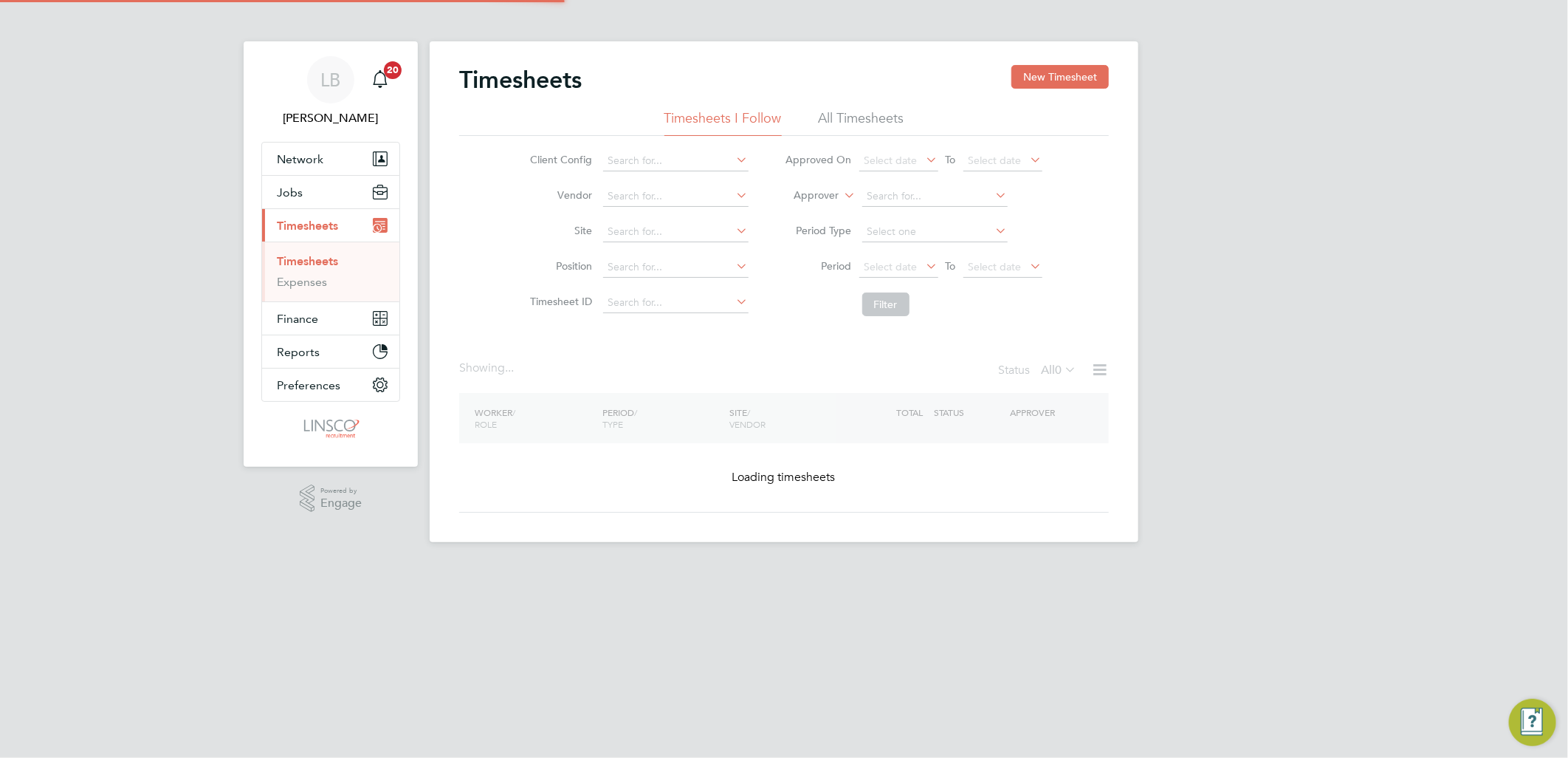
drag, startPoint x: 1100, startPoint y: 68, endPoint x: 875, endPoint y: 126, distance: 232.4
click at [1100, 68] on button "New Timesheet" at bounding box center [1060, 77] width 98 height 24
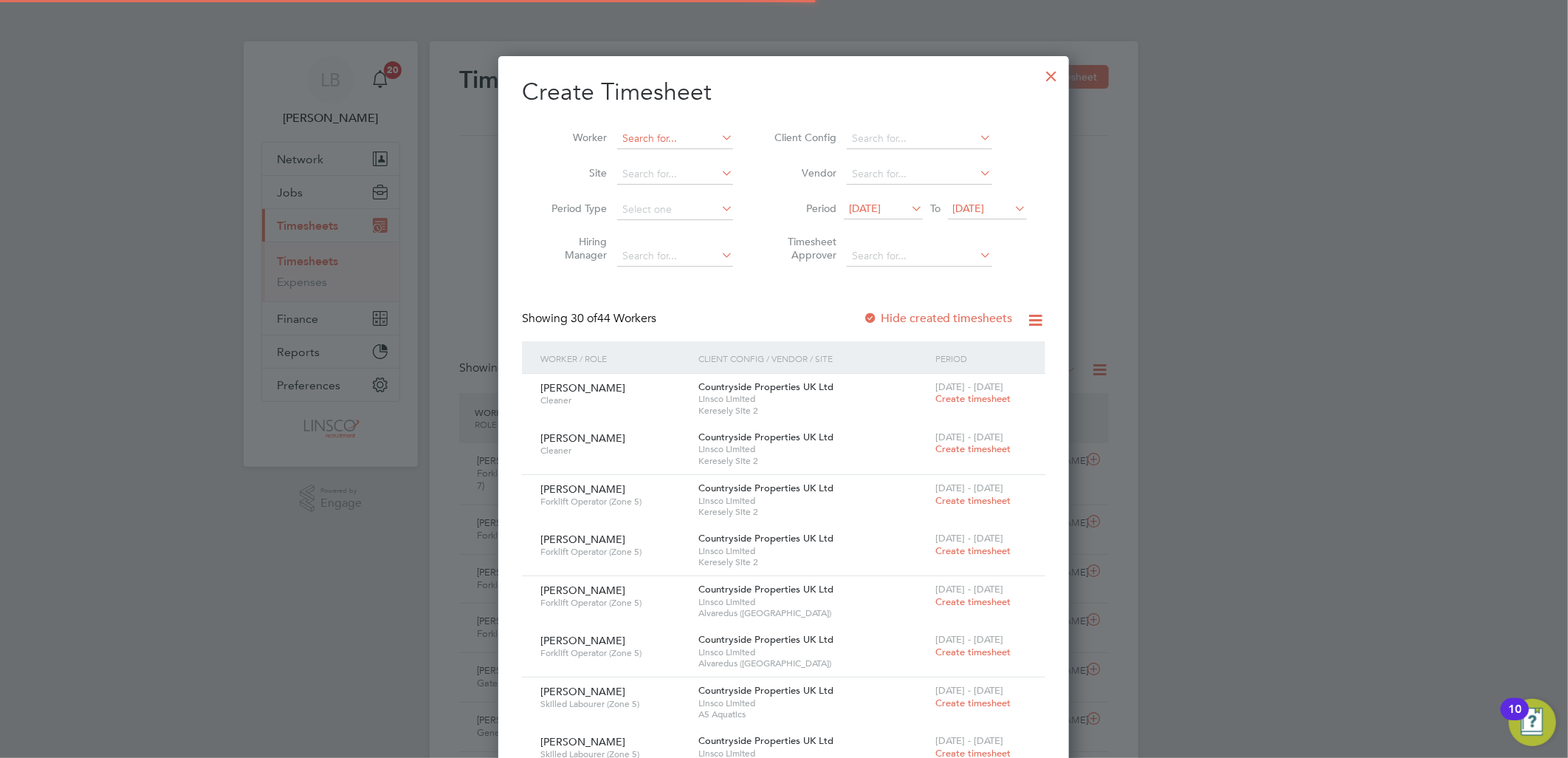
click at [644, 131] on input at bounding box center [675, 138] width 116 height 21
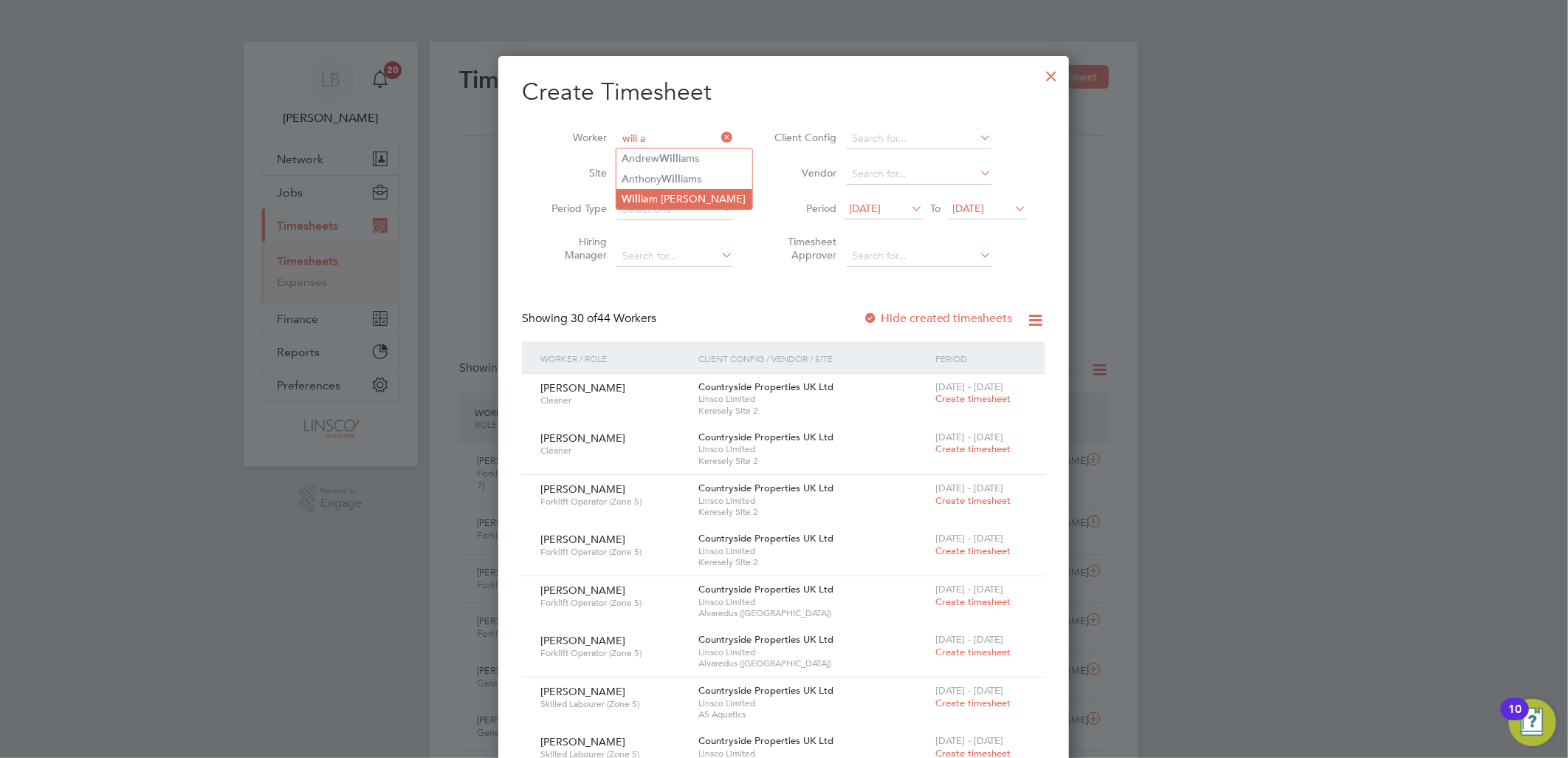
click at [665, 194] on li "Will i a m [PERSON_NAME]" at bounding box center [684, 199] width 136 height 20
type input "[PERSON_NAME]"
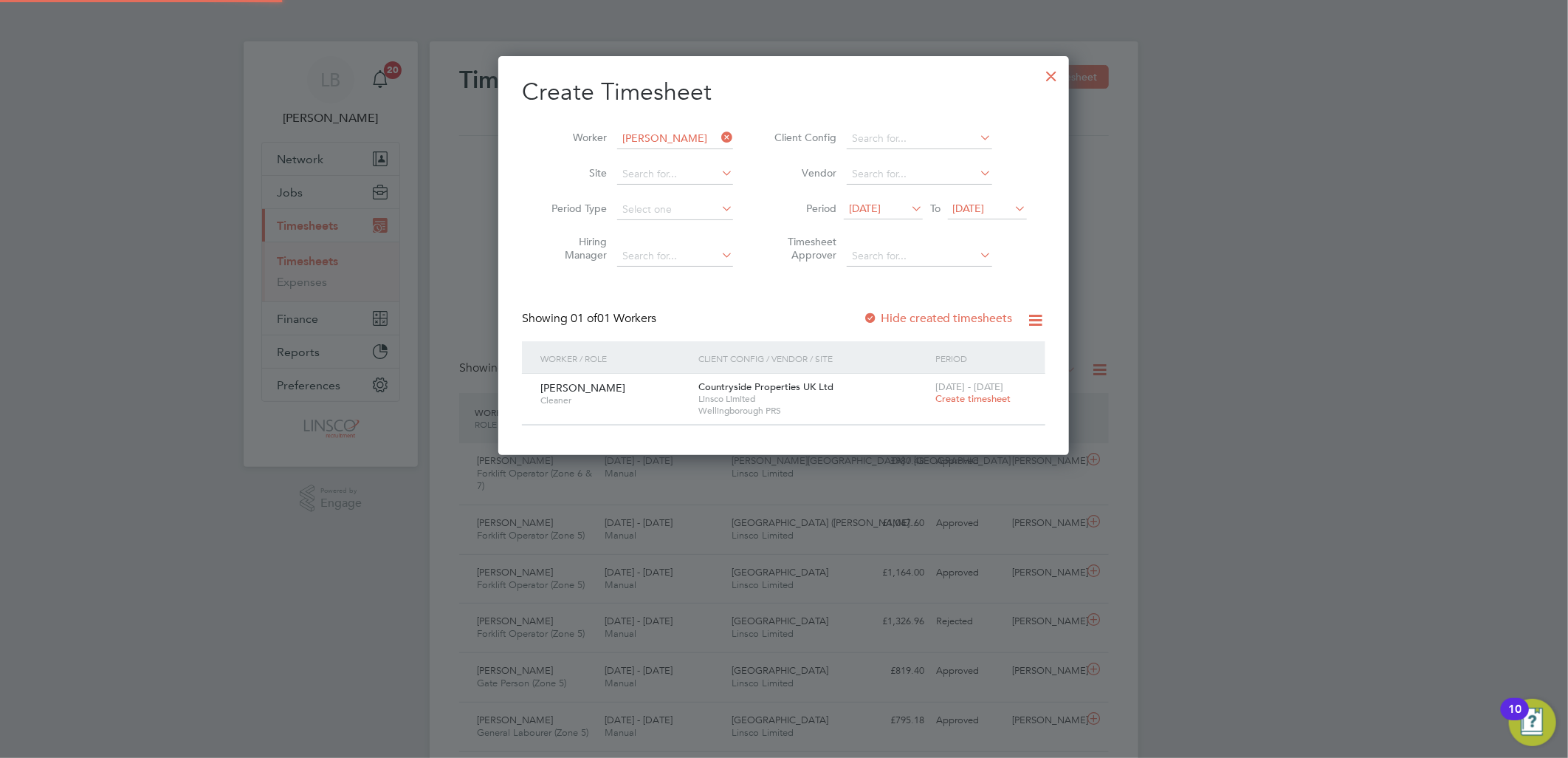
click at [971, 401] on span "Create timesheet" at bounding box center [973, 399] width 75 height 12
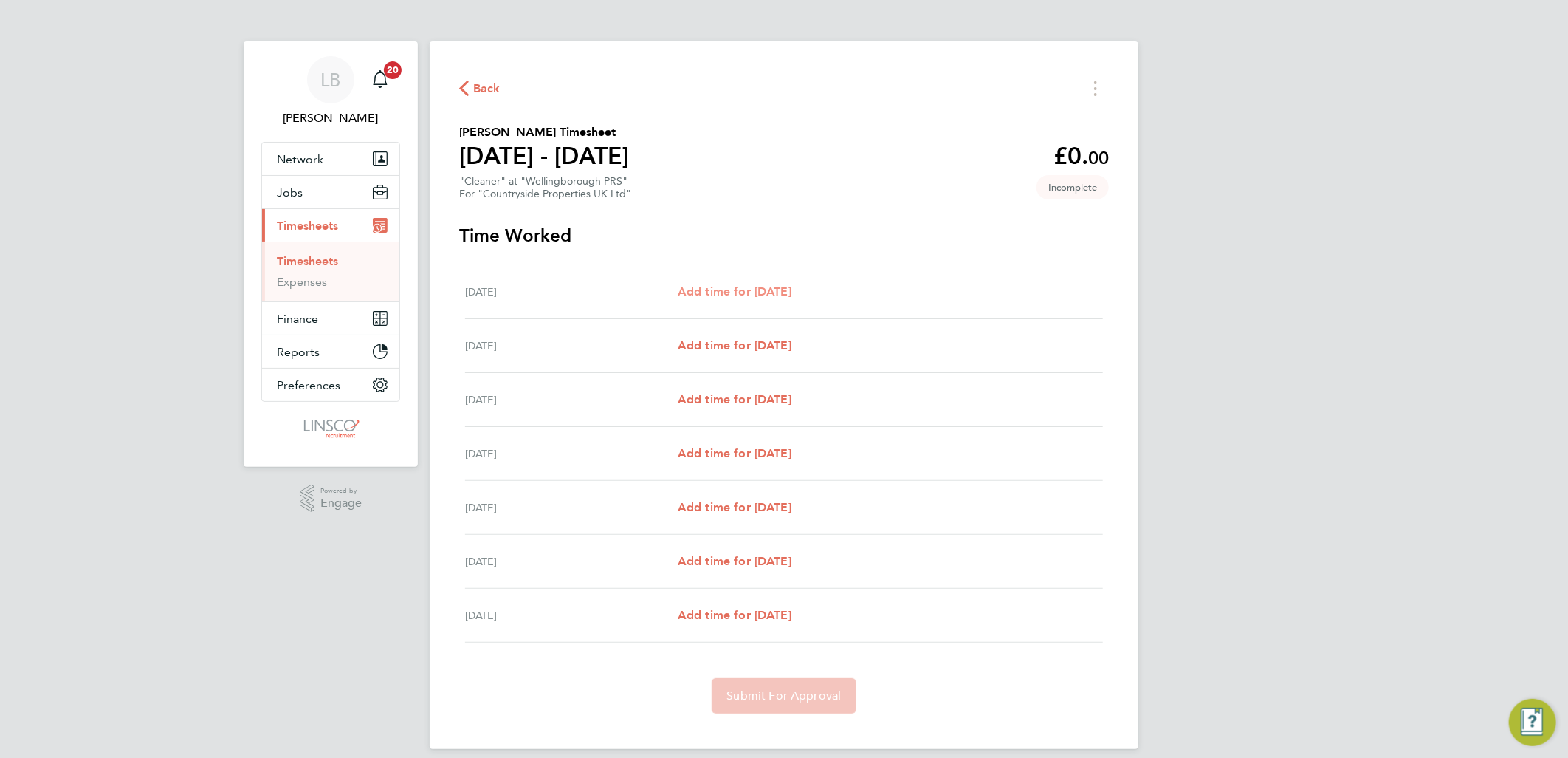
drag, startPoint x: 757, startPoint y: 299, endPoint x: 777, endPoint y: 290, distance: 21.9
click at [759, 298] on link "Add time for [DATE]" at bounding box center [735, 291] width 114 height 18
select select "30"
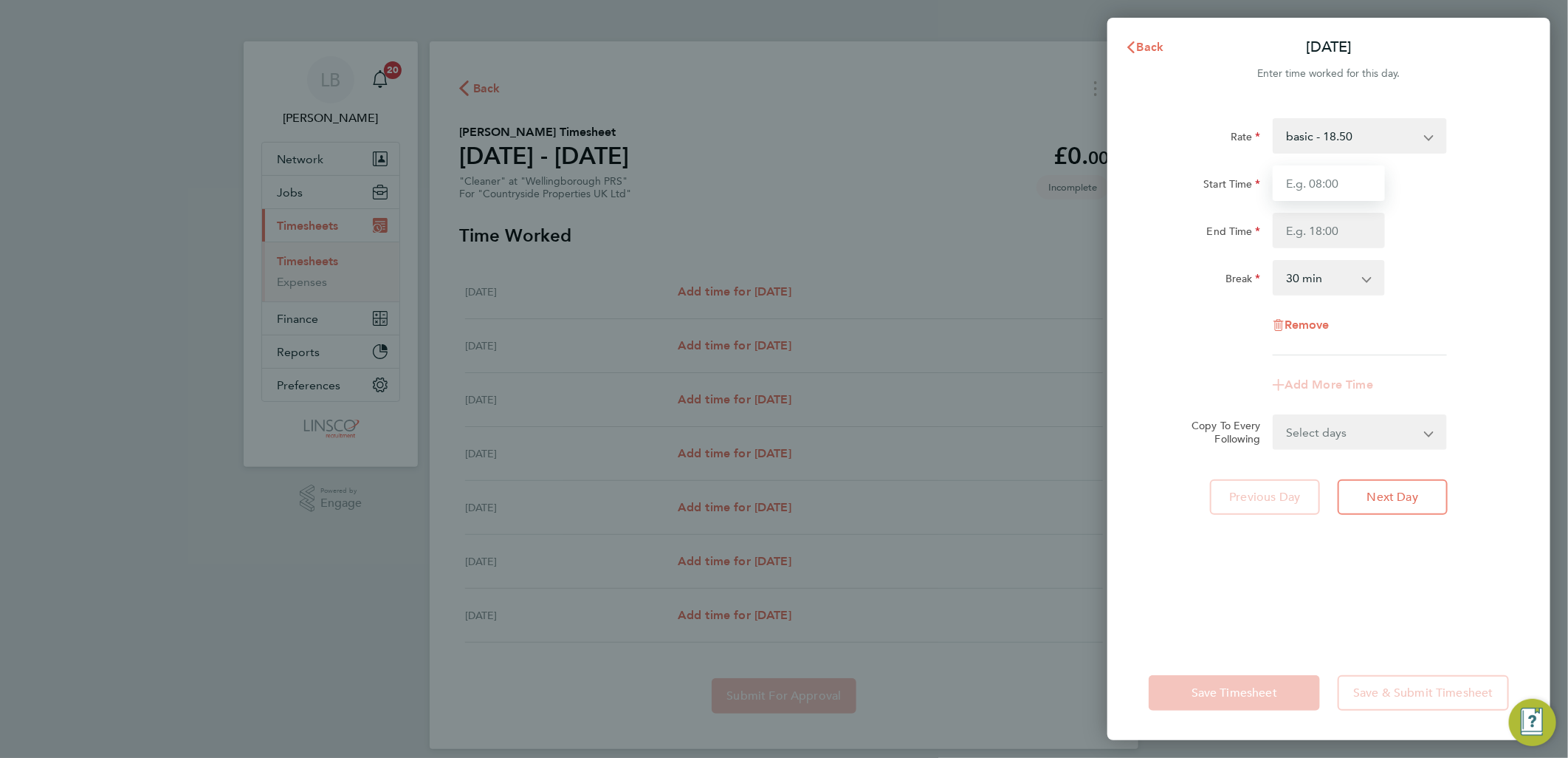
click at [1329, 180] on input "Start Time" at bounding box center [1329, 183] width 112 height 35
type input "08:00"
click at [1294, 226] on input "End Time" at bounding box center [1329, 230] width 112 height 35
type input "10:00"
click at [1427, 210] on div "Start Time 08:00 End Time 10:00" at bounding box center [1329, 207] width 372 height 83
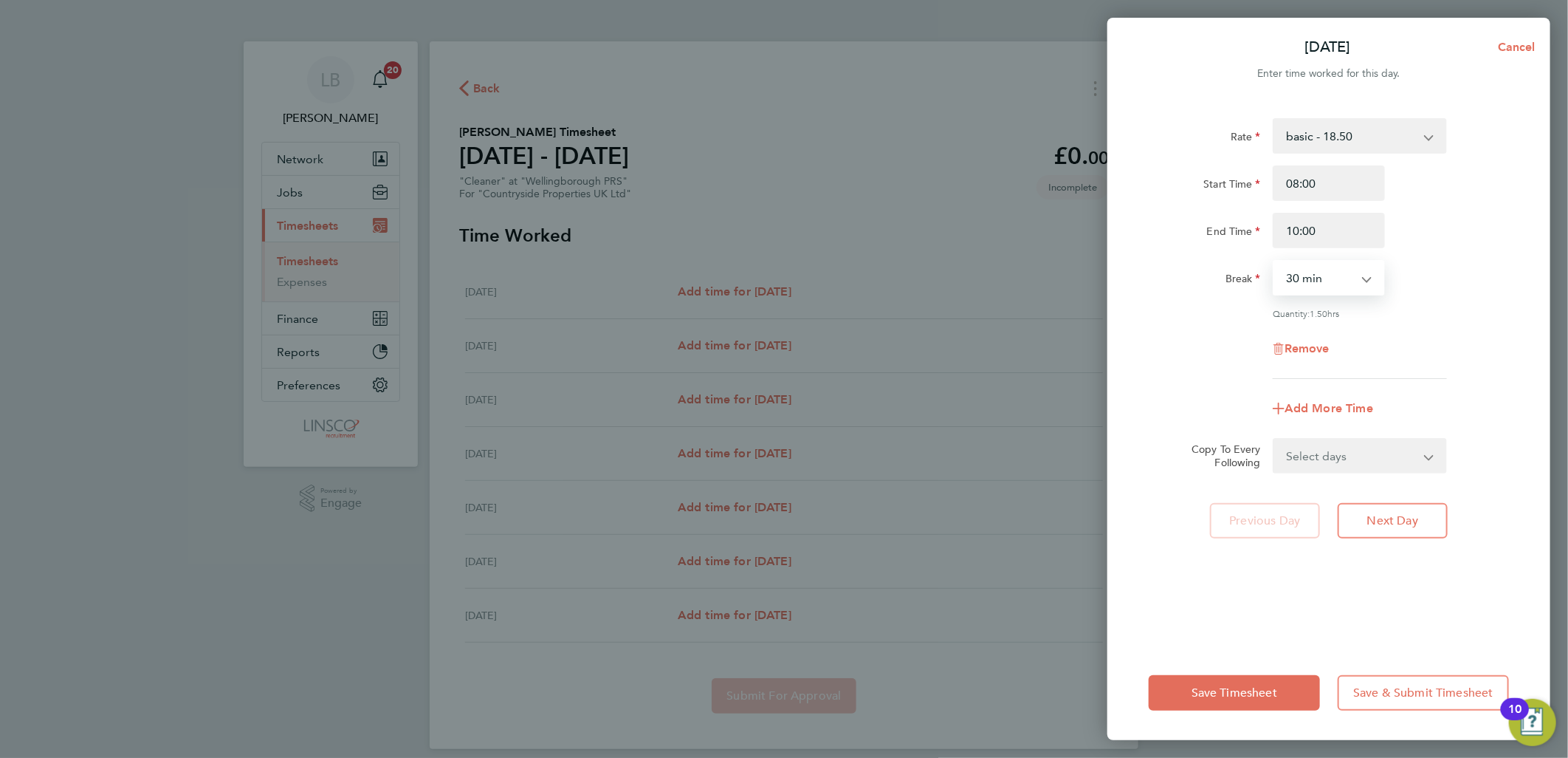
drag, startPoint x: 1295, startPoint y: 283, endPoint x: 1301, endPoint y: 292, distance: 10.8
click at [1295, 283] on select "0 min 15 min 30 min 45 min 60 min 75 min 90 min" at bounding box center [1320, 277] width 91 height 32
select select "0"
click at [1275, 261] on select "0 min 15 min 30 min 45 min 60 min 75 min 90 min" at bounding box center [1320, 277] width 91 height 32
drag, startPoint x: 1364, startPoint y: 438, endPoint x: 1367, endPoint y: 453, distance: 15.3
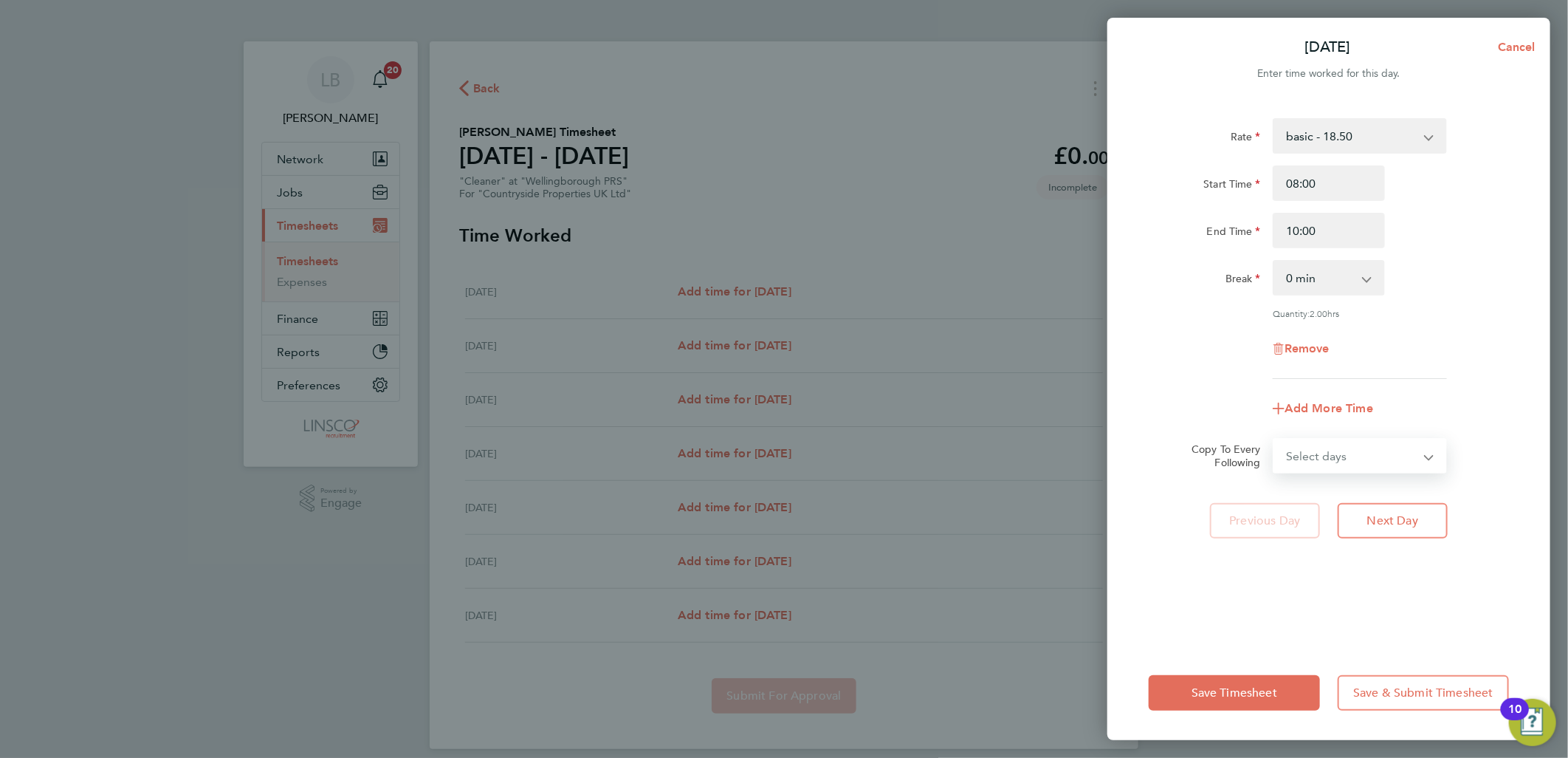
click at [1364, 439] on select "Select days Day Weekday (Mon-Fri) Weekend (Sat-Sun) [DATE] [DATE] [DATE] [DATE]…" at bounding box center [1352, 455] width 155 height 32
select select "DAY"
click at [1275, 439] on select "Select days Day Weekday (Mon-Fri) Weekend (Sat-Sun) [DATE] [DATE] [DATE] [DATE]…" at bounding box center [1352, 455] width 155 height 32
select select "[DATE]"
click at [1275, 487] on select "[DATE] [DATE] [DATE] [DATE] [DATE] [DATE]" at bounding box center [1351, 503] width 154 height 32
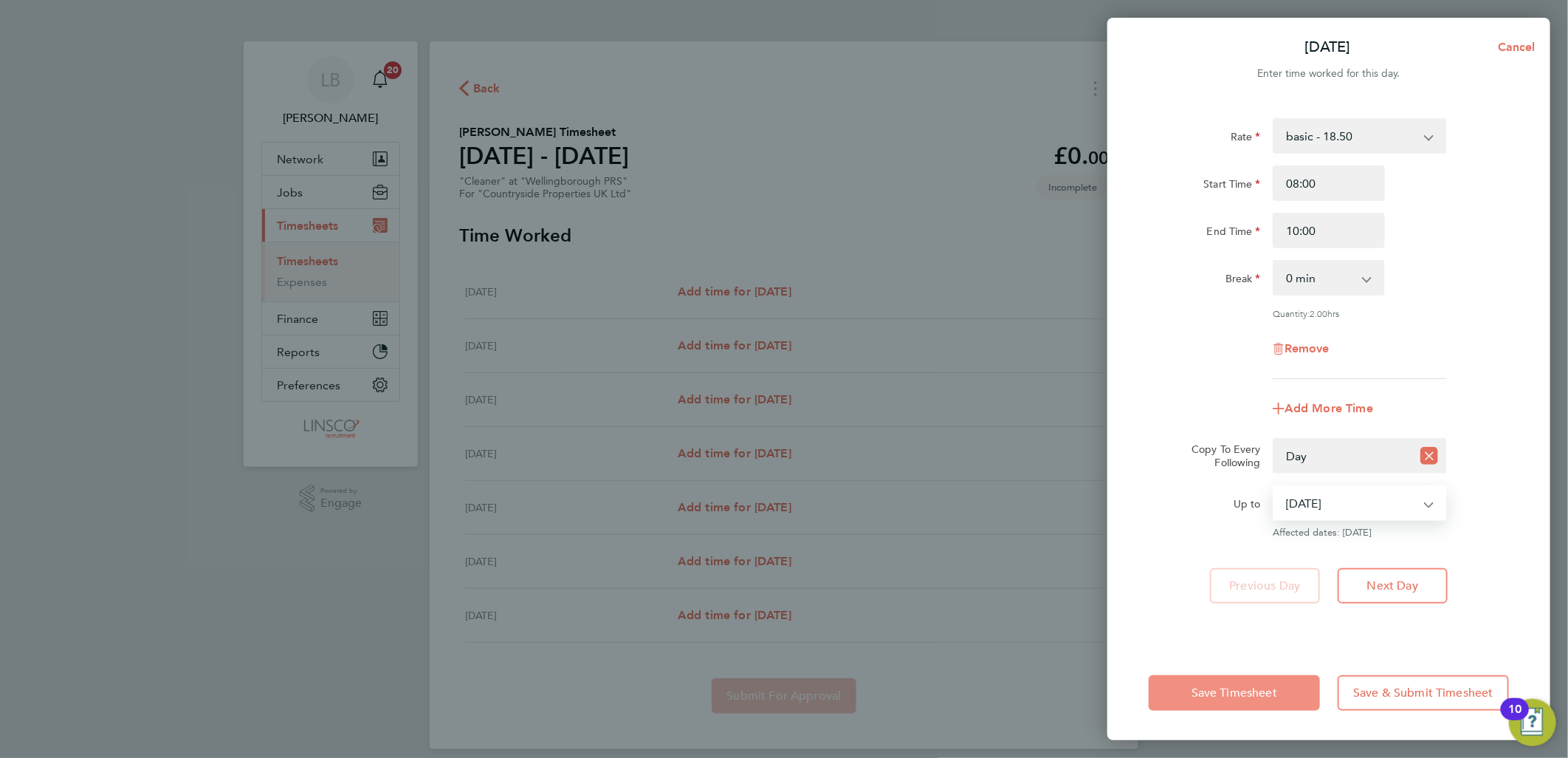
click at [1245, 687] on span "Save Timesheet" at bounding box center [1235, 692] width 86 height 15
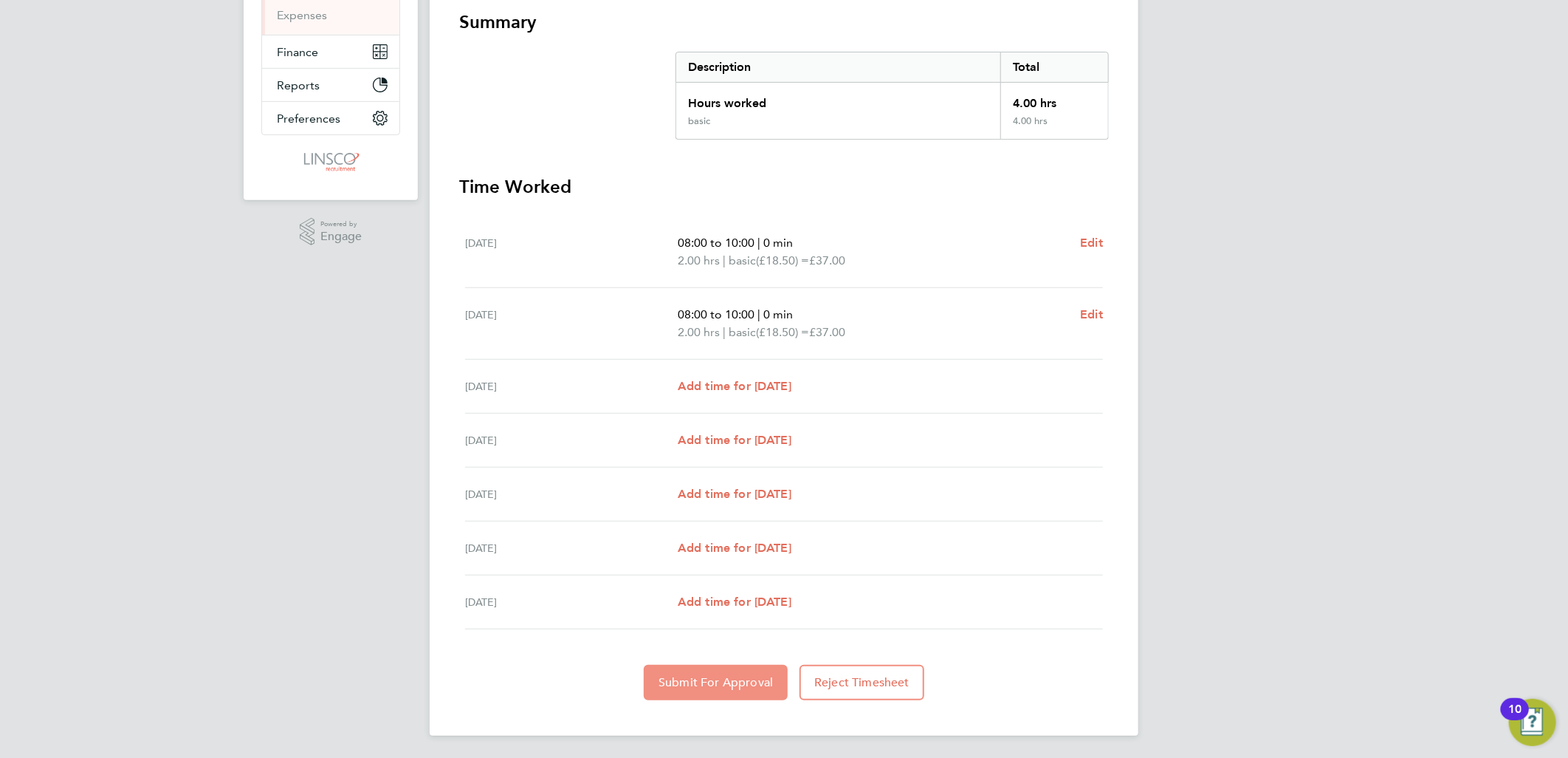
click at [705, 684] on span "Submit For Approval" at bounding box center [716, 682] width 114 height 15
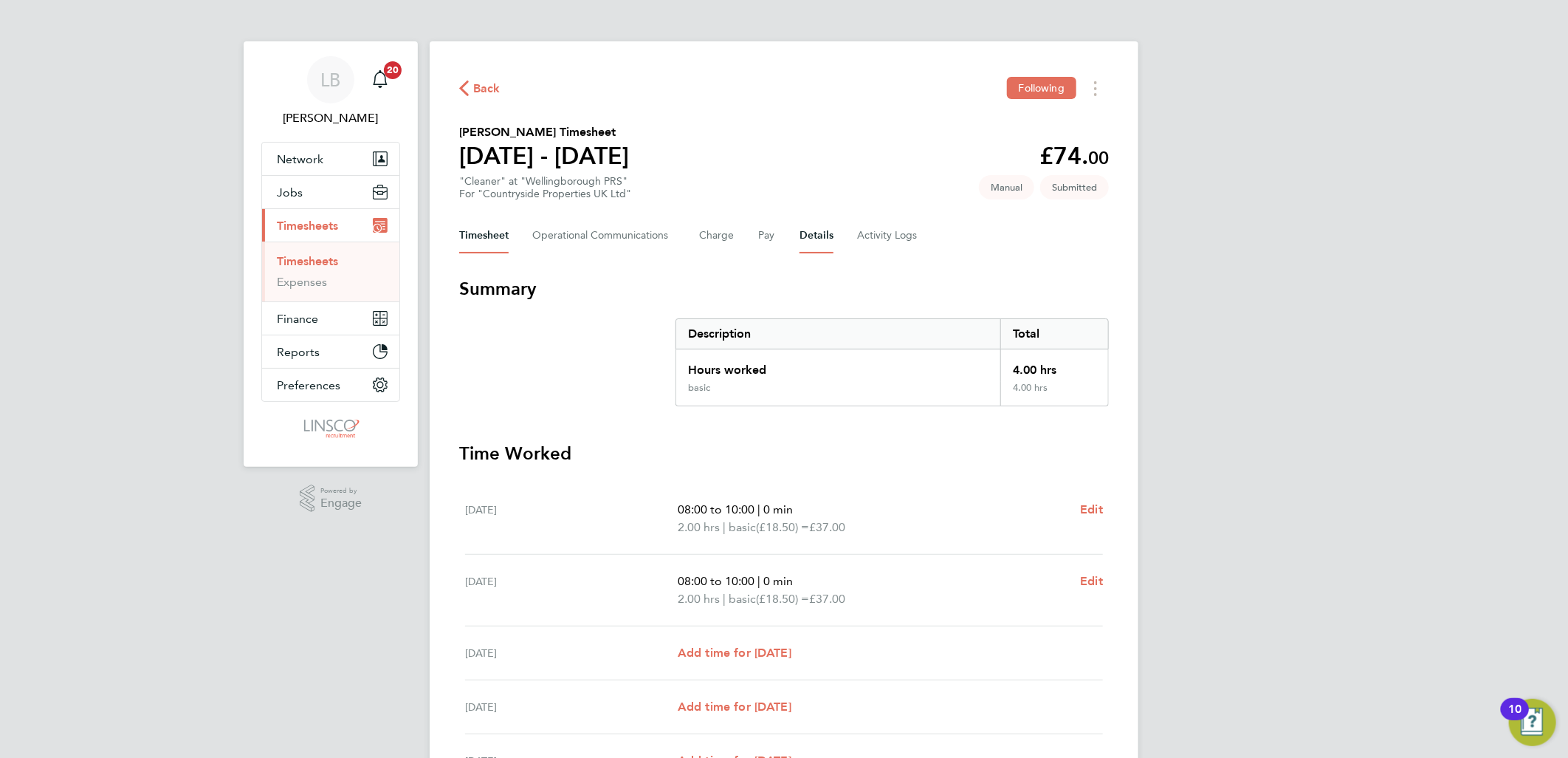
click at [808, 237] on button "Details" at bounding box center [816, 236] width 34 height 35
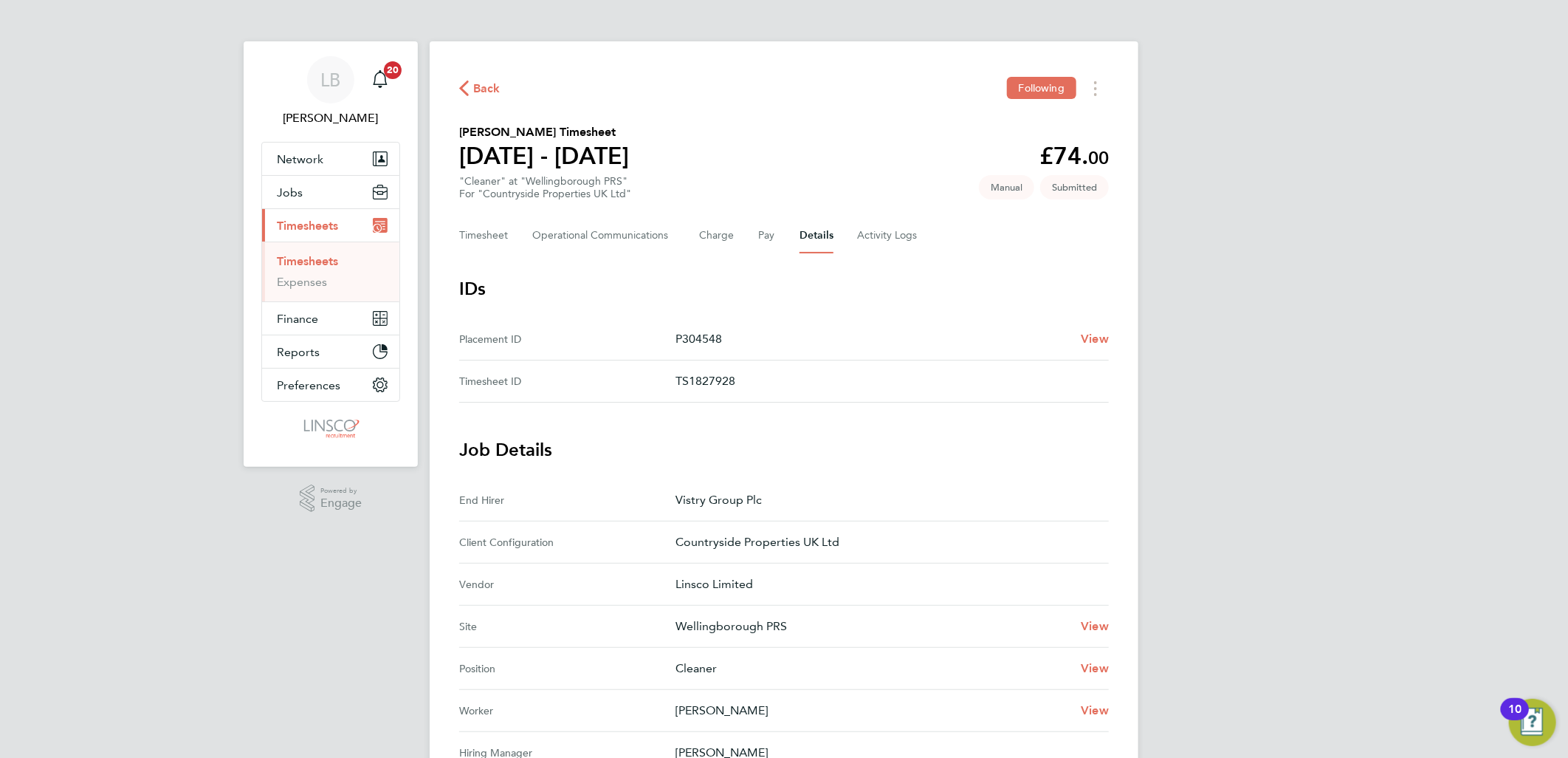
click at [478, 87] on span "Back" at bounding box center [487, 88] width 28 height 18
